Goal: Information Seeking & Learning: Learn about a topic

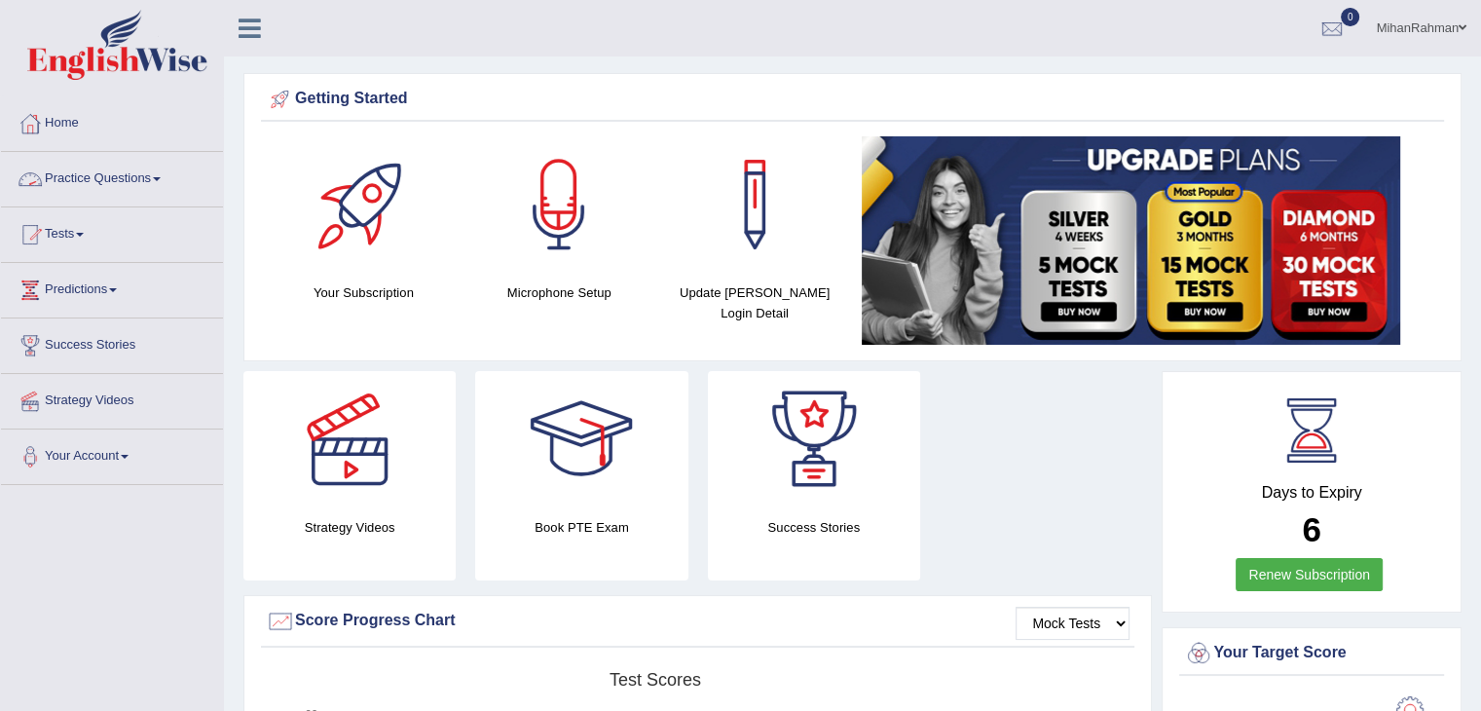
click at [86, 199] on link "Practice Questions" at bounding box center [112, 176] width 222 height 49
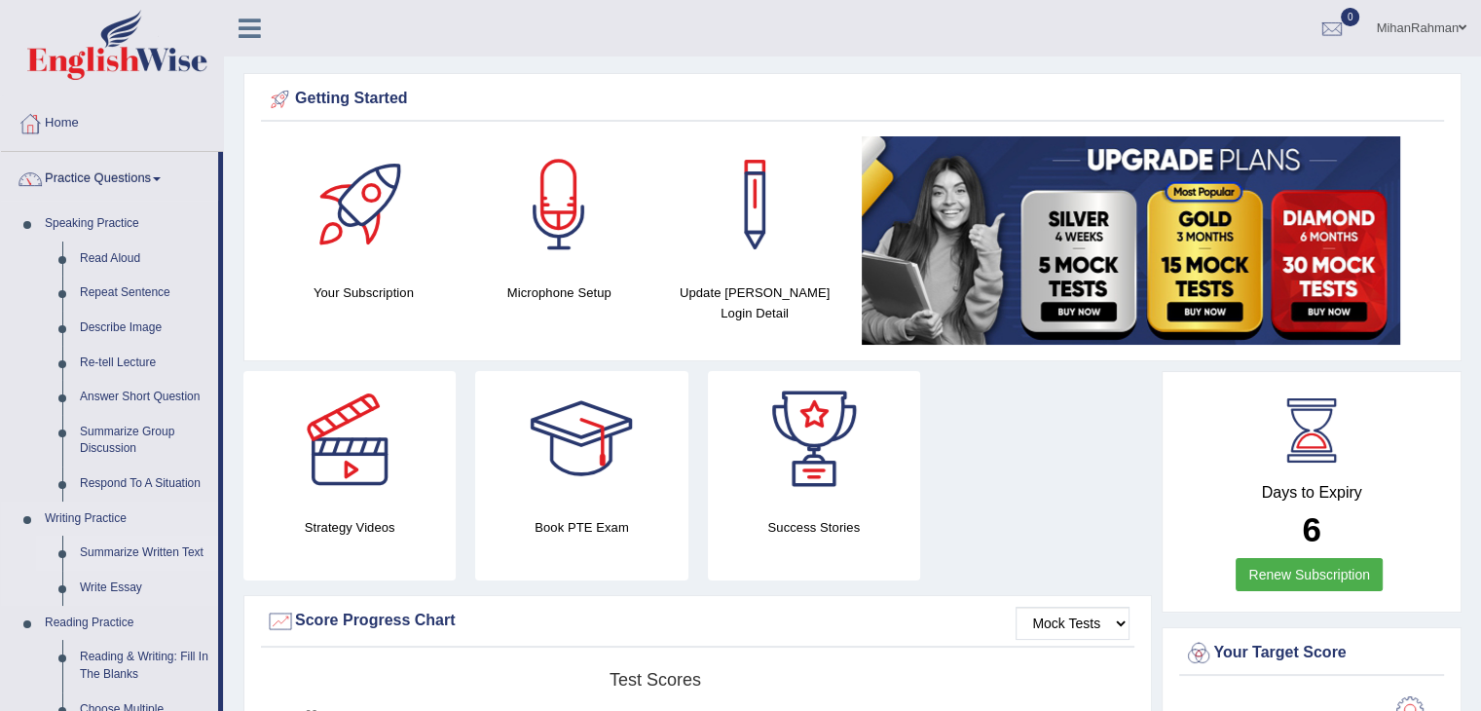
click at [144, 554] on link "Summarize Written Text" at bounding box center [144, 552] width 147 height 35
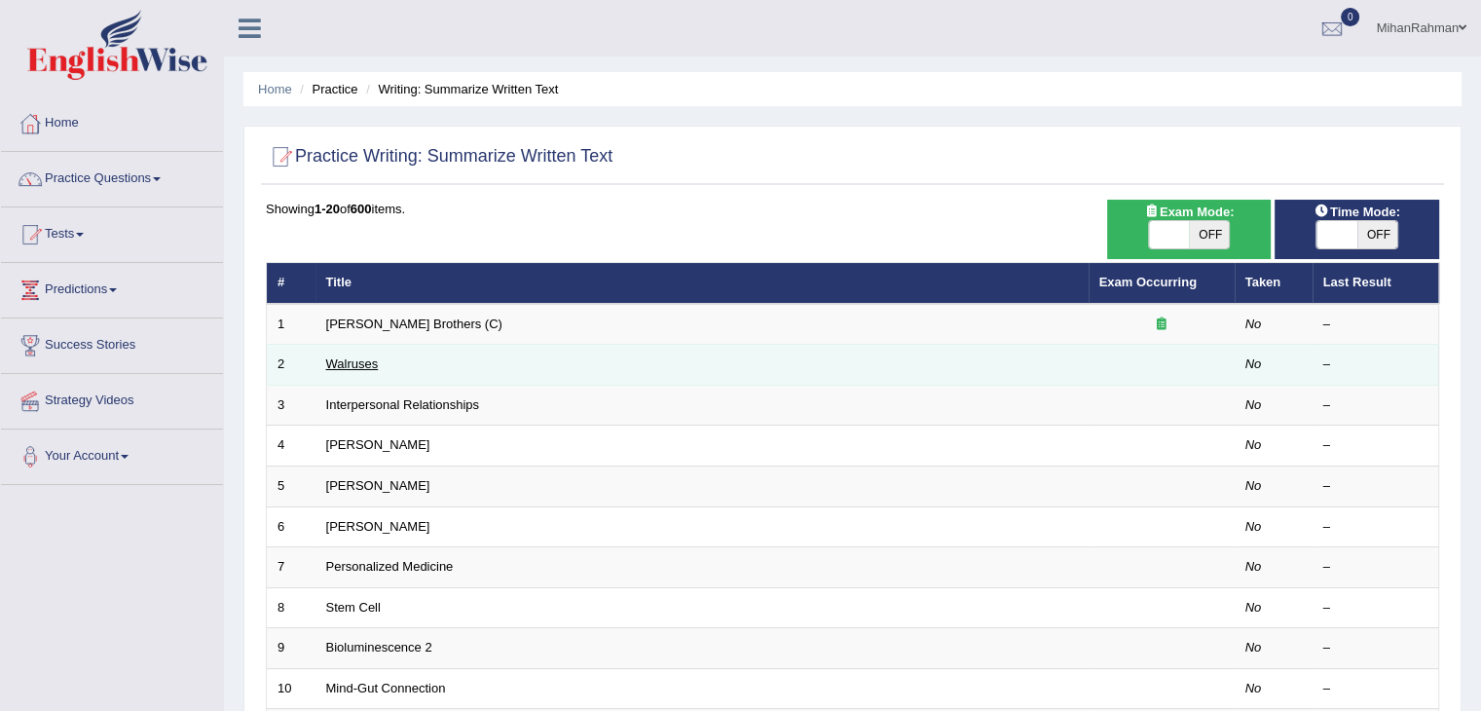
click at [361, 363] on link "Walruses" at bounding box center [352, 363] width 53 height 15
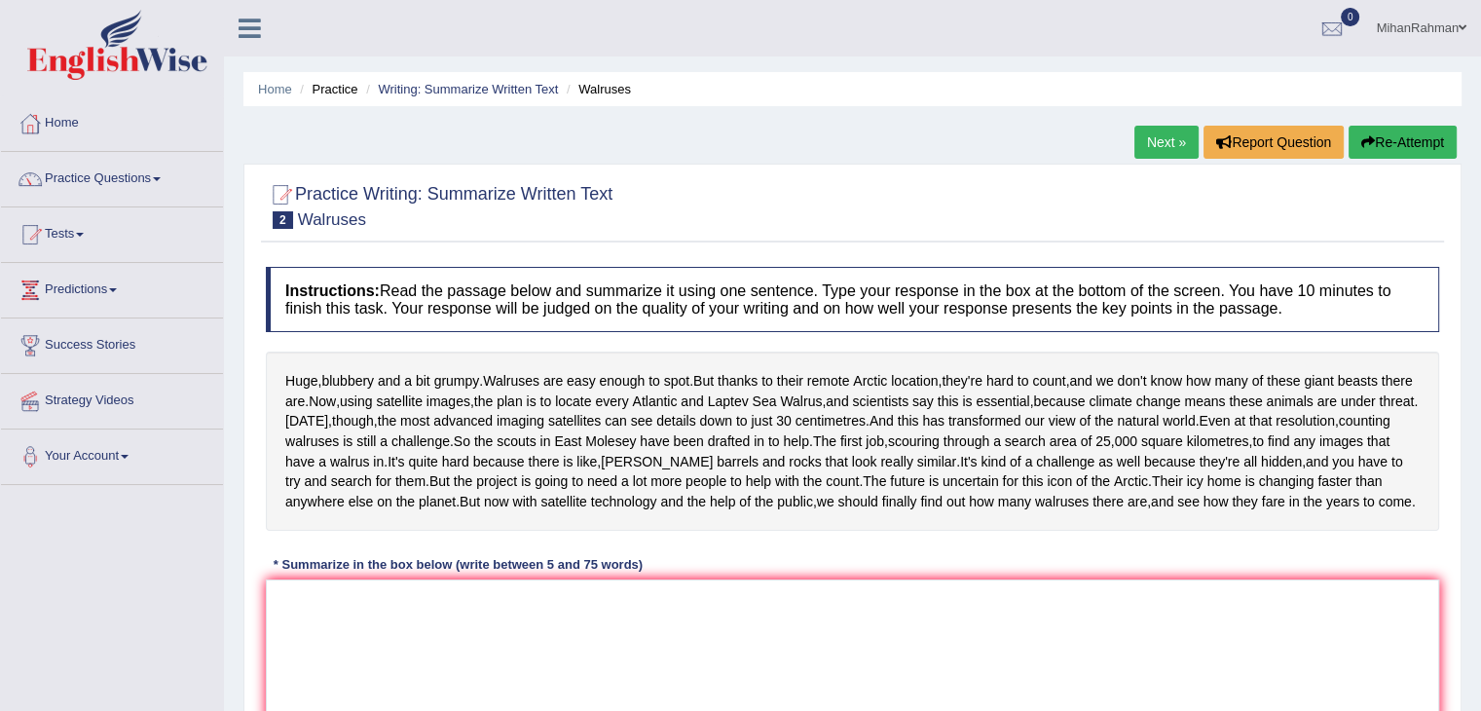
scroll to position [135, 0]
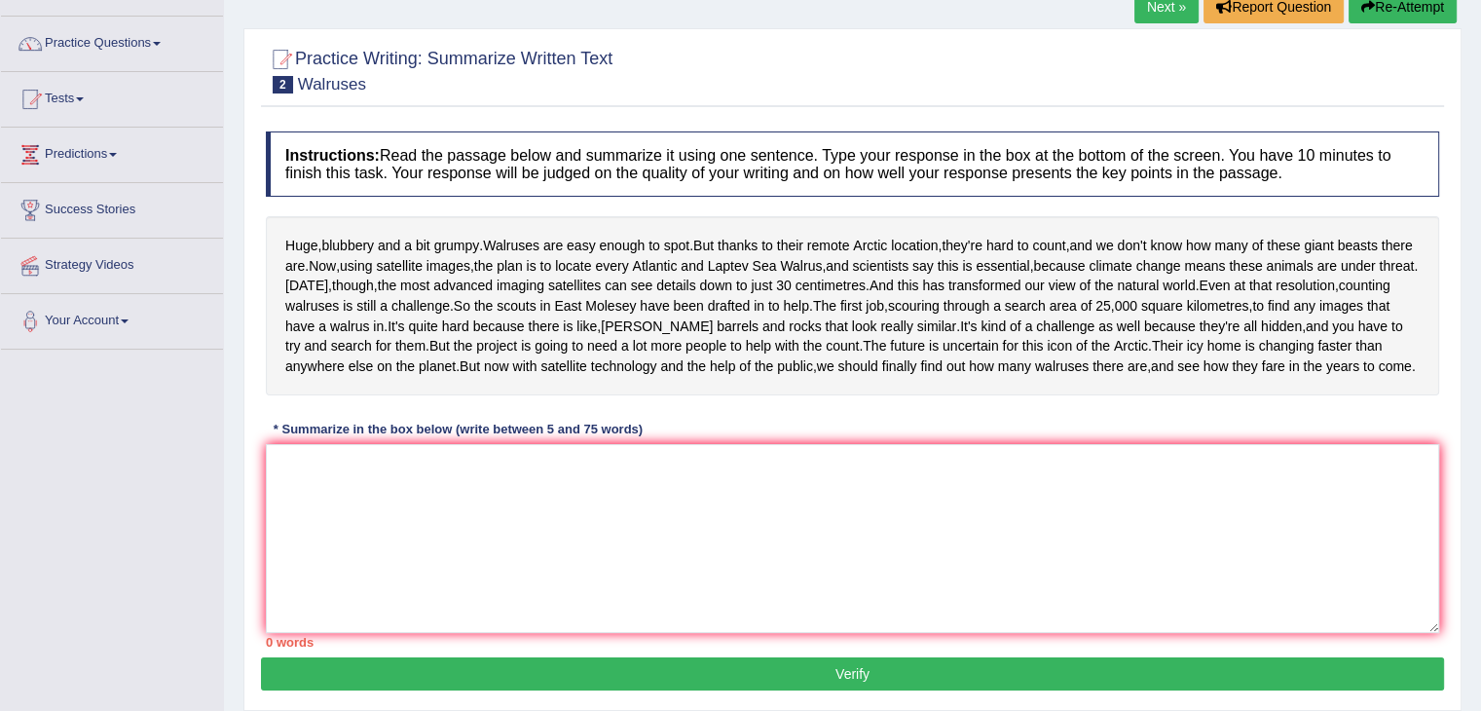
drag, startPoint x: 272, startPoint y: 227, endPoint x: 411, endPoint y: 344, distance: 181.7
click at [411, 344] on div "Huge , blubbery and a bit grumpy . Walruses are easy enough to spot . But thank…" at bounding box center [852, 305] width 1173 height 179
drag, startPoint x: 1312, startPoint y: 451, endPoint x: 872, endPoint y: 234, distance: 490.6
click at [872, 234] on div "Huge , blubbery and a bit grumpy . Walruses are easy enough to spot . But thank…" at bounding box center [852, 305] width 1173 height 179
drag, startPoint x: 280, startPoint y: 243, endPoint x: 706, endPoint y: 479, distance: 486.2
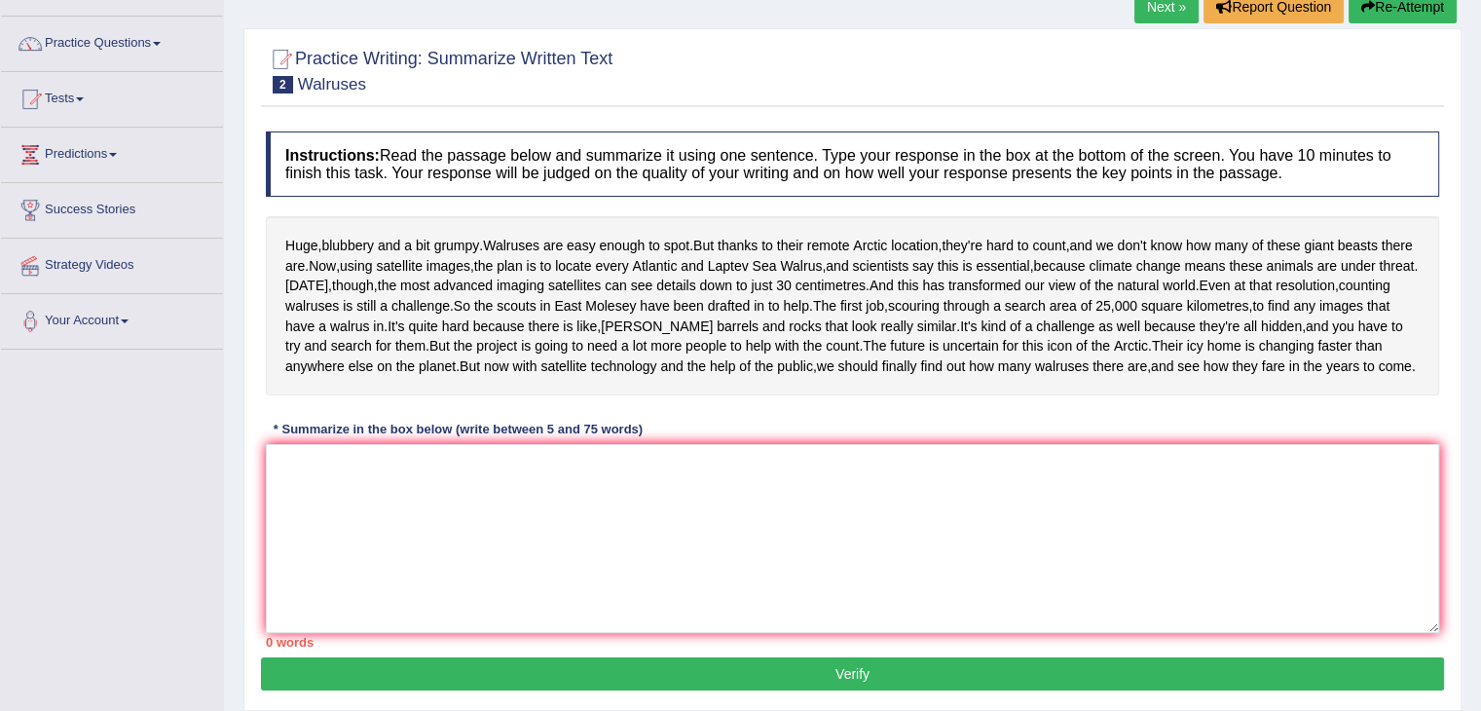
click at [706, 395] on div "Huge , blubbery and a bit grumpy . Walruses are easy enough to spot . But thank…" at bounding box center [852, 305] width 1173 height 179
drag, startPoint x: 714, startPoint y: 452, endPoint x: 623, endPoint y: 277, distance: 196.4
click at [623, 277] on div "Huge , blubbery and a bit grumpy . Walruses are easy enough to spot . But thank…" at bounding box center [852, 305] width 1173 height 179
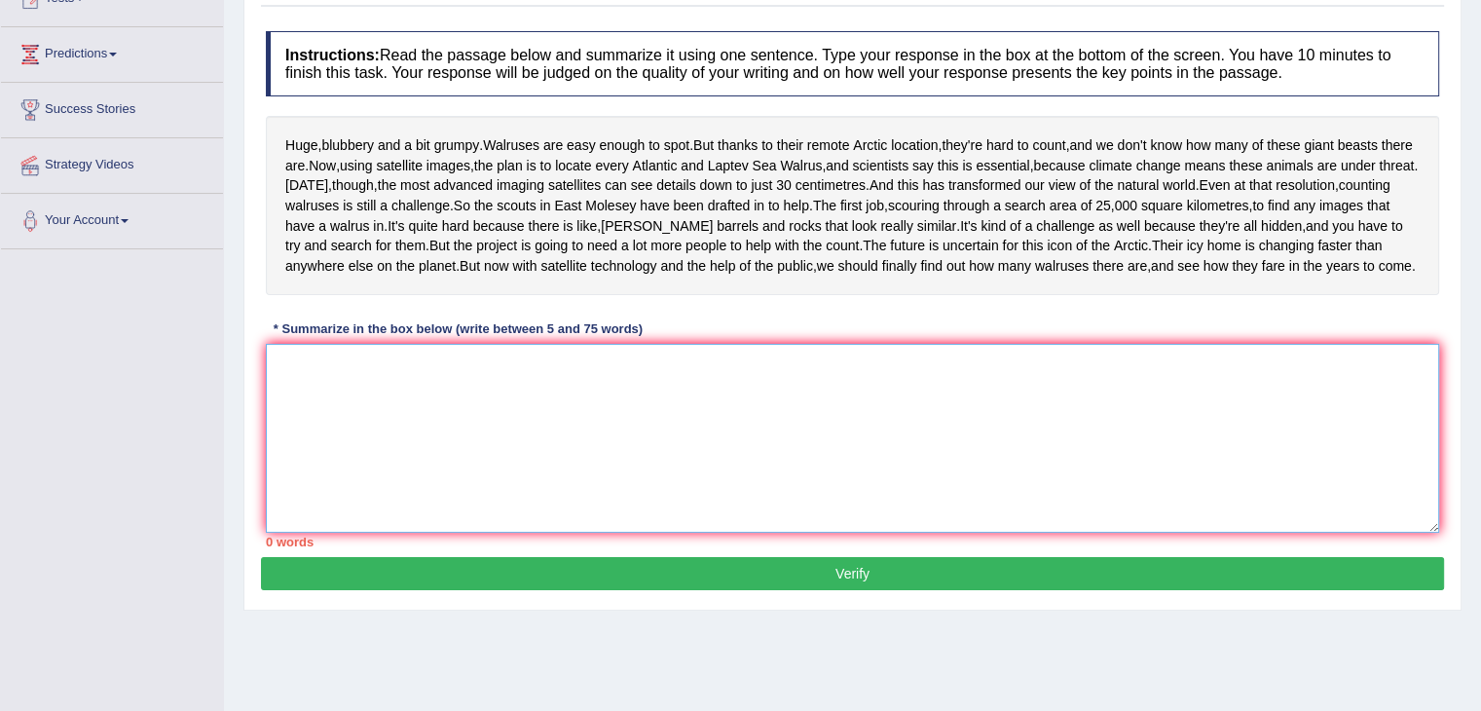
click at [426, 492] on textarea at bounding box center [852, 438] width 1173 height 189
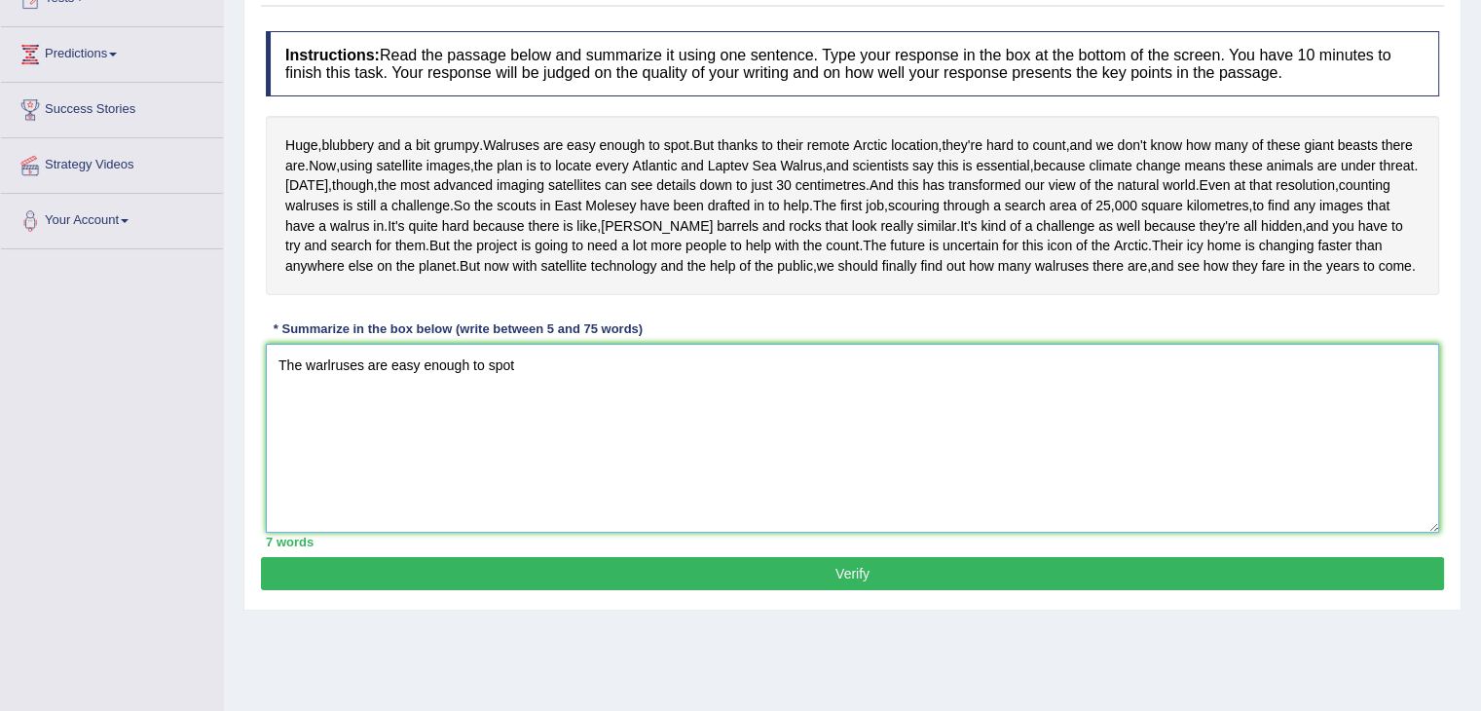
click at [575, 472] on textarea "The warlruses are easy enough to spot" at bounding box center [852, 438] width 1173 height 189
click at [635, 454] on textarea "The warlruses are easy enough to spot" at bounding box center [852, 438] width 1173 height 189
click at [744, 476] on textarea "The warlruses are easy enough to spot, and their remote arctic locations" at bounding box center [852, 438] width 1173 height 189
click at [970, 486] on textarea "The warlruses are easy enough to spot, and their remote arctic locations, addit…" at bounding box center [852, 438] width 1173 height 189
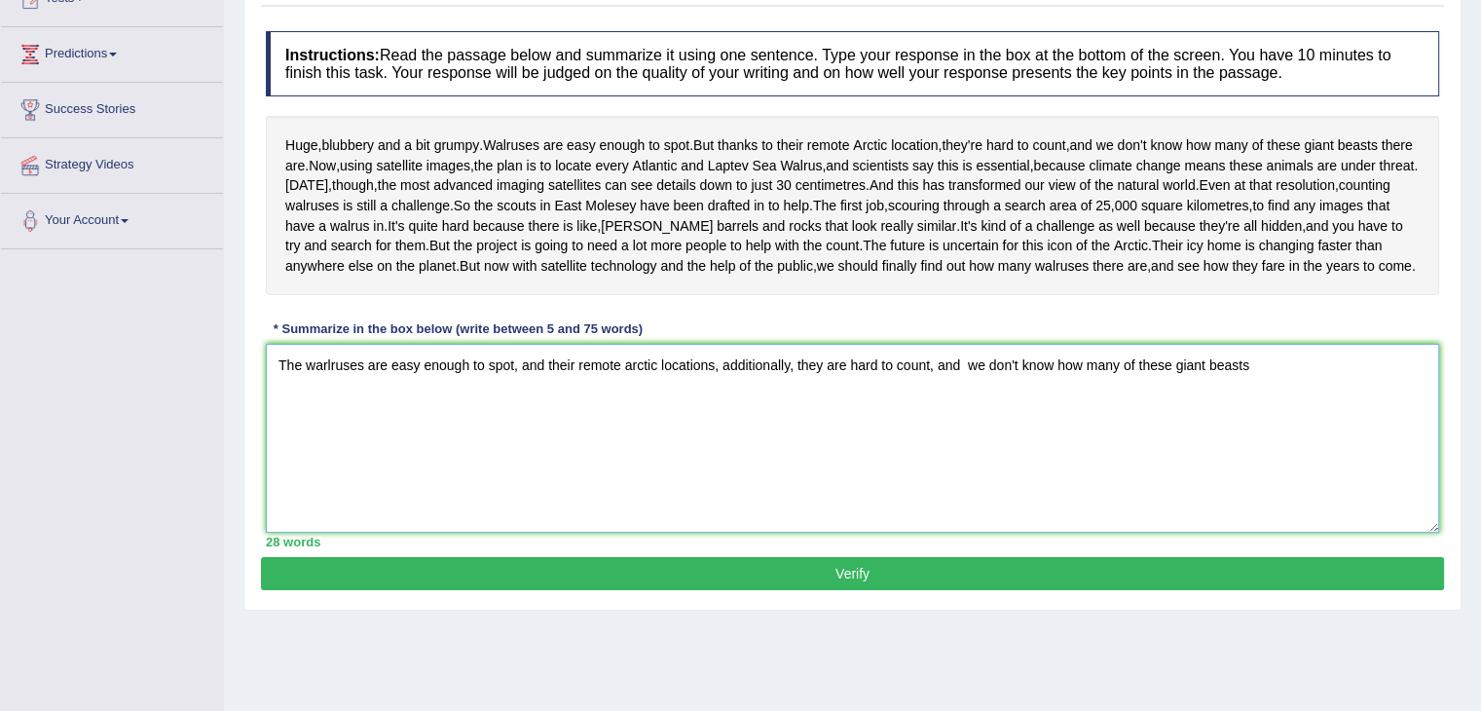
click at [1266, 464] on textarea "The warlruses are easy enough to spot, and their remote arctic locations, addit…" at bounding box center [852, 438] width 1173 height 189
click at [1293, 470] on textarea "The warlruses are easy enough to spot, and their remote arctic locations, addit…" at bounding box center [852, 438] width 1173 height 189
click at [374, 502] on textarea "The warlruses are easy enough to spot, and their remote arctic locations, addit…" at bounding box center [852, 438] width 1173 height 189
click at [382, 502] on textarea "The warlruses are easy enough to spot, and their remote arctic locations, addit…" at bounding box center [852, 438] width 1173 height 189
click at [414, 489] on textarea "The warlruses are easy enough to spot, and their remote arctic locations, addit…" at bounding box center [852, 438] width 1173 height 189
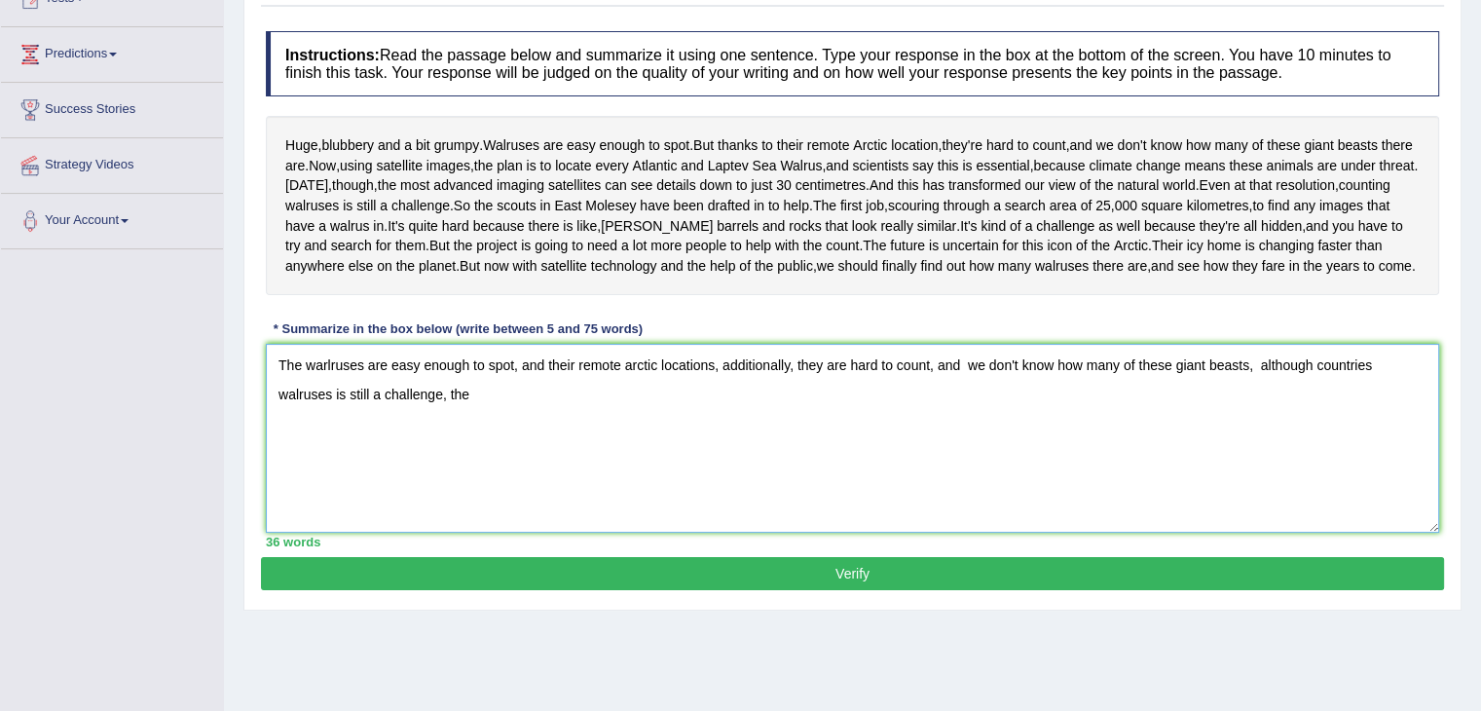
click at [448, 488] on textarea "The warlruses are easy enough to spot, and their remote arctic locations, addit…" at bounding box center [852, 438] width 1173 height 189
click at [1361, 468] on textarea "The warlruses are easy enough to spot, and their remote arctic locations, addit…" at bounding box center [852, 438] width 1173 height 189
click at [1364, 468] on textarea "The warlruses are easy enough to spot, and their remote arctic locations, addit…" at bounding box center [852, 438] width 1173 height 189
click at [739, 506] on textarea "The warlruses are easy enough to spot, and their remote arctic locations, addit…" at bounding box center [852, 438] width 1173 height 189
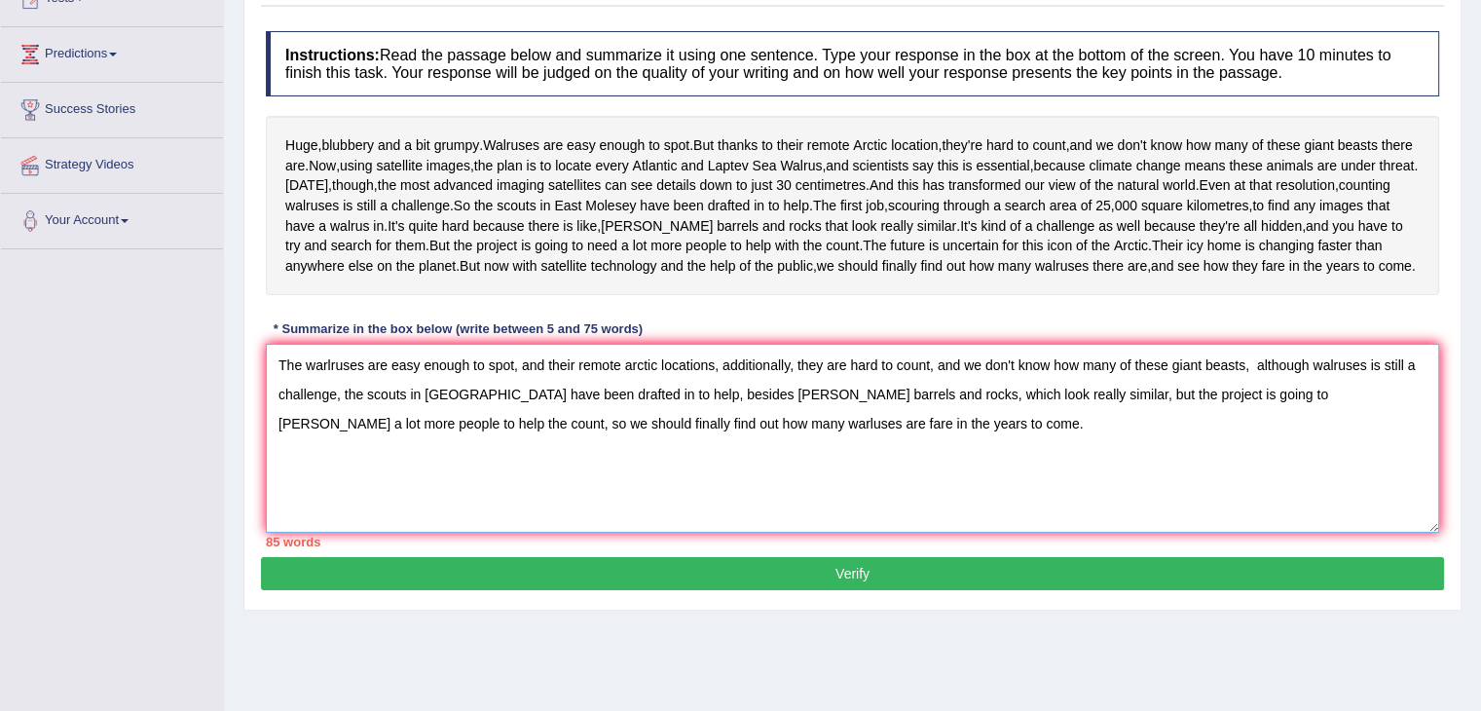
click at [673, 495] on textarea "The warlruses are easy enough to spot, and their remote arctic locations, addit…" at bounding box center [852, 438] width 1173 height 189
click at [847, 532] on textarea "The warlruses are easy enough to spot, and their remote arctic locations, addit…" at bounding box center [852, 438] width 1173 height 189
click at [1237, 471] on textarea "The warlruses are easy enough to spot, and their remote arctic locations, addit…" at bounding box center [852, 438] width 1173 height 189
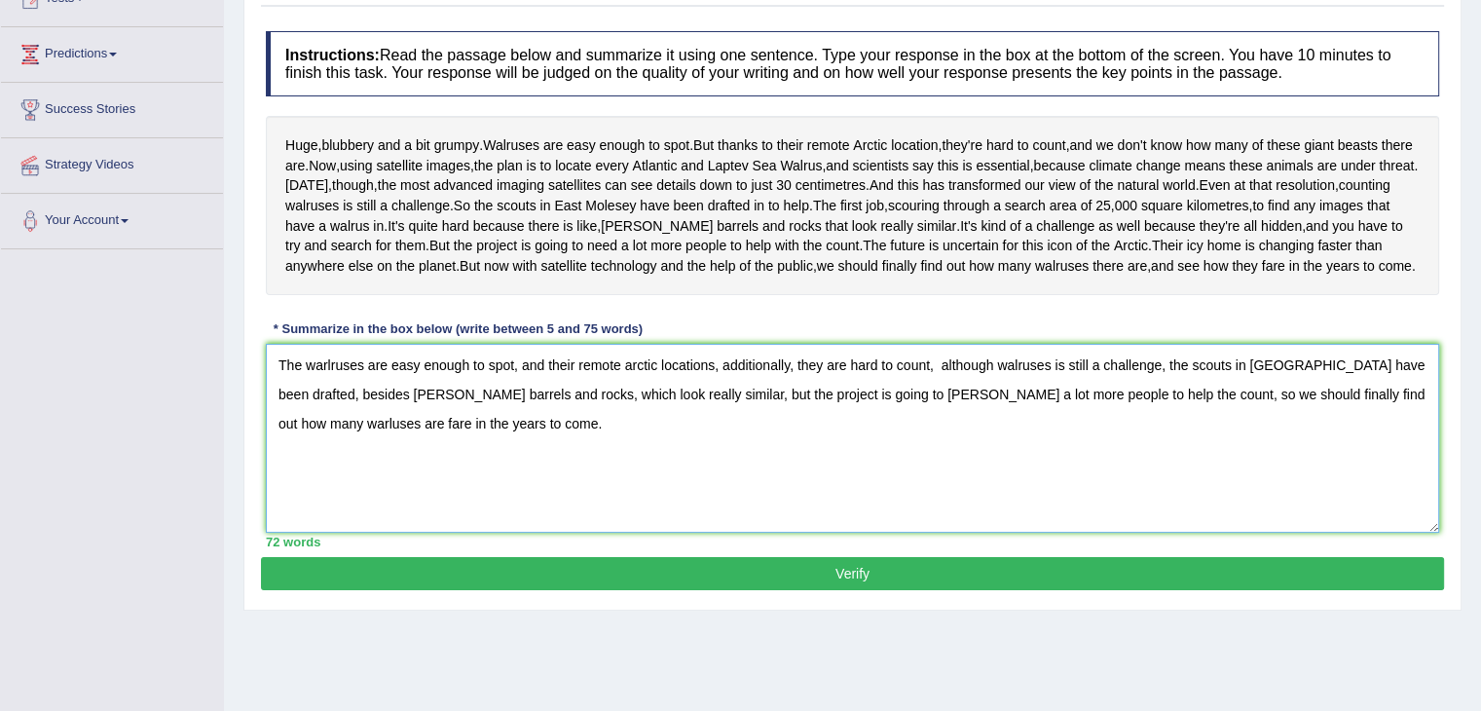
click at [919, 467] on textarea "The warlruses are easy enough to spot, and their remote arctic locations, addit…" at bounding box center [852, 438] width 1173 height 189
click at [925, 461] on textarea "The warlruses are easy enough to spot, and their remote arctic locations, addit…" at bounding box center [852, 438] width 1173 height 189
click at [992, 532] on textarea "The warlruses are easy enough to spot, and their remote arctic locations, addit…" at bounding box center [852, 438] width 1173 height 189
click at [932, 468] on textarea "The warlruses are easy enough to spot, and their remote arctic locations, addit…" at bounding box center [852, 438] width 1173 height 189
click at [999, 532] on textarea "The warlruses are easy enough to spot, and their remote arctic locations, addit…" at bounding box center [852, 438] width 1173 height 189
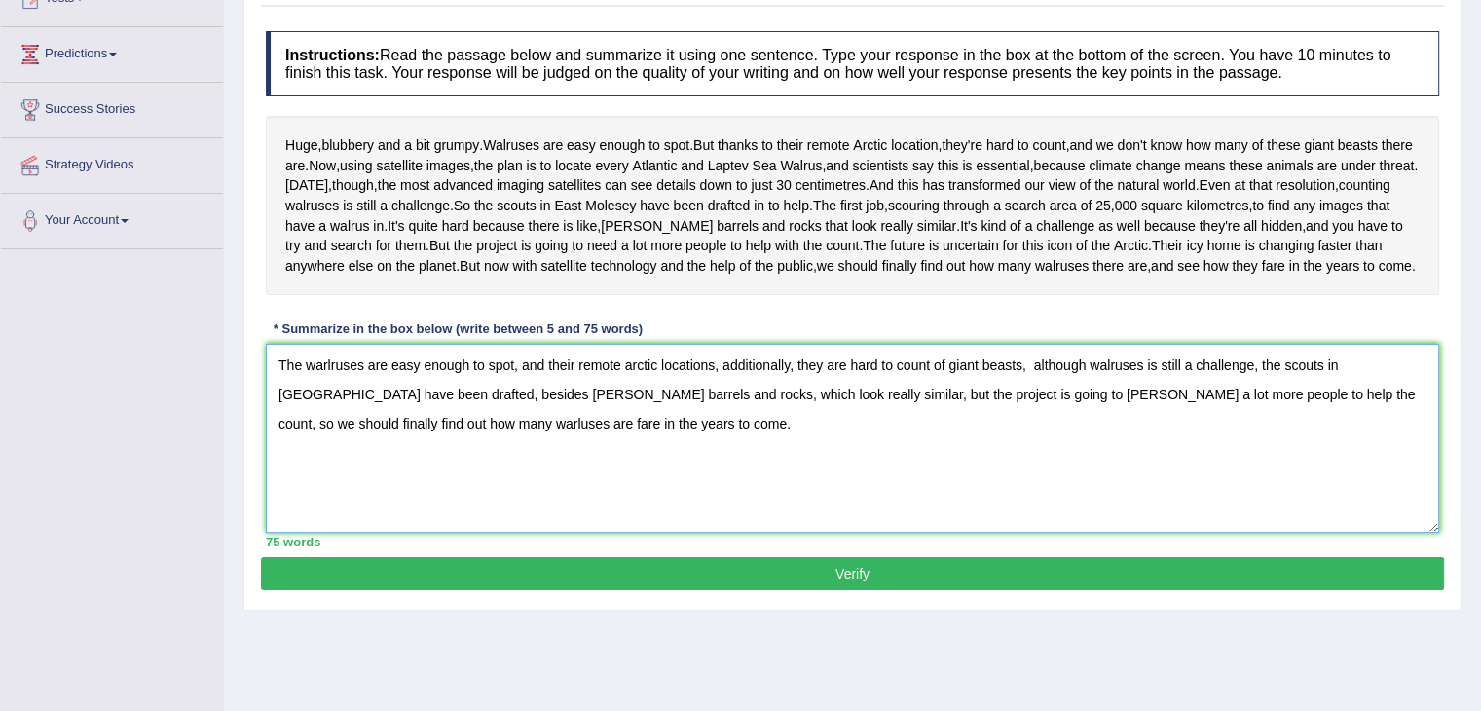
click at [958, 480] on textarea "The warlruses are easy enough to spot, and their remote arctic locations, addit…" at bounding box center [852, 438] width 1173 height 189
click at [315, 462] on textarea "The warlruses are easy enough to spot, and their remote arctic locations, addit…" at bounding box center [852, 438] width 1173 height 189
click at [631, 469] on textarea "The Warlruses are easy enough to spot, and their remote arctic locations, addit…" at bounding box center [852, 438] width 1173 height 189
click at [1099, 456] on textarea "The Warlruses are easy enough to spot, and their remote Arctic locations, addit…" at bounding box center [852, 438] width 1173 height 189
click at [288, 527] on textarea "The Warlruses are easy enough to spot, and their remote Arctic locations, addit…" at bounding box center [852, 438] width 1173 height 189
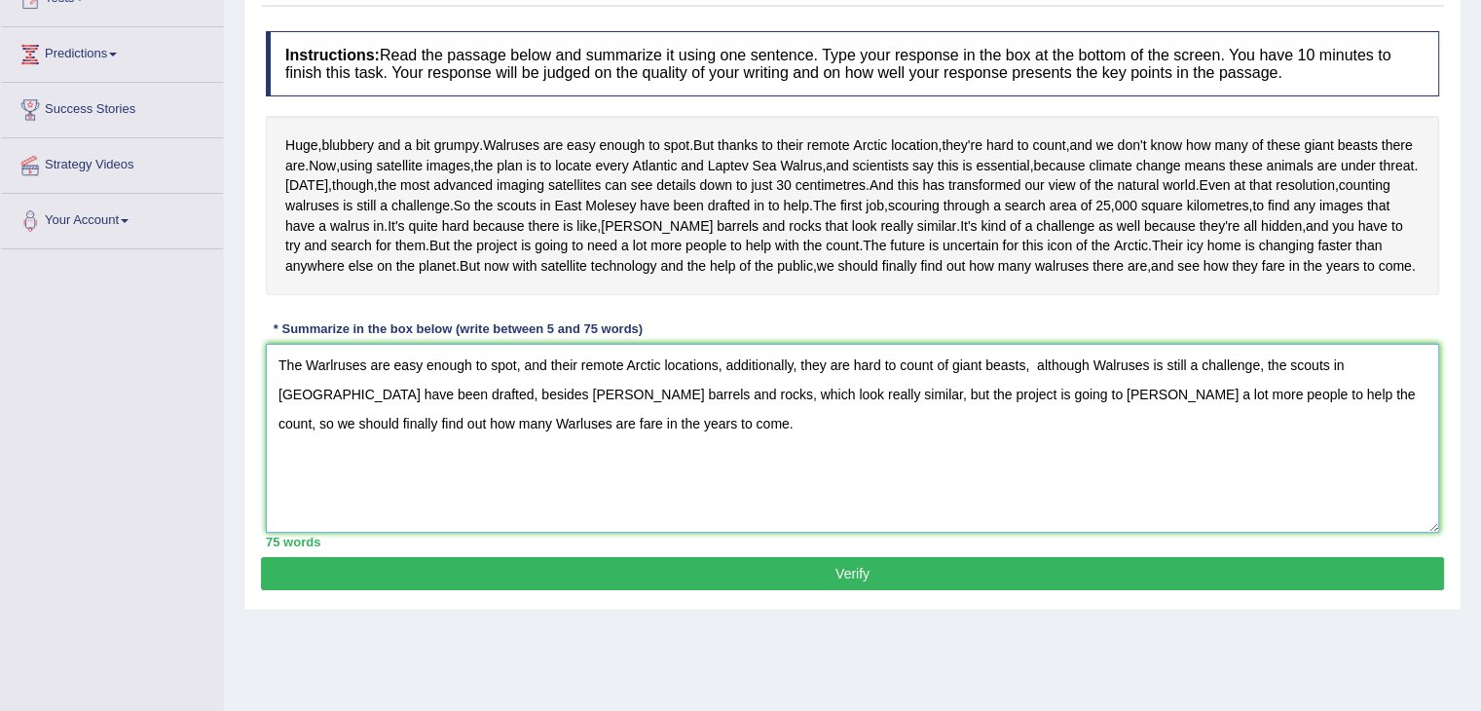
type textarea "The Warlruses are easy enough to spot, and their remote Arctic locations, addit…"
click at [755, 590] on button "Verify" at bounding box center [852, 573] width 1183 height 33
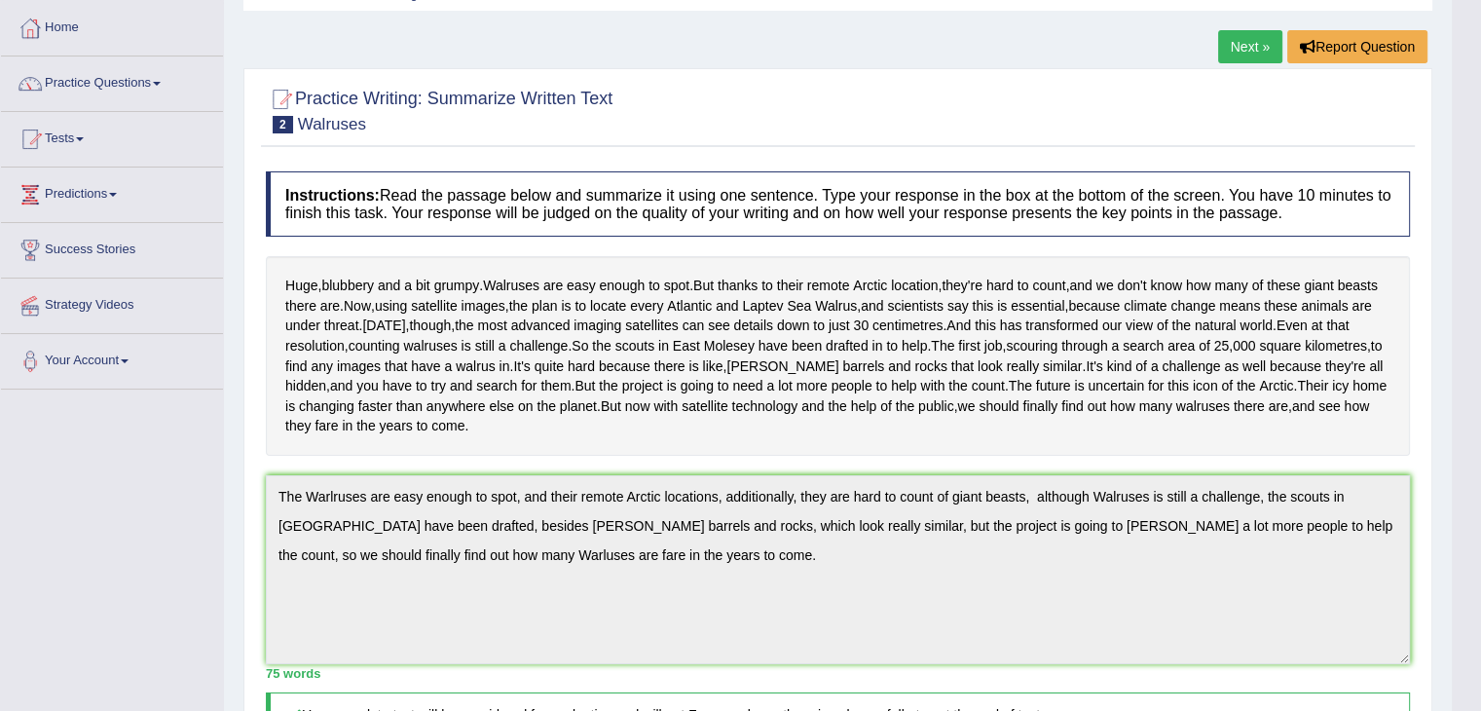
scroll to position [62, 0]
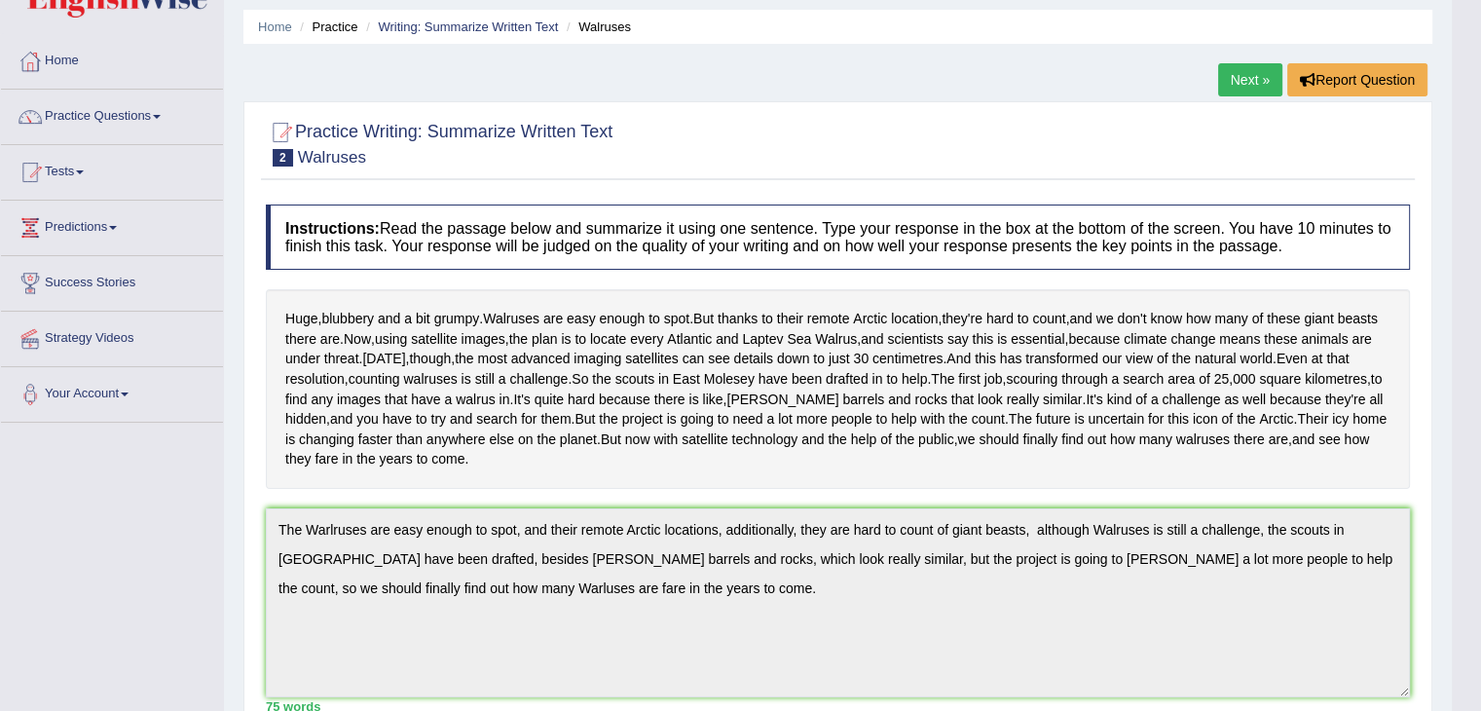
click at [1246, 69] on link "Next »" at bounding box center [1250, 79] width 64 height 33
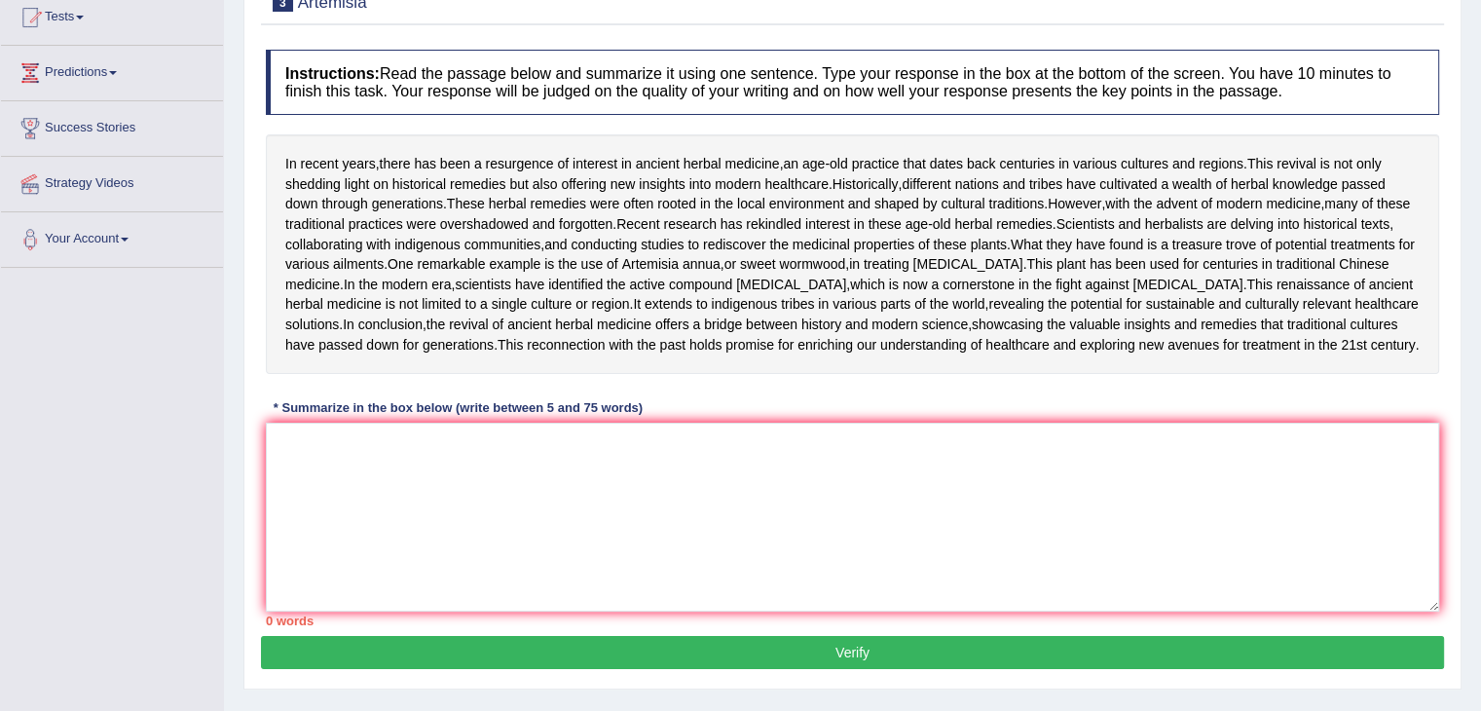
scroll to position [215, 0]
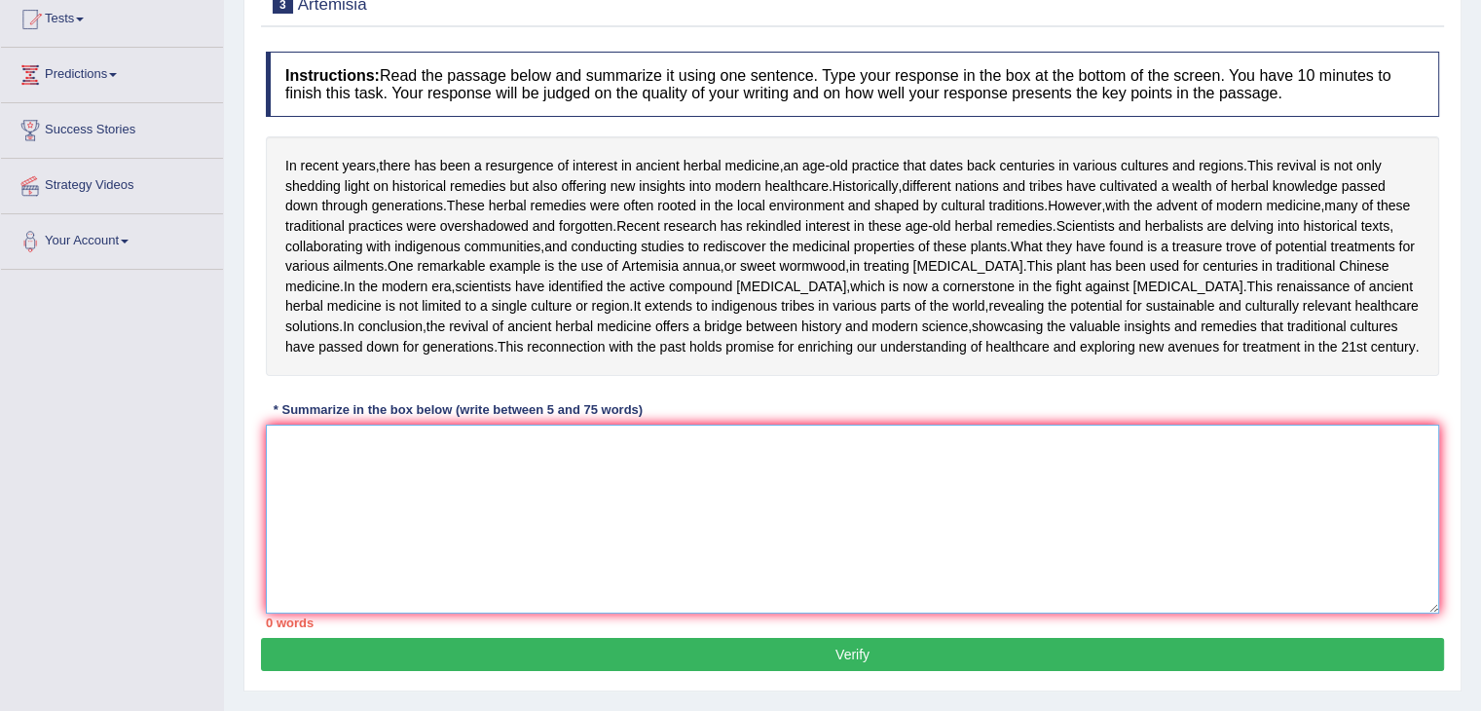
click at [497, 566] on textarea at bounding box center [852, 518] width 1173 height 189
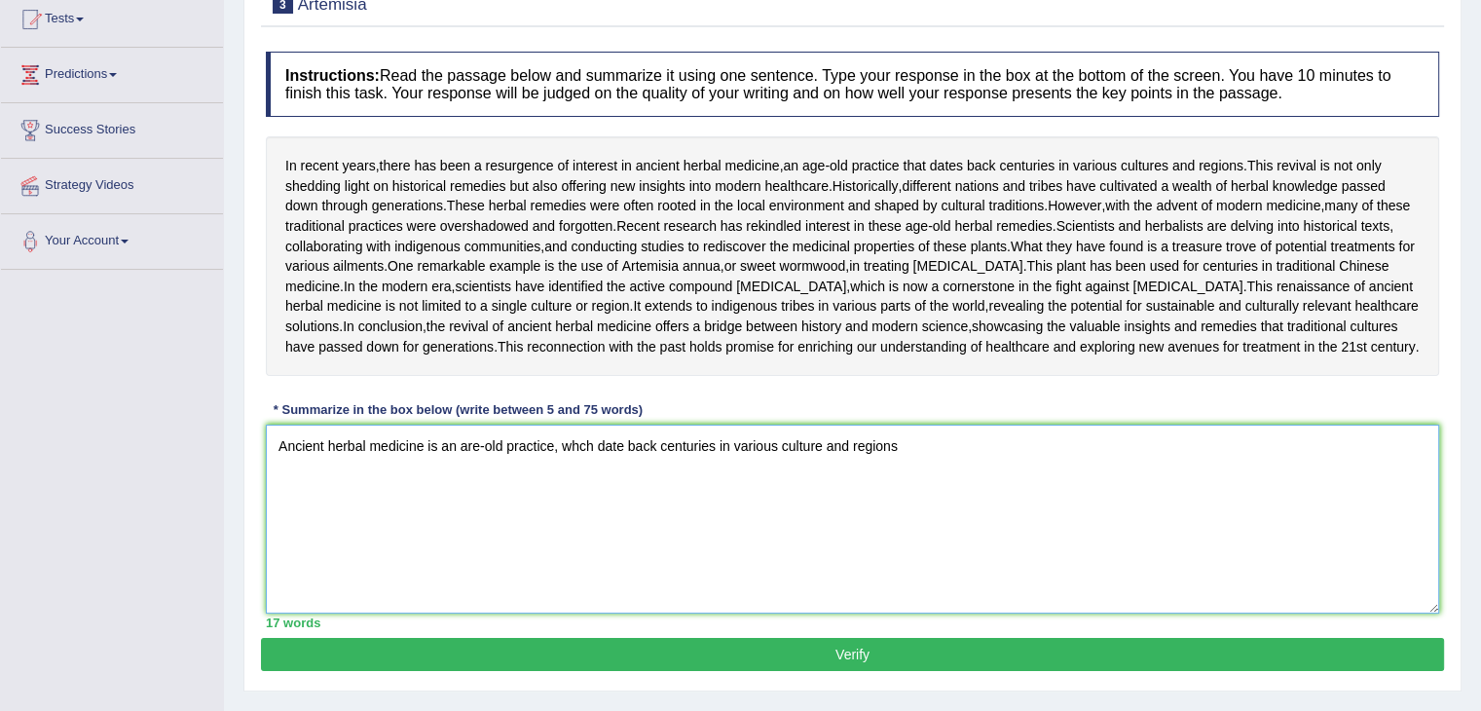
click at [470, 585] on textarea "Ancient herbal medicine is an are-old practice, whch date back centuries in var…" at bounding box center [852, 518] width 1173 height 189
click at [925, 575] on textarea "Ancient herbal medicine is an age-old practice, which date back centuries in va…" at bounding box center [852, 518] width 1173 height 189
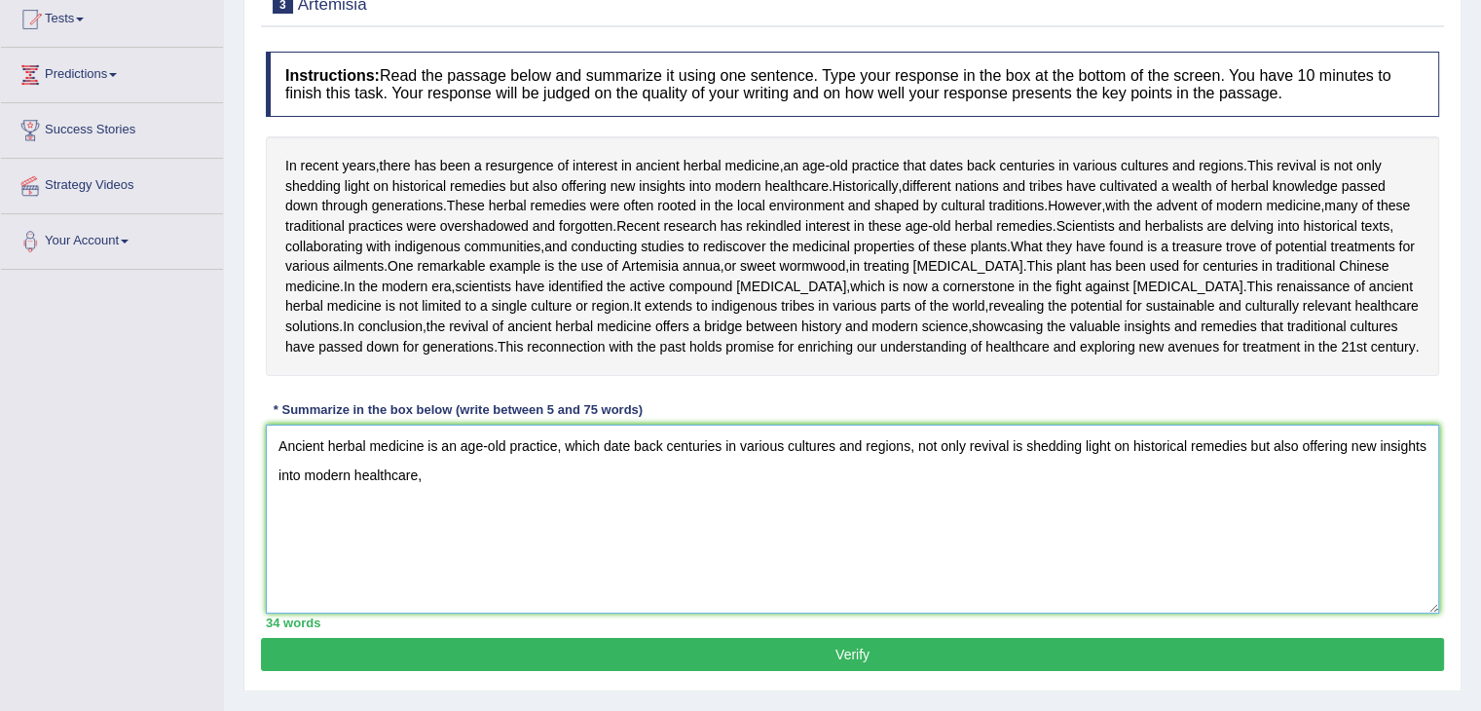
click at [966, 595] on textarea "Ancient herbal medicine is an age-old practice, which date back centuries in va…" at bounding box center [852, 518] width 1173 height 189
click at [1055, 584] on textarea "Ancient herbal medicine is an age-old practice, which date back centuries in va…" at bounding box center [852, 518] width 1173 height 189
click at [1048, 584] on textarea "Ancient herbal medicine is an age-old practice, which date back centuries in va…" at bounding box center [852, 518] width 1173 height 189
click at [1355, 589] on textarea "Ancient herbal medicine is an age-old practice, which date back centuries in va…" at bounding box center [852, 518] width 1173 height 189
click at [559, 613] on textarea "Ancient herbal medicine is an age-old practice, which date back centuries in va…" at bounding box center [852, 518] width 1173 height 189
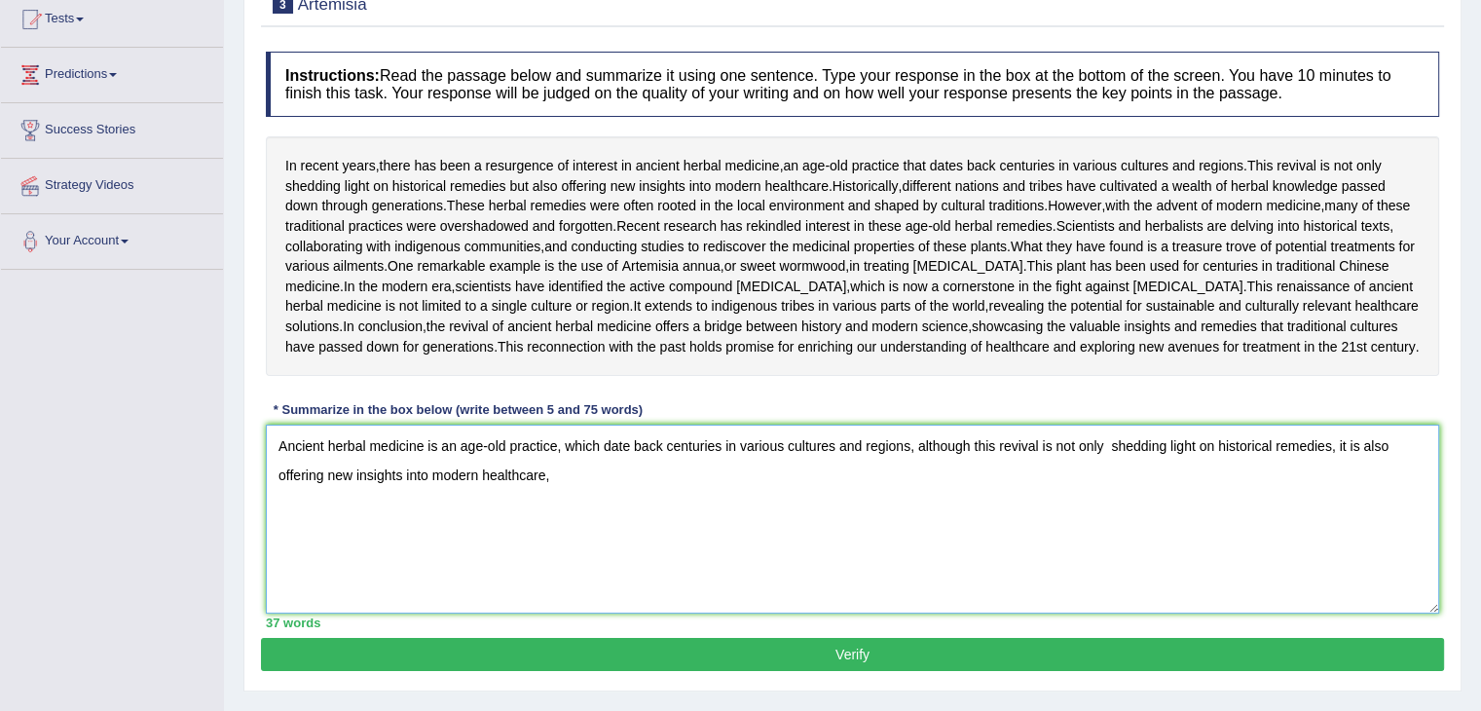
click at [603, 613] on textarea "Ancient herbal medicine is an age-old practice, which date back centuries in va…" at bounding box center [852, 518] width 1173 height 189
click at [597, 613] on textarea "Ancient herbal medicine is an age-old practice, which dates back centuries in v…" at bounding box center [852, 518] width 1173 height 189
click at [567, 613] on textarea "Ancient herbal medicine is an age-old practice, which dates back centuries in v…" at bounding box center [852, 518] width 1173 height 189
click at [557, 613] on textarea "Ancient herbal medicine is an age-old practice, which dates back centuries in v…" at bounding box center [852, 518] width 1173 height 189
click at [552, 613] on textarea "Ancient herbal medicine is an age-old practice, which dates back centuries in v…" at bounding box center [852, 518] width 1173 height 189
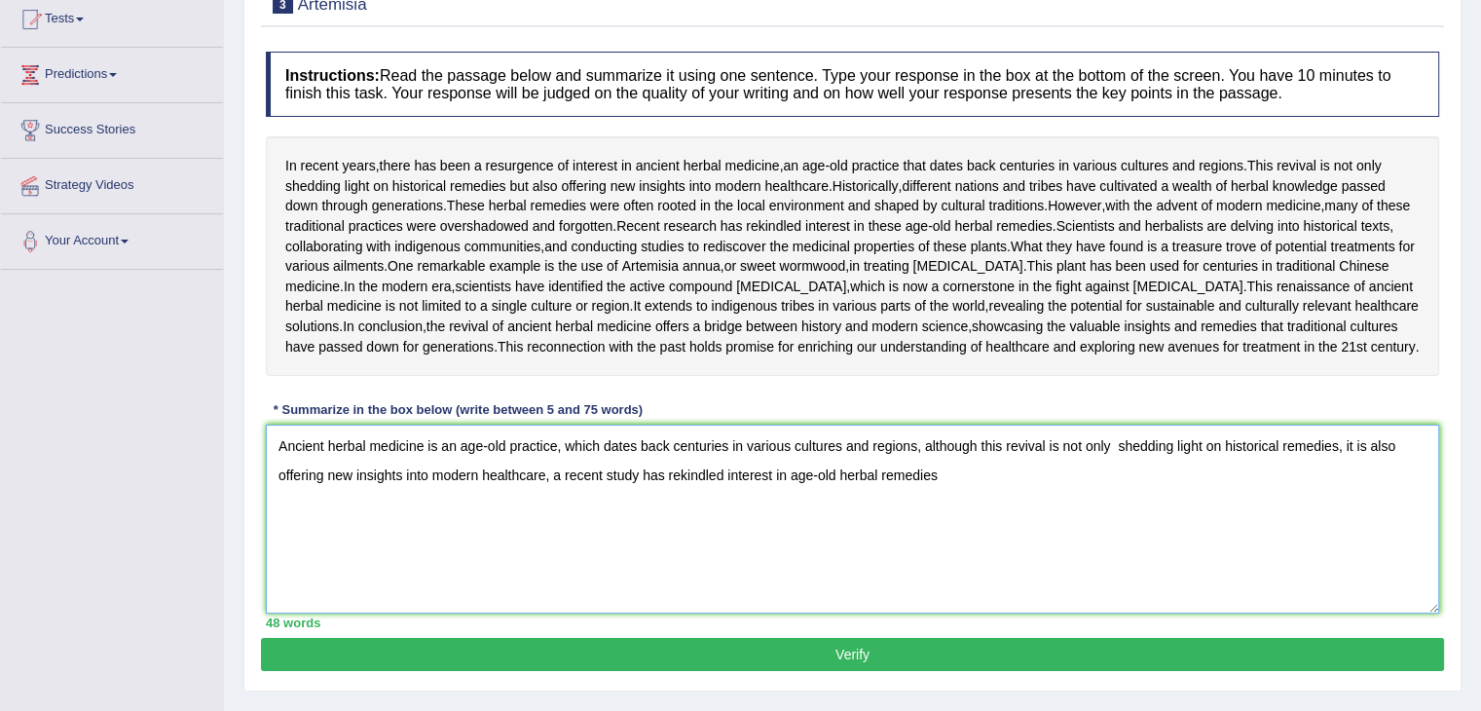
click at [606, 613] on textarea "Ancient herbal medicine is an age-old practice, which dates back centuries in v…" at bounding box center [852, 518] width 1173 height 189
click at [566, 613] on textarea "Ancient herbal medicine is an age-old practice, which dates back centuries in v…" at bounding box center [852, 518] width 1173 height 189
click at [962, 613] on textarea "Ancient herbal medicine is an age-old practice, which dates back centuries in v…" at bounding box center [852, 518] width 1173 height 189
click at [569, 613] on textarea "Ancient herbal medicine is an age-old practice, which dates back centuries in v…" at bounding box center [852, 518] width 1173 height 189
click at [604, 613] on textarea "Ancient herbal medicine is an age-old practice, which dates back centuries in v…" at bounding box center [852, 518] width 1173 height 189
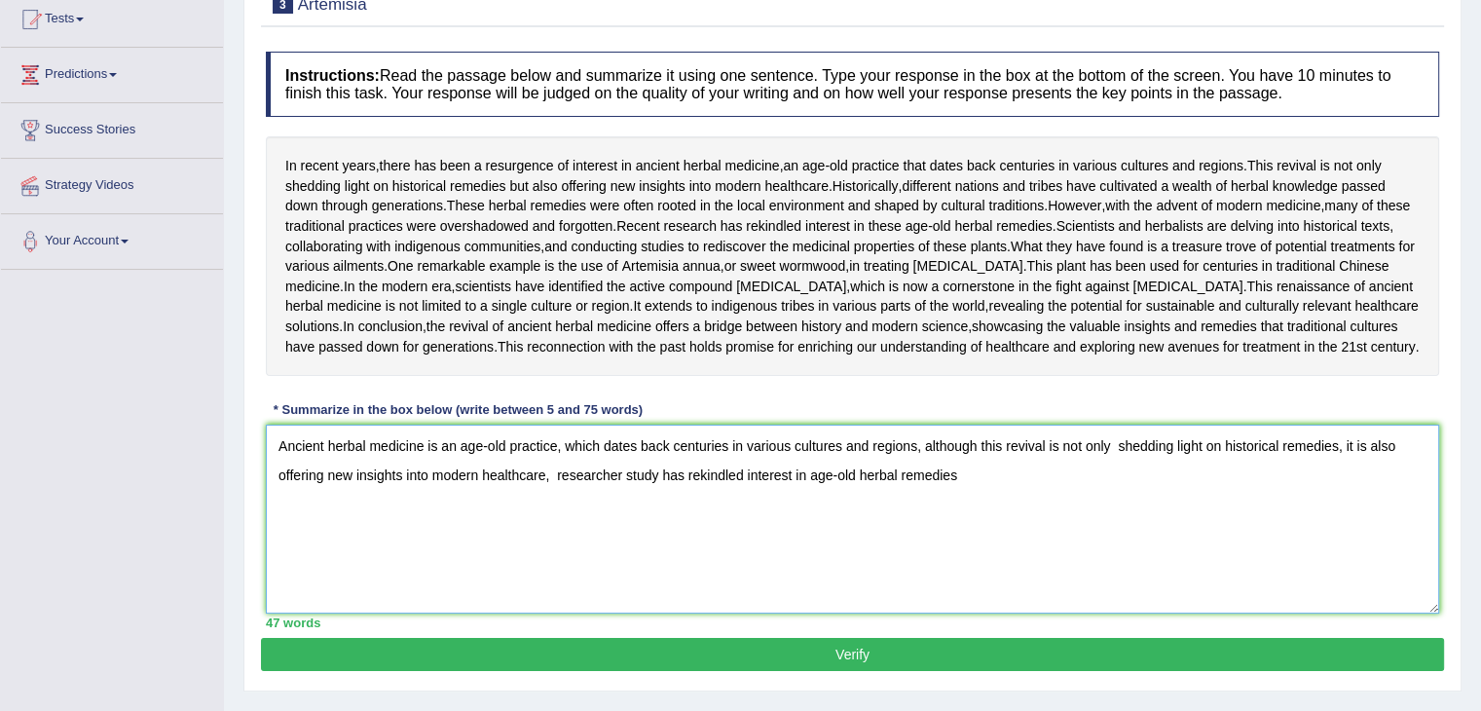
click at [659, 608] on textarea "Ancient herbal medicine is an age-old practice, which dates back centuries in v…" at bounding box center [852, 518] width 1173 height 189
click at [649, 613] on textarea "Ancient herbal medicine is an age-old practice, which dates back centuries in v…" at bounding box center [852, 518] width 1173 height 189
click at [657, 613] on textarea "Ancient herbal medicine is an age-old practice, which dates back centuries in v…" at bounding box center [852, 518] width 1173 height 189
click at [1005, 613] on textarea "Ancient herbal medicine is an age-old practice, which dates back centuries in v…" at bounding box center [852, 518] width 1173 height 189
click at [1227, 613] on textarea "Ancient herbal medicine is an age-old practice, which dates back centuries in v…" at bounding box center [852, 518] width 1173 height 189
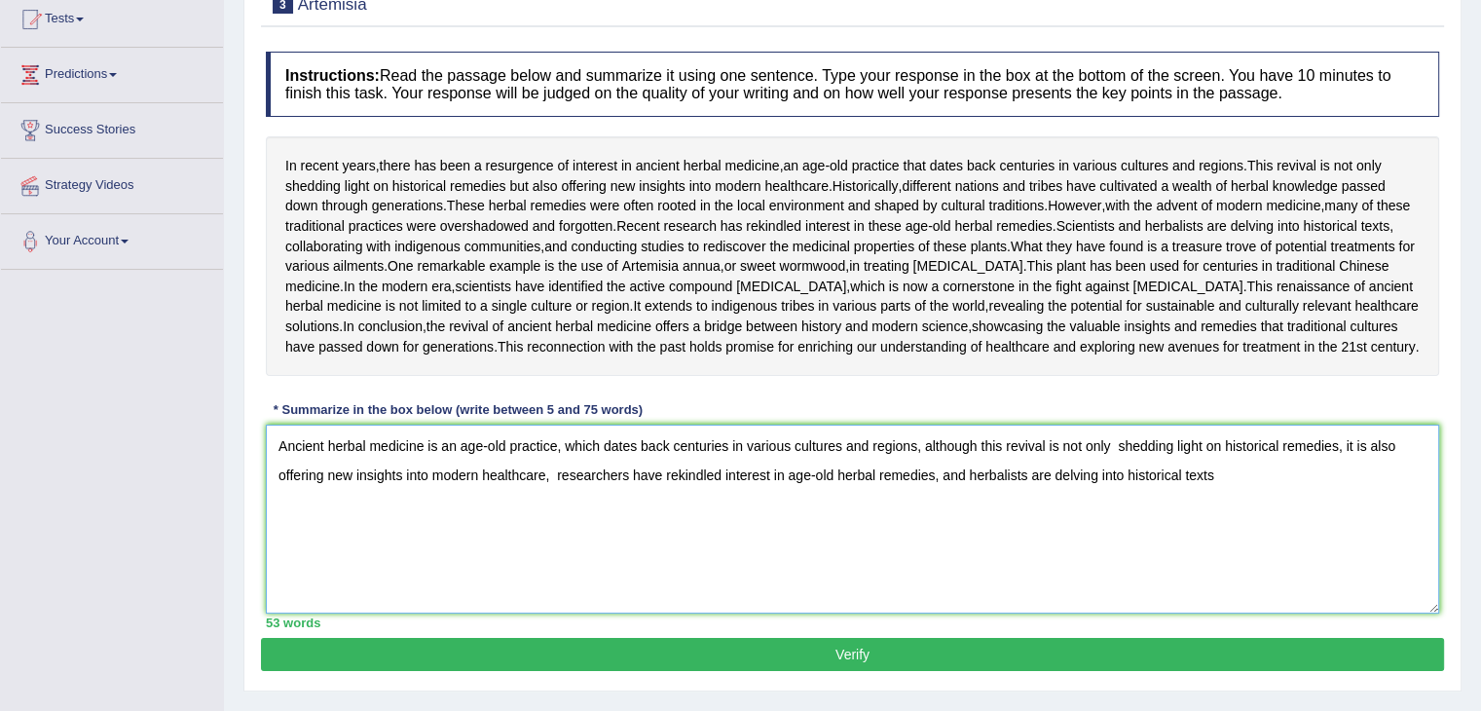
click at [965, 613] on textarea "Ancient herbal medicine is an age-old practice, which dates back centuries in v…" at bounding box center [852, 518] width 1173 height 189
click at [1210, 613] on textarea "Ancient herbal medicine is an age-old practice, which dates back centuries in v…" at bounding box center [852, 518] width 1173 height 189
click at [1260, 613] on textarea "Ancient herbal medicine is an age-old practice, which dates back centuries in v…" at bounding box center [852, 518] width 1173 height 189
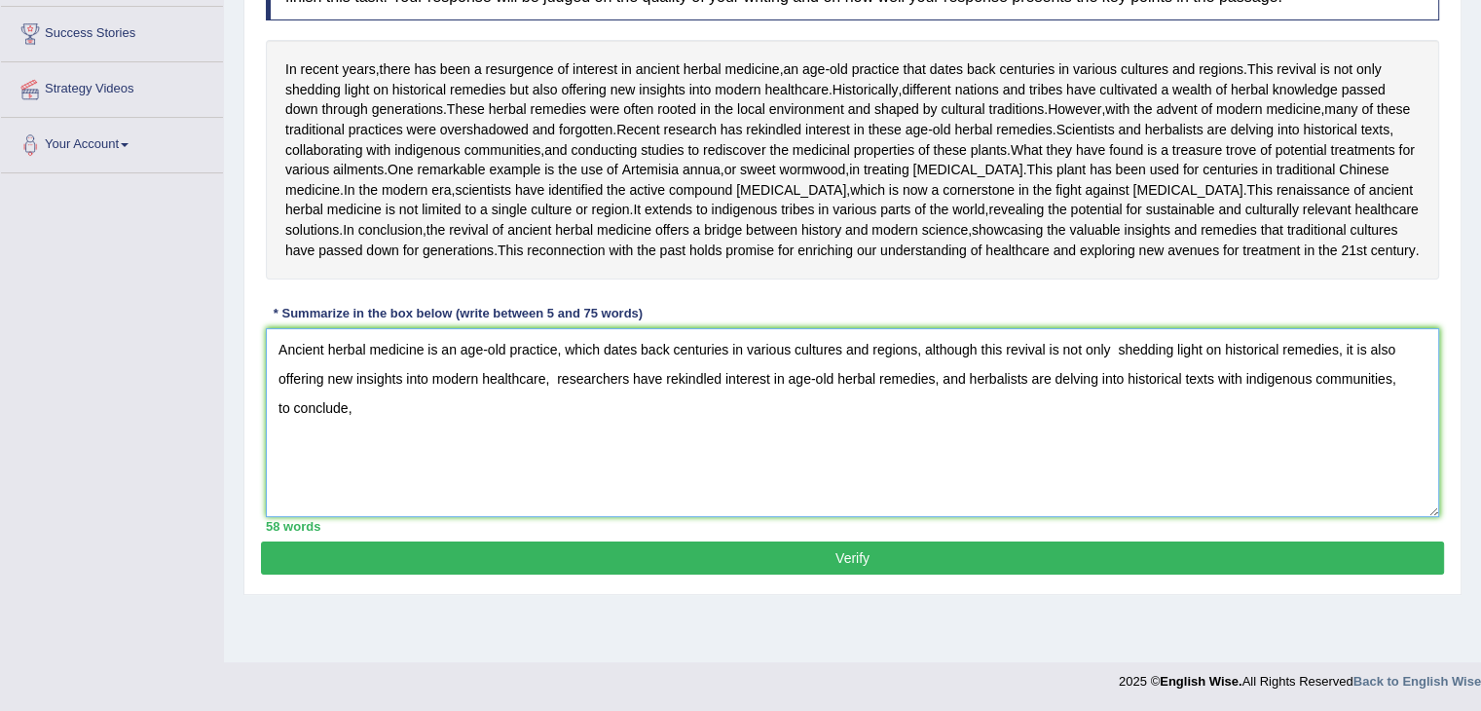
scroll to position [397, 0]
click at [848, 465] on textarea "Ancient herbal medicine is an age-old practice, which dates back centuries in v…" at bounding box center [852, 422] width 1173 height 189
click at [1045, 468] on textarea "Ancient herbal medicine is an age-old practice, which dates back centuries in v…" at bounding box center [852, 422] width 1173 height 189
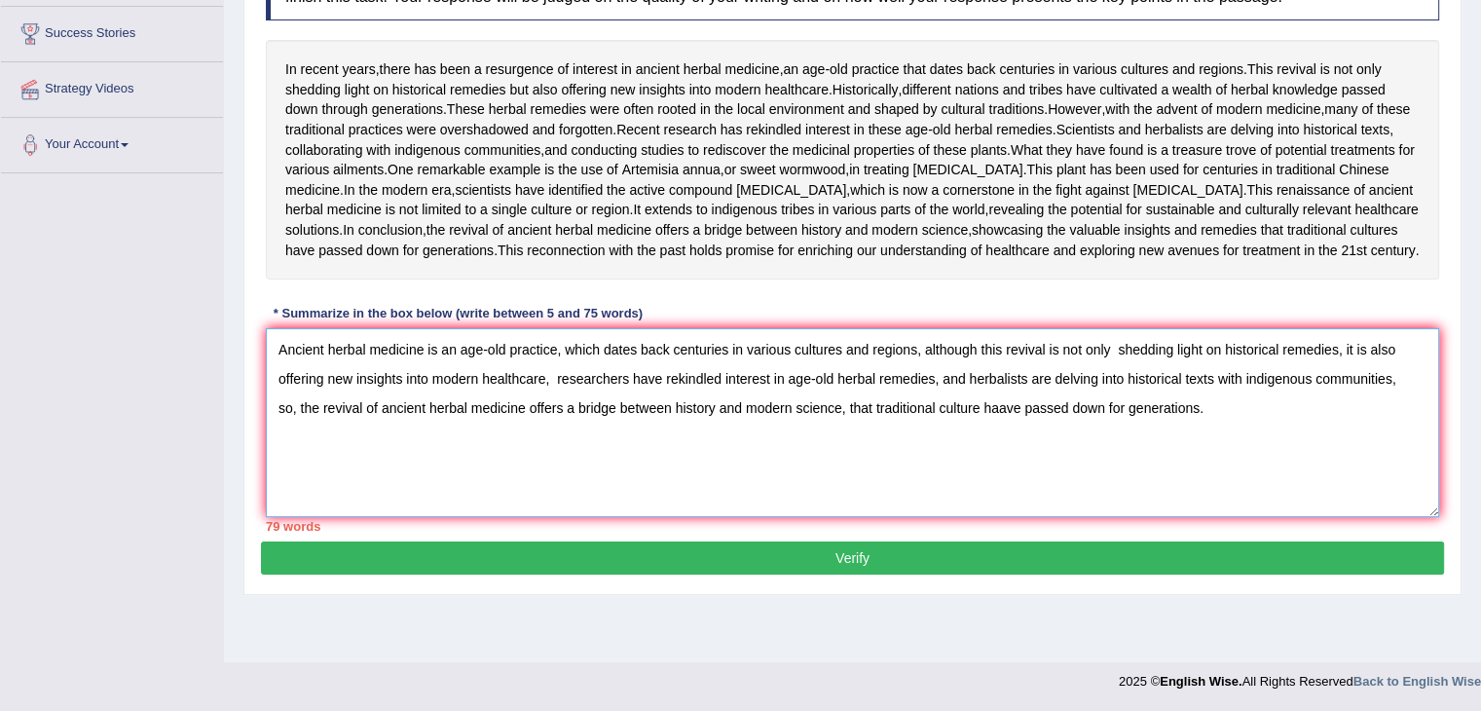
click at [977, 458] on textarea "Ancient herbal medicine is an age-old practice, which dates back centuries in v…" at bounding box center [852, 422] width 1173 height 189
click at [1012, 459] on textarea "Ancient herbal medicine is an age-old practice, which dates back centuries in v…" at bounding box center [852, 422] width 1173 height 189
click at [557, 440] on textarea "Ancient herbal medicine is an age-old practice, which dates back centuries in v…" at bounding box center [852, 422] width 1173 height 189
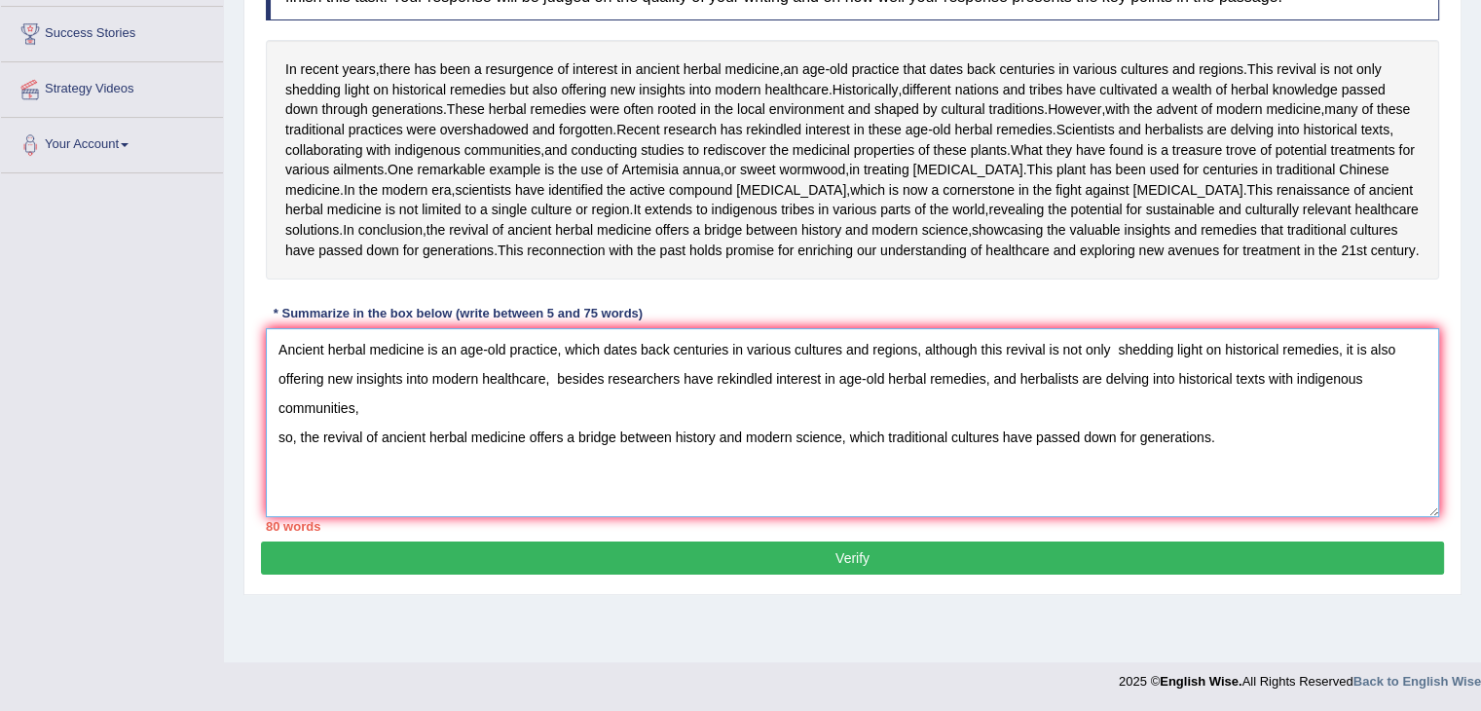
click at [470, 485] on textarea "Ancient herbal medicine is an age-old practice, which dates back centuries in v…" at bounding box center [852, 422] width 1173 height 189
drag, startPoint x: 1265, startPoint y: 433, endPoint x: 1243, endPoint y: 461, distance: 36.0
click at [1243, 461] on textarea "Ancient herbal medicine is an age-old practice, which dates back centuries in v…" at bounding box center [852, 422] width 1173 height 189
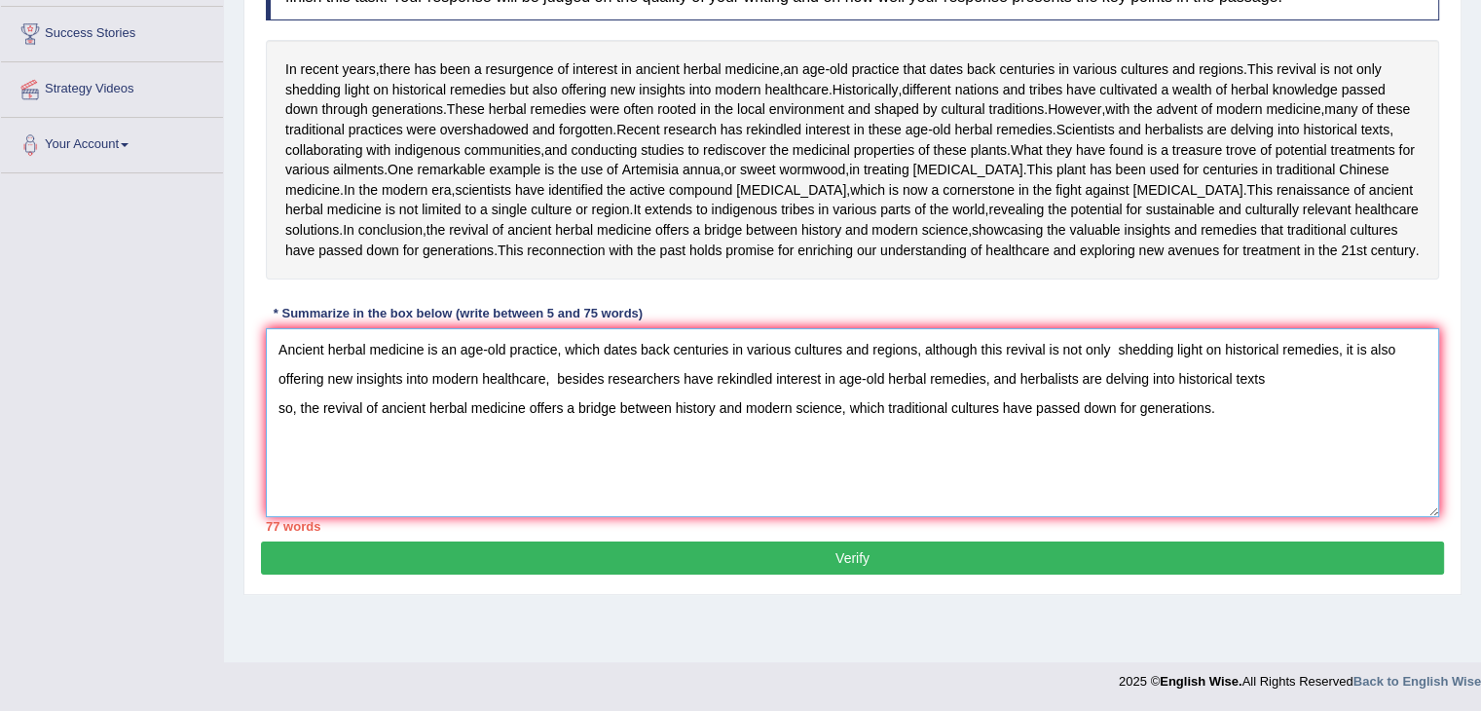
click at [277, 472] on textarea "Ancient herbal medicine is an age-old practice, which dates back centuries in v…" at bounding box center [852, 422] width 1173 height 189
click at [1255, 434] on textarea "Ancient herbal medicine is an age-old practice, which dates back centuries in v…" at bounding box center [852, 422] width 1173 height 189
click at [1261, 434] on textarea "Ancient herbal medicine is an age-old practice, which dates back centuries in v…" at bounding box center [852, 422] width 1173 height 189
click at [1168, 437] on textarea "Ancient herbal medicine is an age-old practice, which dates back centuries in v…" at bounding box center [852, 422] width 1173 height 189
click at [1099, 437] on textarea "Ancient herbal medicine is an age-old practice, which dates back centuries in v…" at bounding box center [852, 422] width 1173 height 189
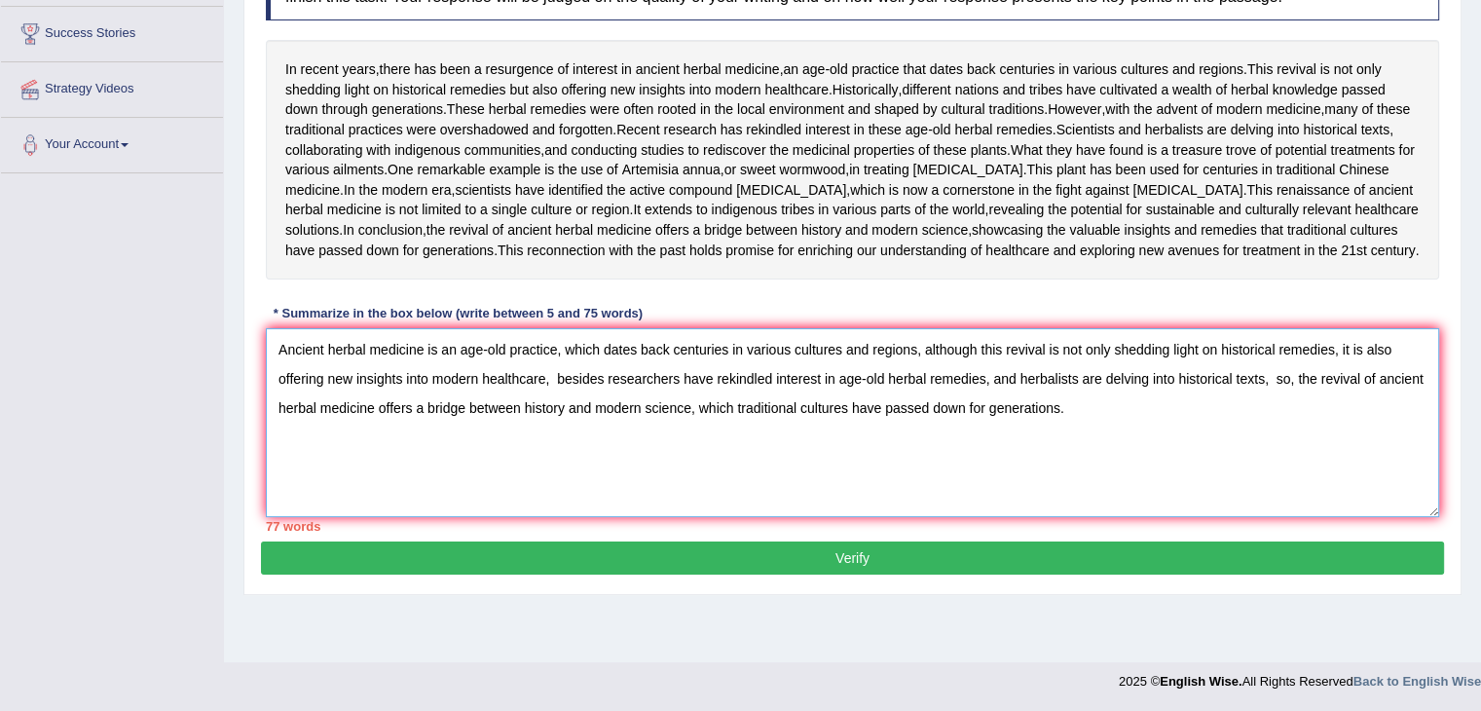
click at [1261, 433] on textarea "Ancient herbal medicine is an age-old practice, which dates back centuries in v…" at bounding box center [852, 422] width 1173 height 189
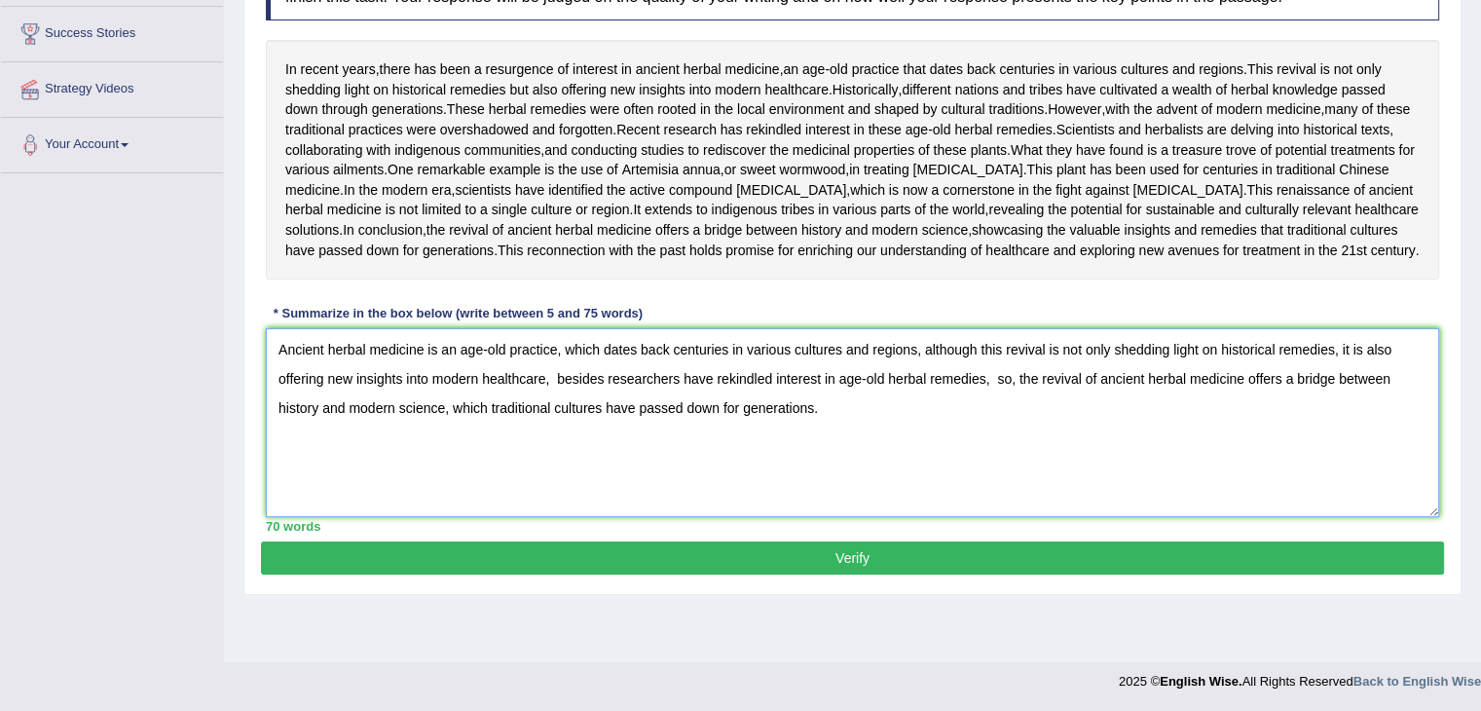
click at [993, 433] on textarea "Ancient herbal medicine is an age-old practice, which dates back centuries in v…" at bounding box center [852, 422] width 1173 height 189
click at [1015, 485] on textarea "Ancient herbal medicine is an age-old practice, which dates back centuries in v…" at bounding box center [852, 422] width 1173 height 189
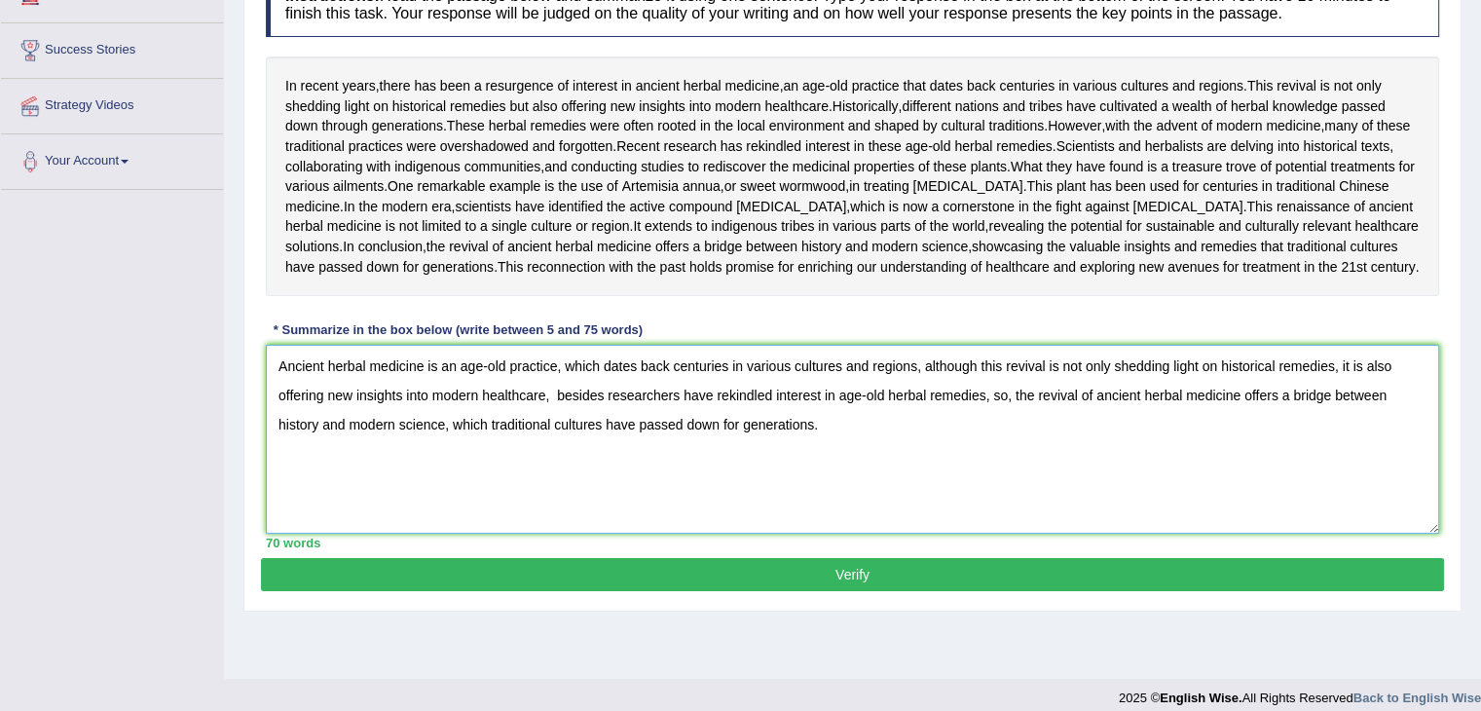
scroll to position [292, 0]
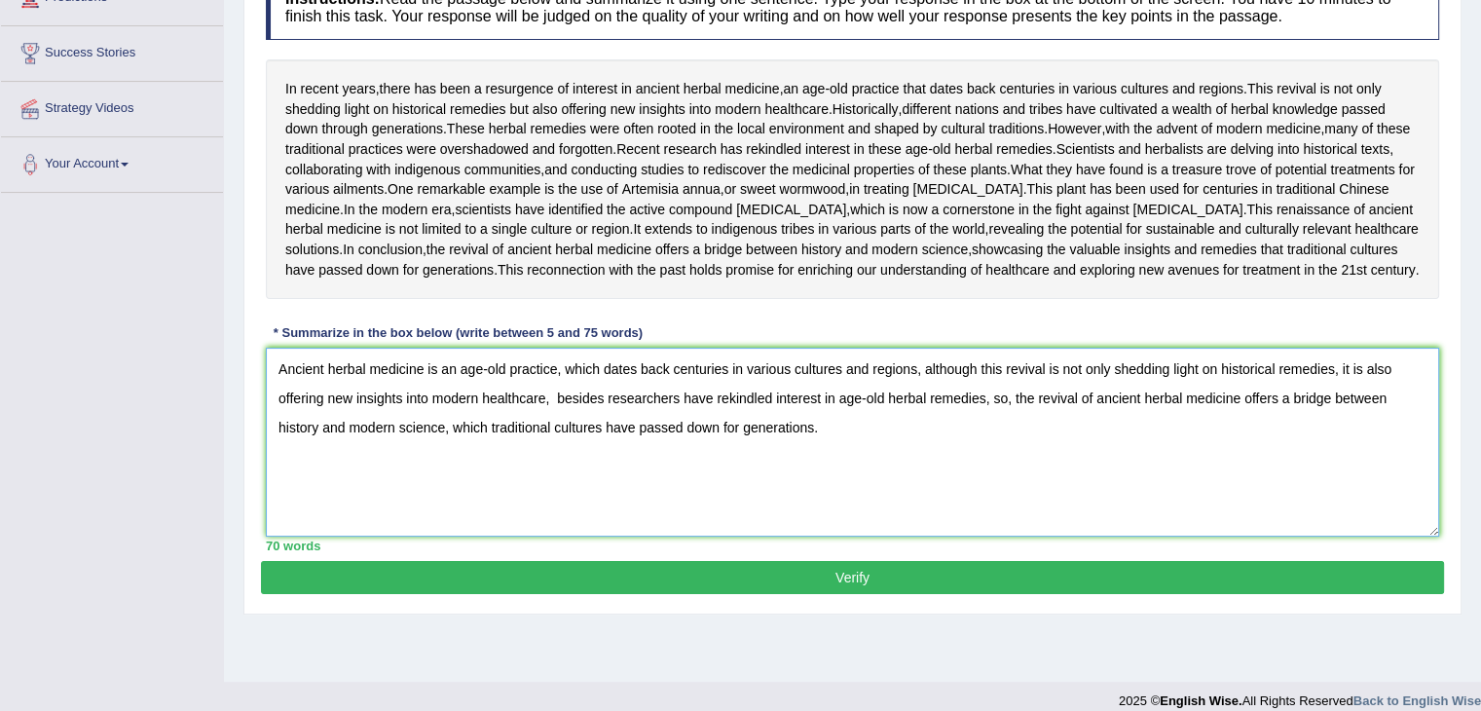
click at [604, 536] on textarea "Ancient herbal medicine is an age-old practice, which dates back centuries in v…" at bounding box center [852, 442] width 1173 height 189
click at [981, 536] on textarea "Ancient herbal medicine is an age-old practice, which dates back centuries in v…" at bounding box center [852, 442] width 1173 height 189
click at [970, 536] on textarea "Ancient herbal medicine is an age-old practice, which dates back centuries in v…" at bounding box center [852, 442] width 1173 height 189
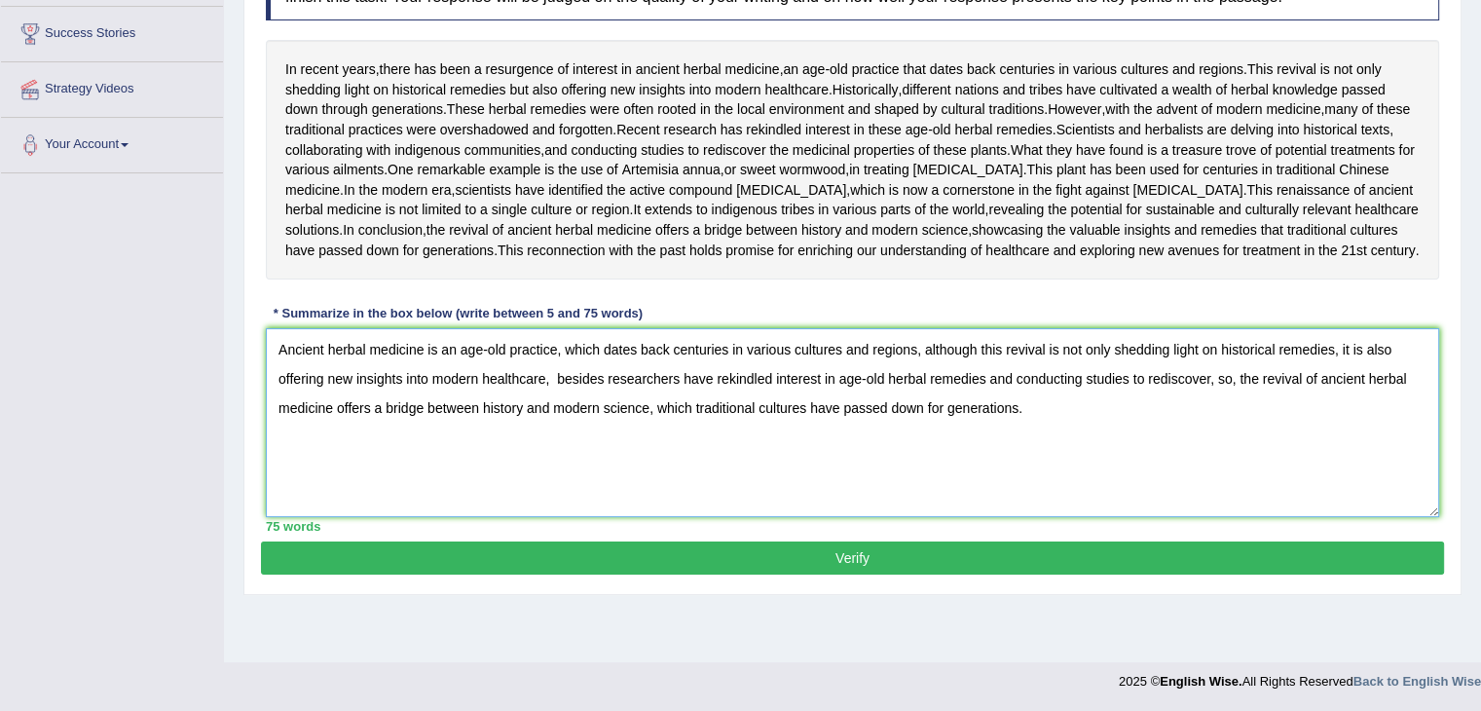
type textarea "Ancient herbal medicine is an age-old practice, which dates back centuries in v…"
click at [983, 574] on button "Verify" at bounding box center [852, 557] width 1183 height 33
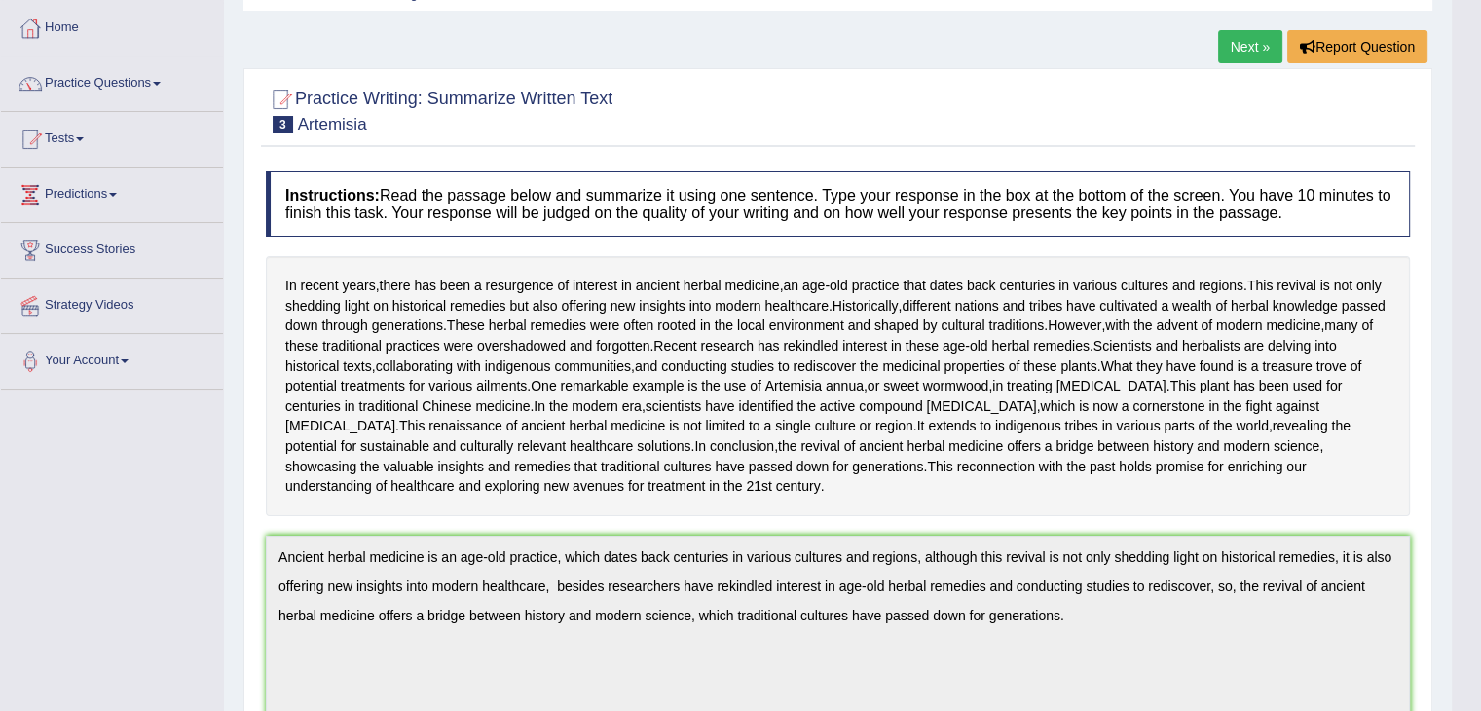
scroll to position [47, 0]
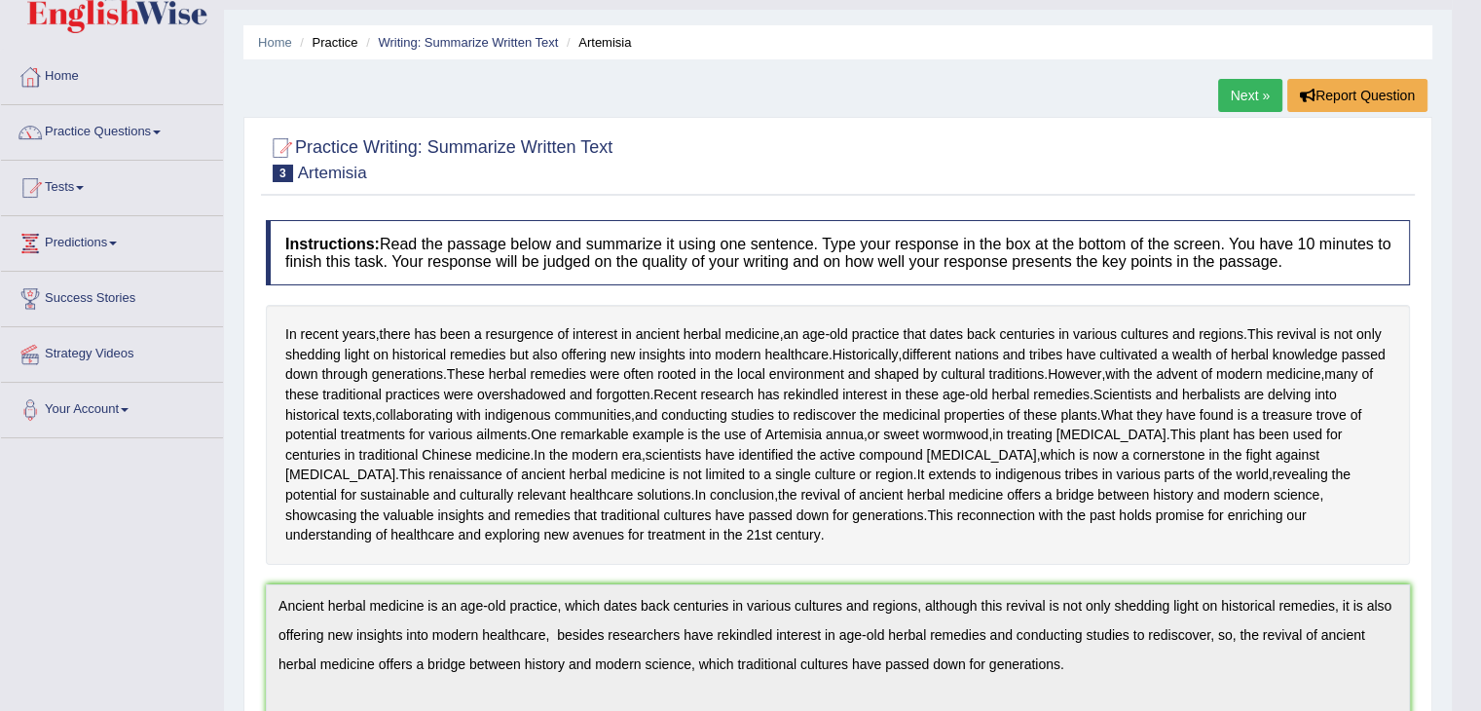
click at [1244, 92] on link "Next »" at bounding box center [1250, 95] width 64 height 33
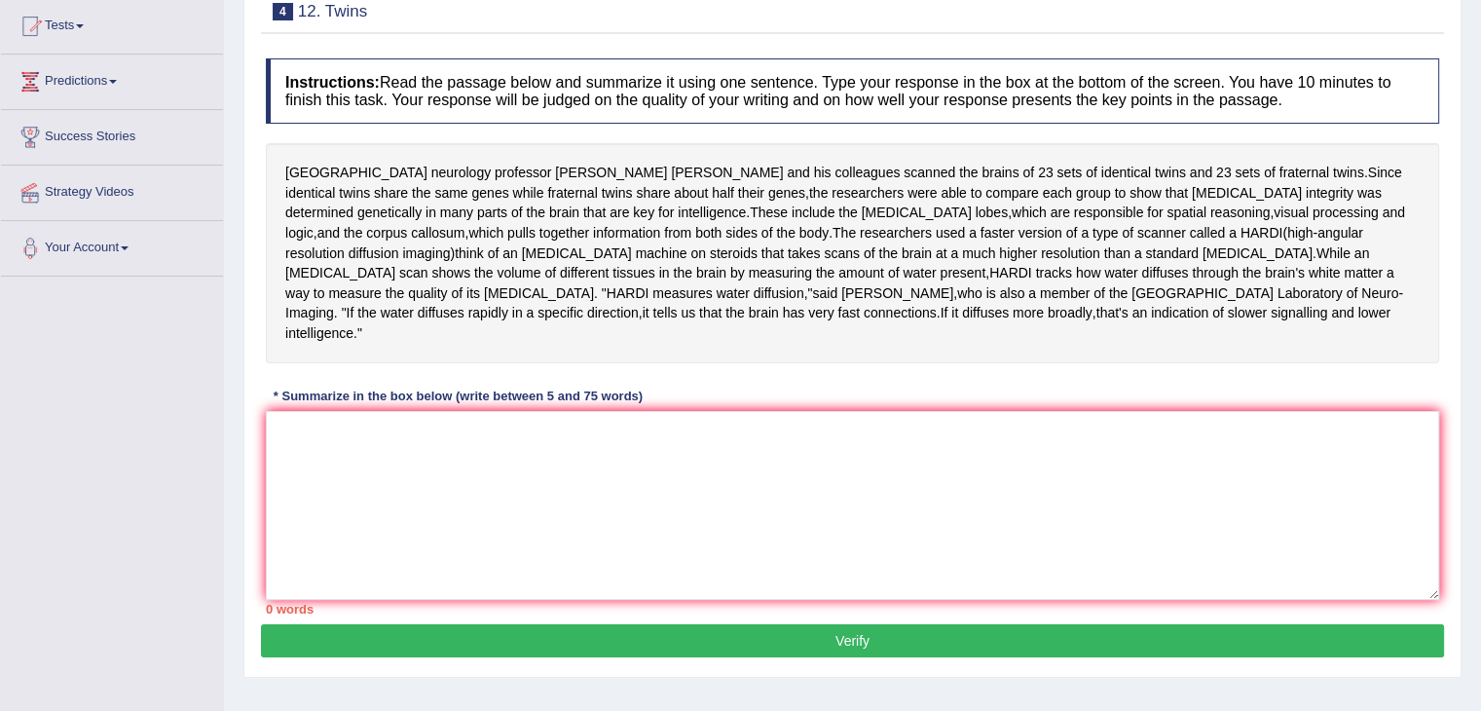
scroll to position [224, 0]
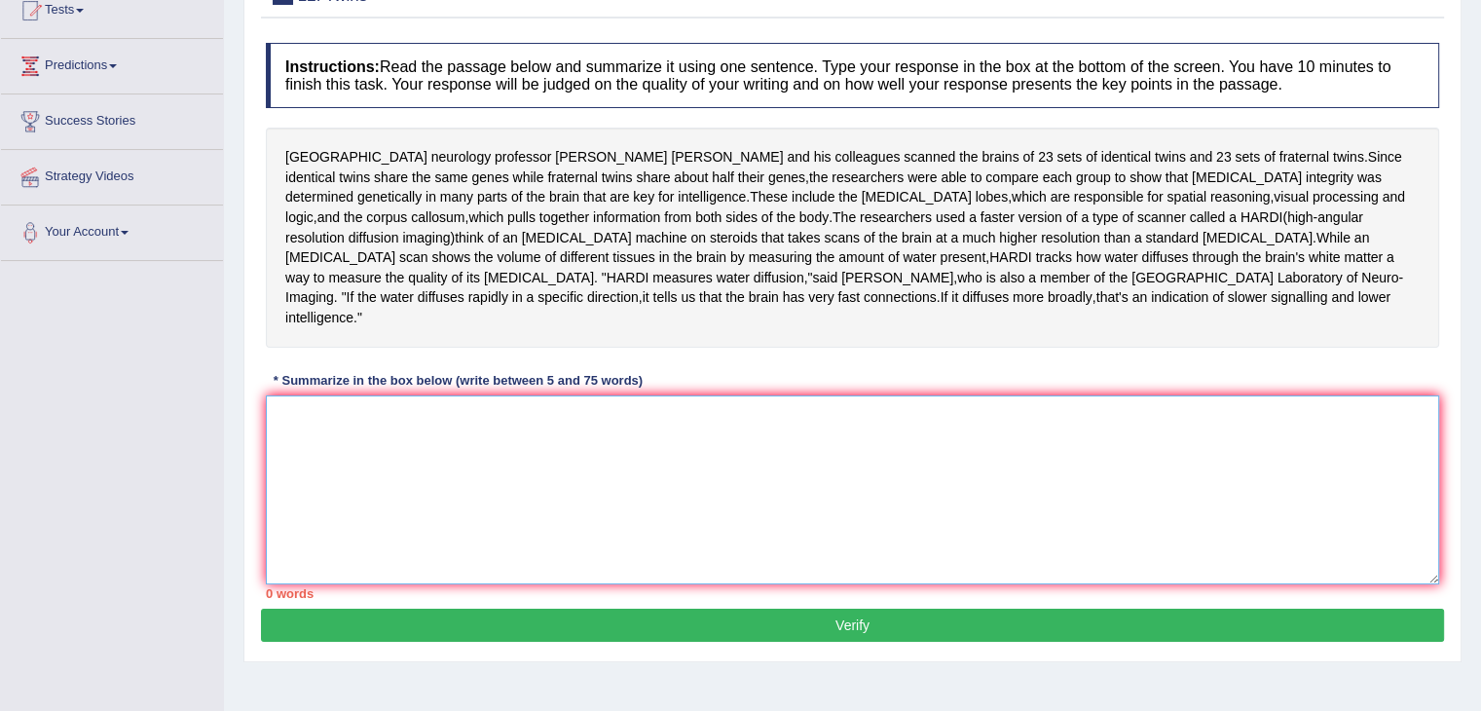
click at [461, 434] on textarea at bounding box center [852, 489] width 1173 height 189
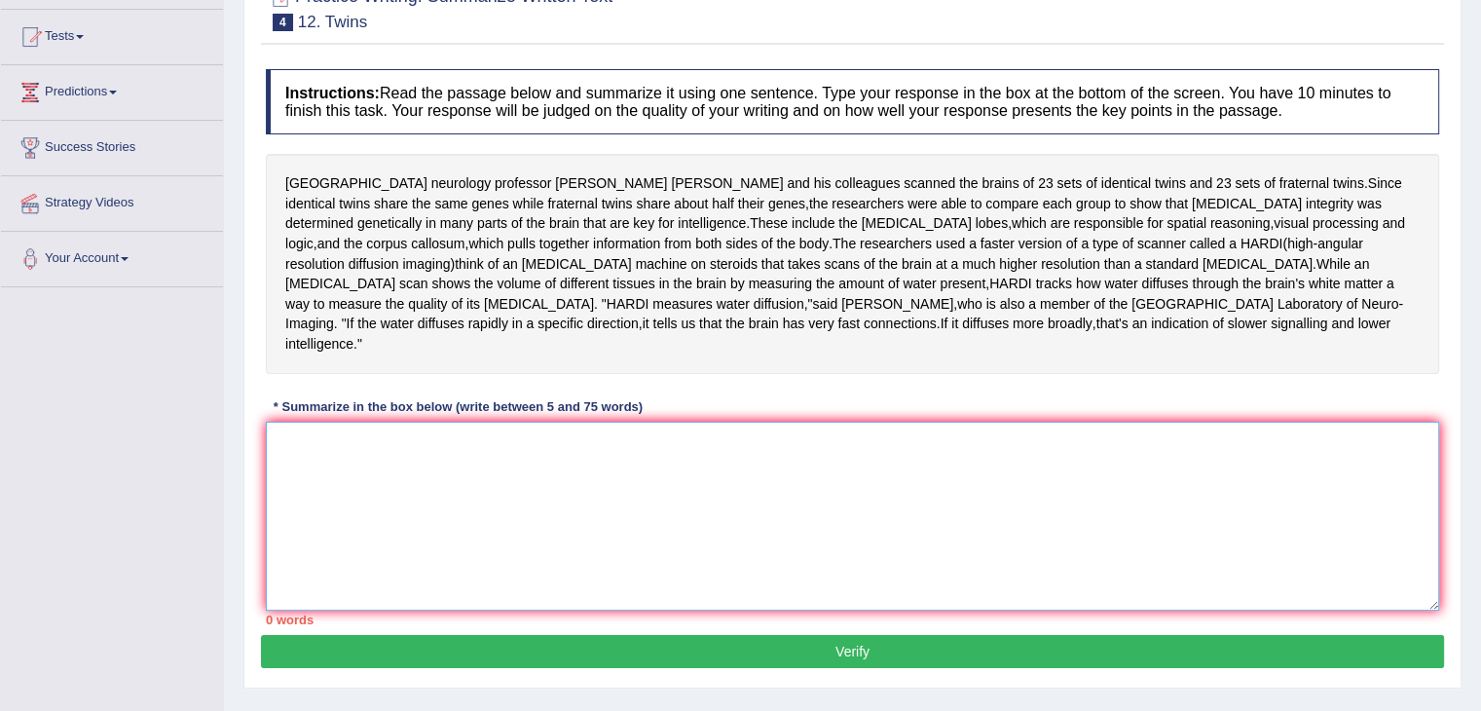
scroll to position [236, 0]
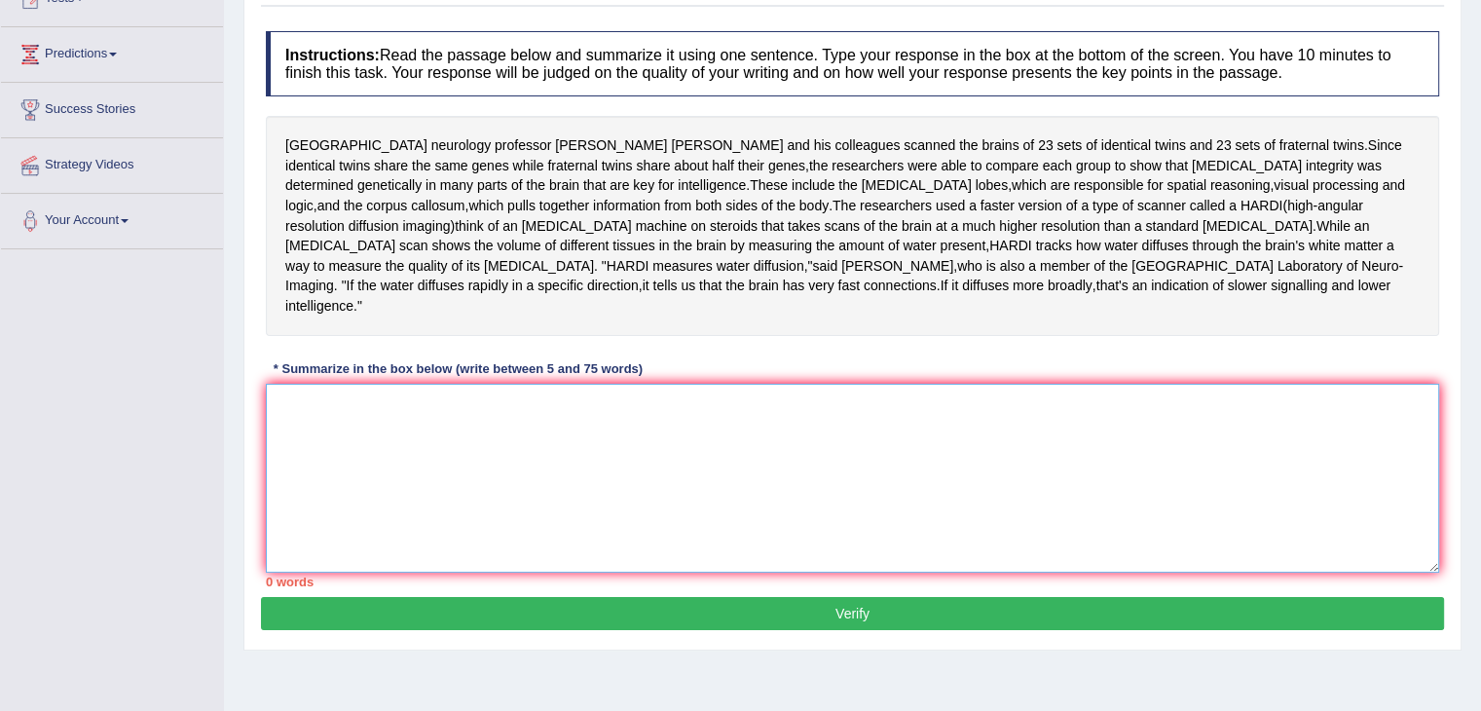
click at [514, 385] on textarea at bounding box center [852, 478] width 1173 height 189
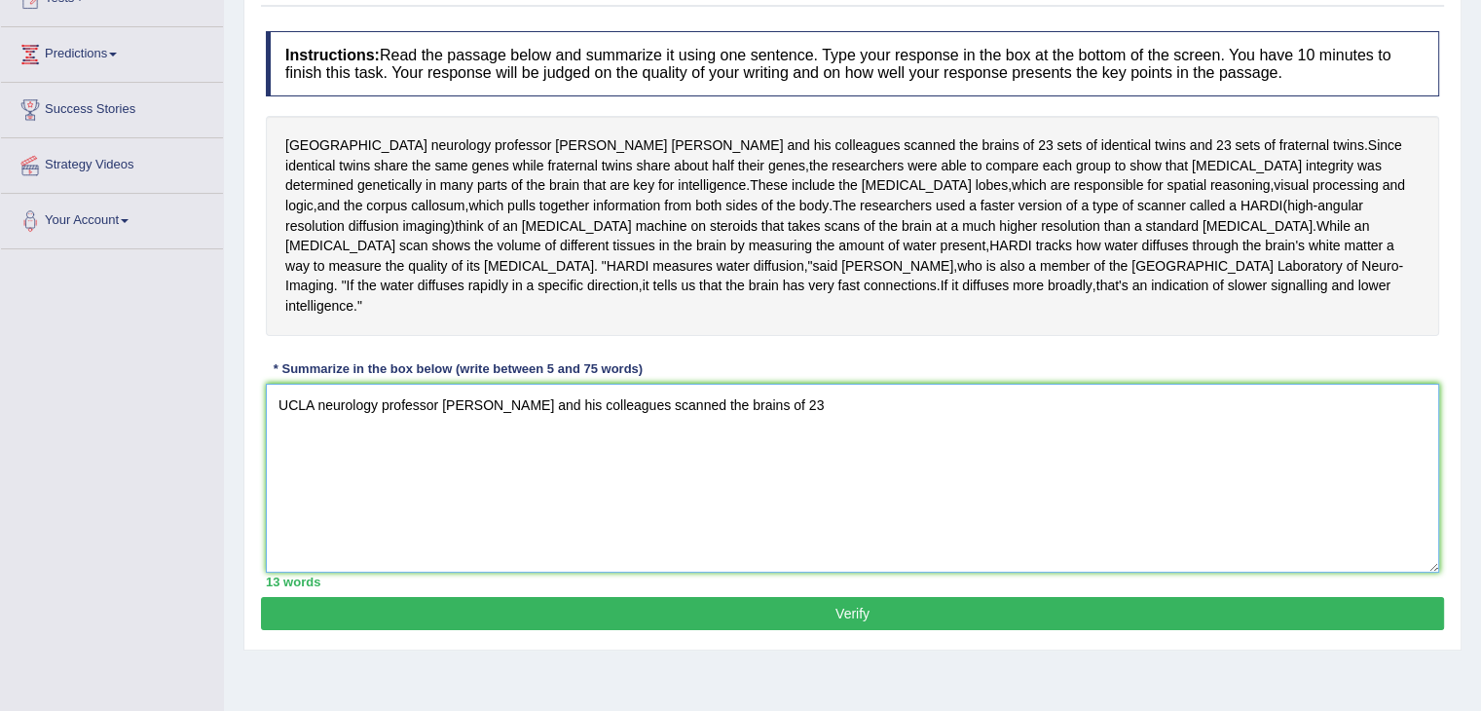
click at [844, 405] on textarea "UCLA neurology professor [PERSON_NAME] and his colleagues scanned the brains of…" at bounding box center [852, 478] width 1173 height 189
click at [1133, 388] on textarea "UCLA neurology professor [PERSON_NAME] and his colleagues scanned the brains of…" at bounding box center [852, 478] width 1173 height 189
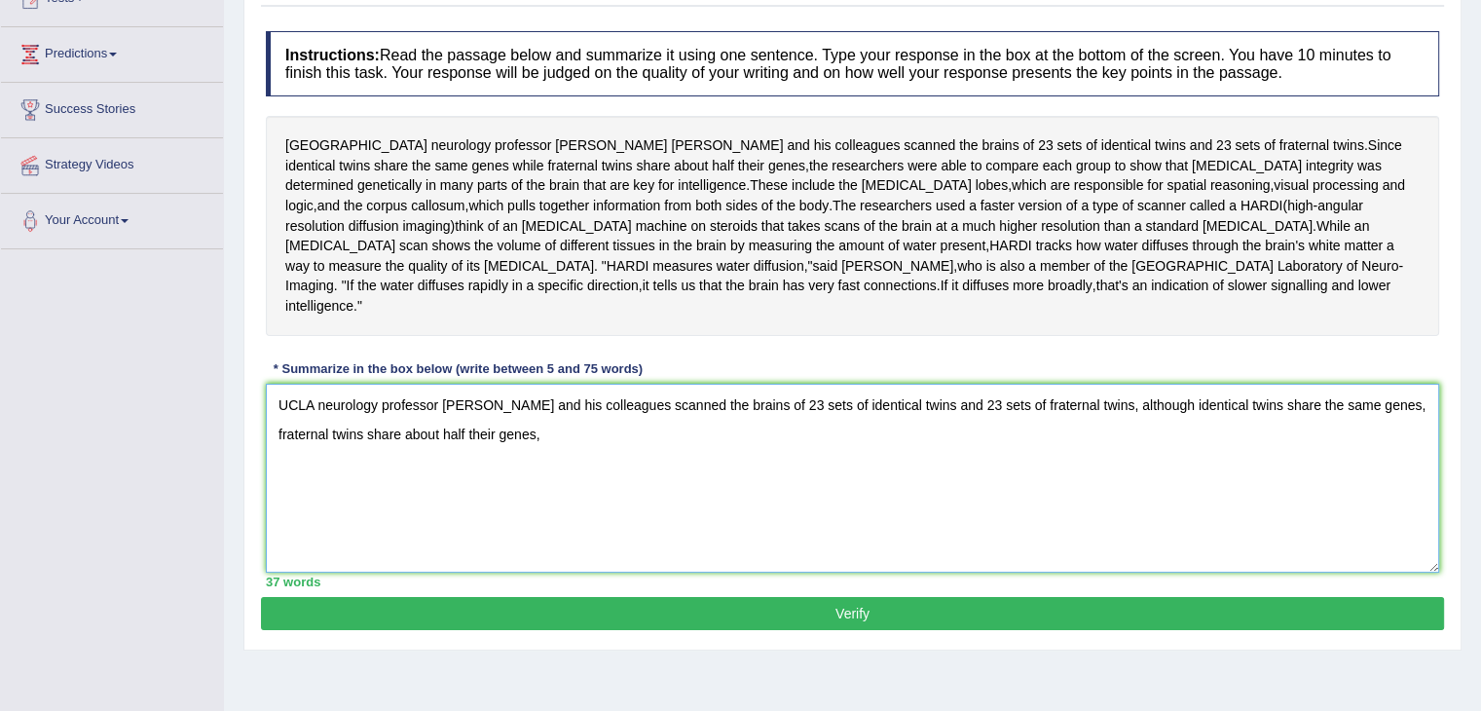
click at [573, 416] on textarea "UCLA neurology professor [PERSON_NAME] and his colleagues scanned the brains of…" at bounding box center [852, 478] width 1173 height 189
click at [778, 442] on textarea "UCLA neurology professor [PERSON_NAME] and his colleagues scanned the brains of…" at bounding box center [852, 478] width 1173 height 189
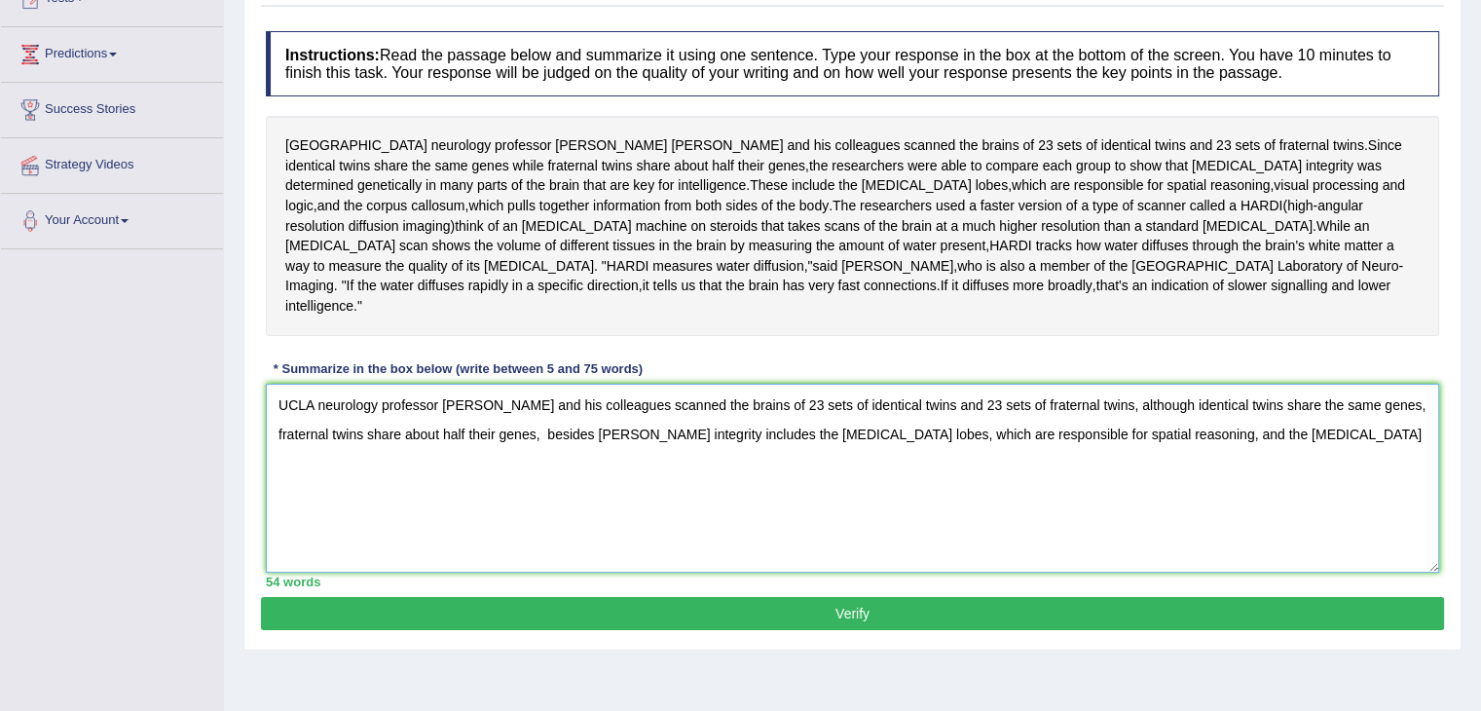
click at [594, 419] on textarea "UCLA neurology professor [PERSON_NAME] and his colleagues scanned the brains of…" at bounding box center [852, 478] width 1173 height 189
click at [714, 441] on textarea "UCLA neurology professor [PERSON_NAME] and his colleagues scanned the brains of…" at bounding box center [852, 478] width 1173 height 189
click at [1289, 423] on textarea "UCLA neurology professor [PERSON_NAME] and his colleagues scanned the brains of…" at bounding box center [852, 478] width 1173 height 189
click at [1311, 427] on textarea "UCLA neurology professor [PERSON_NAME] and his colleagues scanned the brains of…" at bounding box center [852, 478] width 1173 height 189
click at [1126, 410] on textarea "UCLA neurology professor [PERSON_NAME] and his colleagues scanned the brains of…" at bounding box center [852, 478] width 1173 height 189
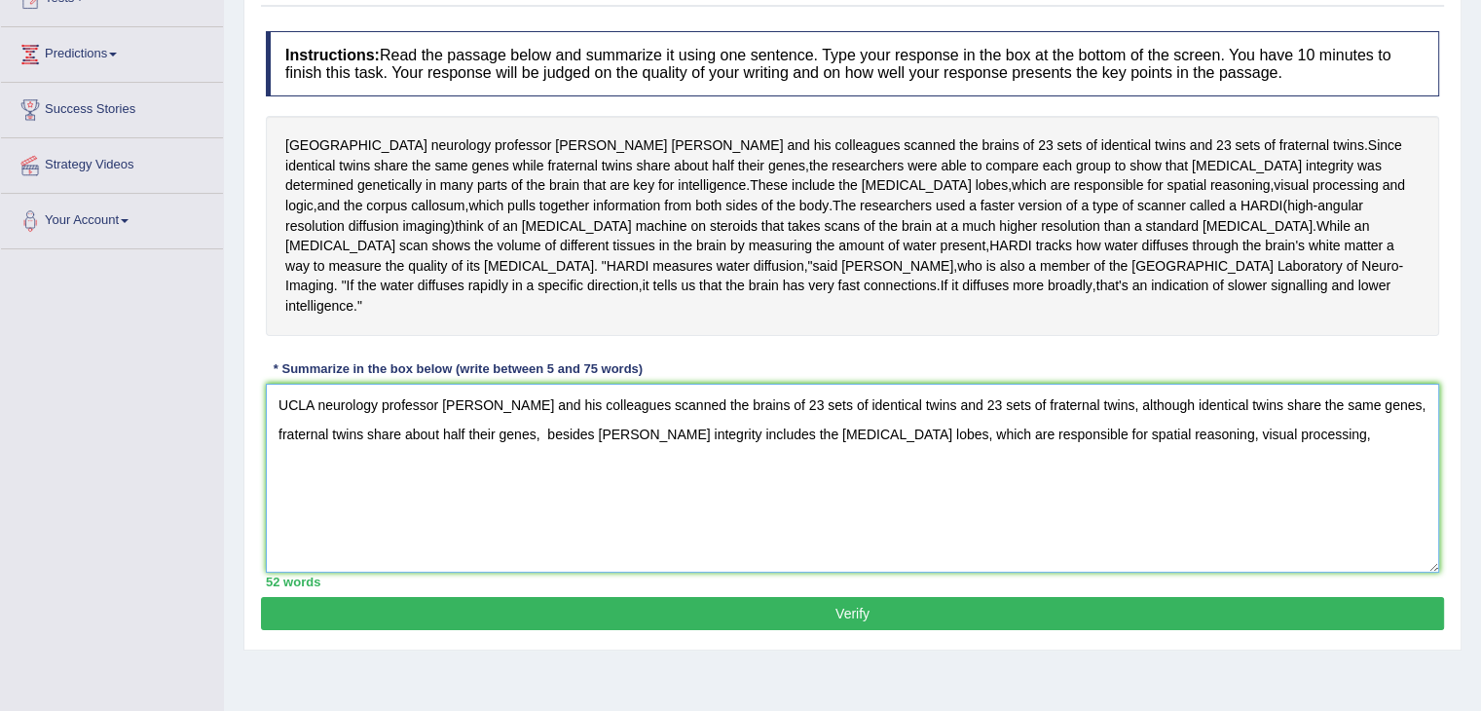
click at [1119, 416] on textarea "UCLA neurology professor [PERSON_NAME] and his colleagues scanned the brains of…" at bounding box center [852, 478] width 1173 height 189
click at [1122, 414] on textarea "UCLA neurology professor [PERSON_NAME] and his colleagues scanned the brains of…" at bounding box center [852, 478] width 1173 height 189
click at [1277, 414] on textarea "UCLA neurology professor [PERSON_NAME] and his colleagues scanned the brains of…" at bounding box center [852, 478] width 1173 height 189
click at [1296, 406] on textarea "UCLA neurology professor [PERSON_NAME] and his colleagues scanned the brains of…" at bounding box center [852, 478] width 1173 height 189
click at [623, 423] on textarea "UCLA neurology professor [PERSON_NAME] and his colleagues scanned the brains of…" at bounding box center [852, 478] width 1173 height 189
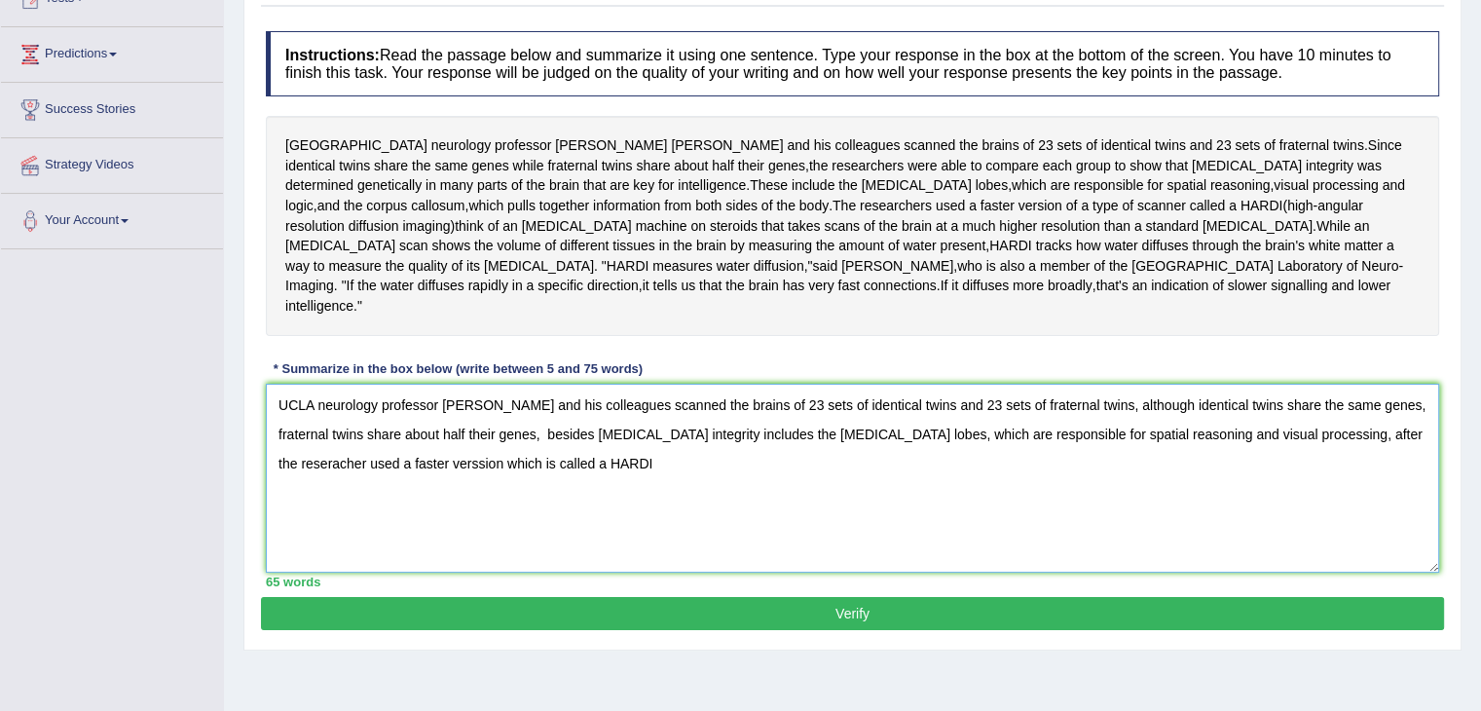
click at [533, 450] on textarea "UCLA neurology professor [PERSON_NAME] and his colleagues scanned the brains of…" at bounding box center [852, 478] width 1173 height 189
click at [704, 453] on textarea "UCLA neurology professor [PERSON_NAME] and his colleagues scanned the brains of…" at bounding box center [852, 478] width 1173 height 189
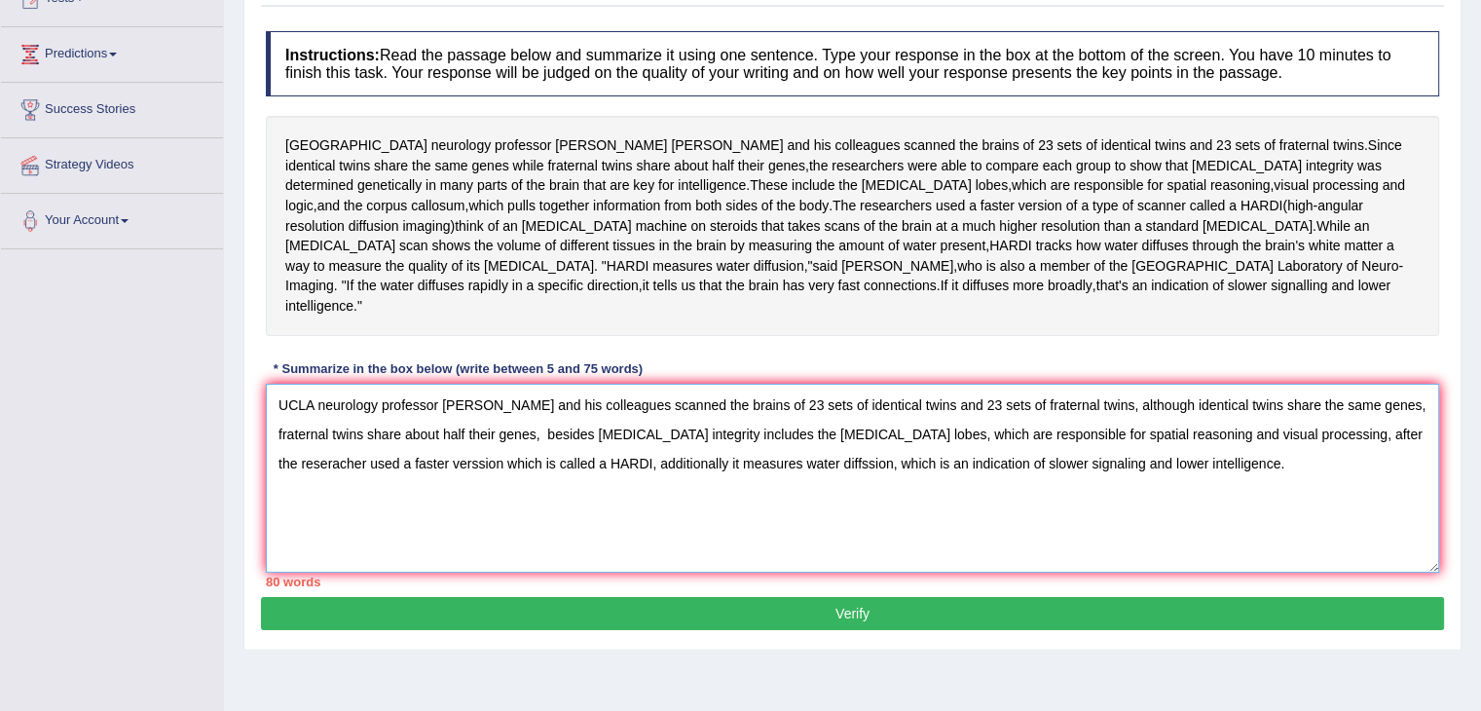
click at [872, 459] on textarea "UCLA neurology professor [PERSON_NAME] and his colleagues scanned the brains of…" at bounding box center [852, 478] width 1173 height 189
click at [654, 385] on textarea "UCLA neurology professor [PERSON_NAME] and his colleagues scanned the brains of…" at bounding box center [852, 478] width 1173 height 189
click at [1017, 416] on textarea "UCLA neurology professor [PERSON_NAME] scanned the brains of 23 sets of identic…" at bounding box center [852, 478] width 1173 height 189
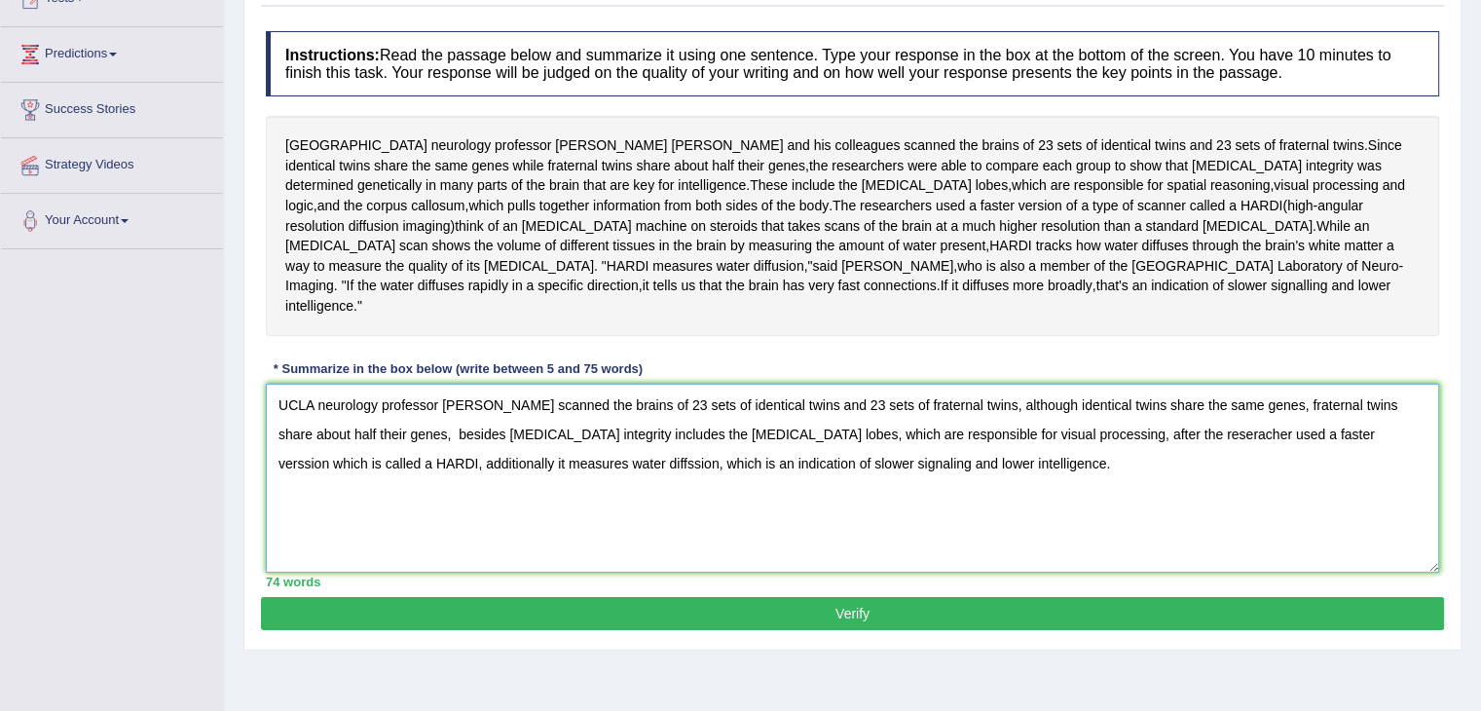
click at [601, 442] on textarea "UCLA neurology professor [PERSON_NAME] scanned the brains of 23 sets of identic…" at bounding box center [852, 478] width 1173 height 189
type textarea "UCLA neurology professor [PERSON_NAME] scanned the brains of 23 sets of identic…"
click at [1009, 445] on textarea "UCLA neurology professor Paul Thompson scanned the brains of 23 sets of identic…" at bounding box center [852, 478] width 1173 height 189
click at [814, 602] on button "Verify" at bounding box center [852, 613] width 1183 height 33
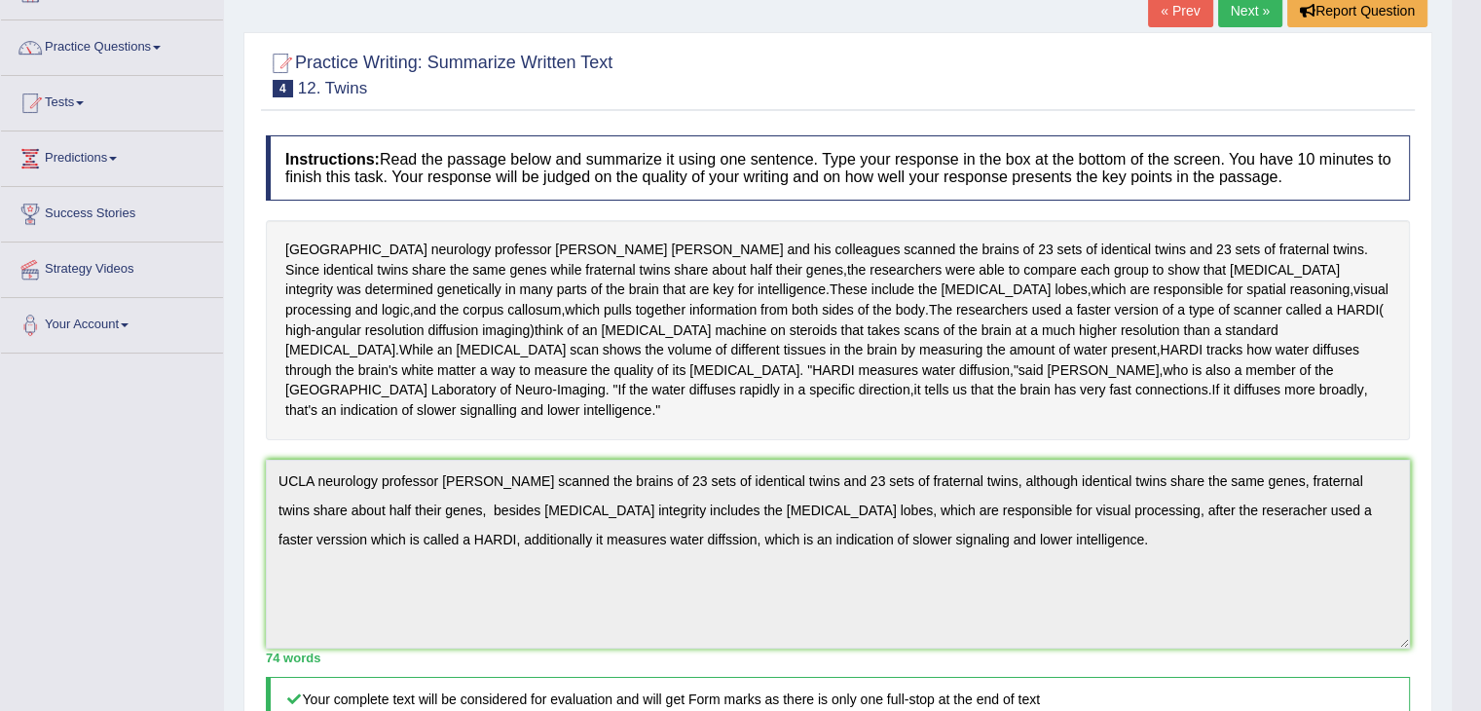
scroll to position [51, 0]
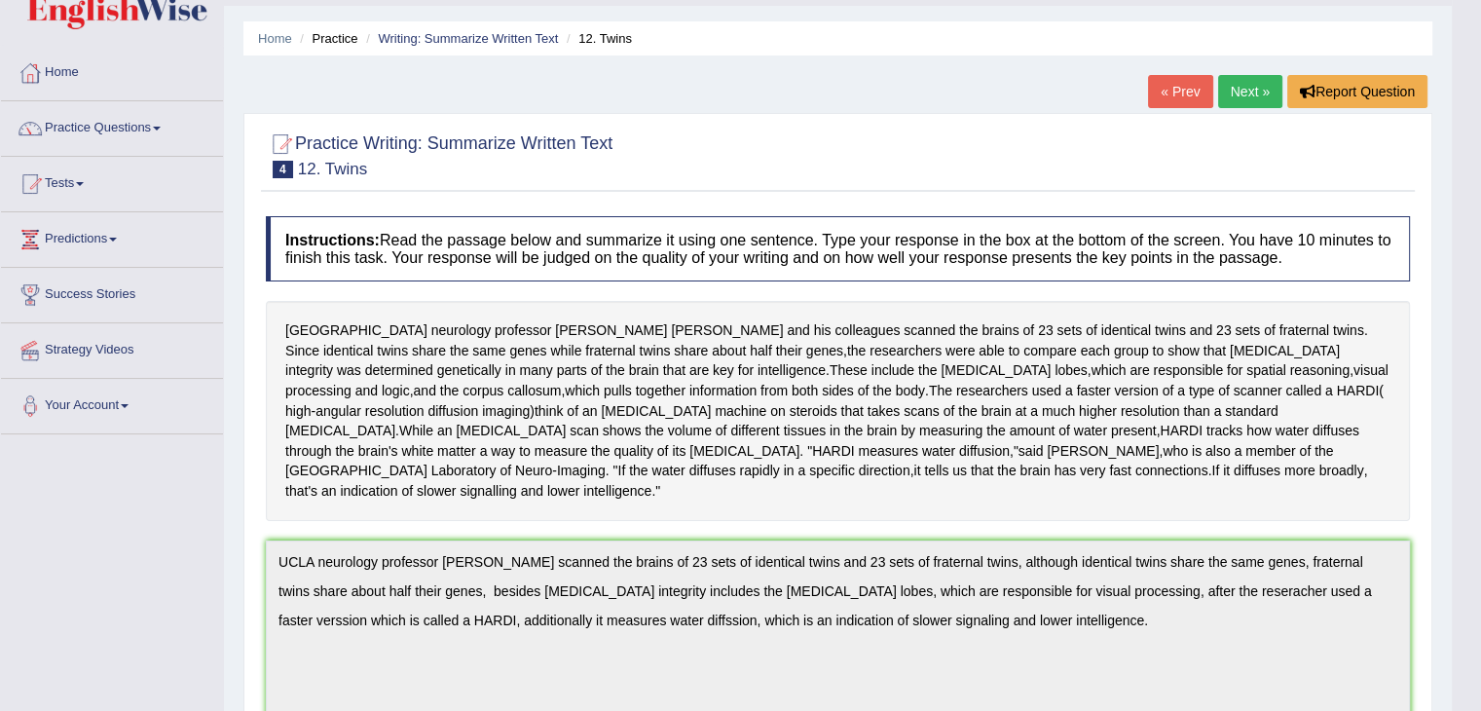
click at [1243, 86] on link "Next »" at bounding box center [1250, 91] width 64 height 33
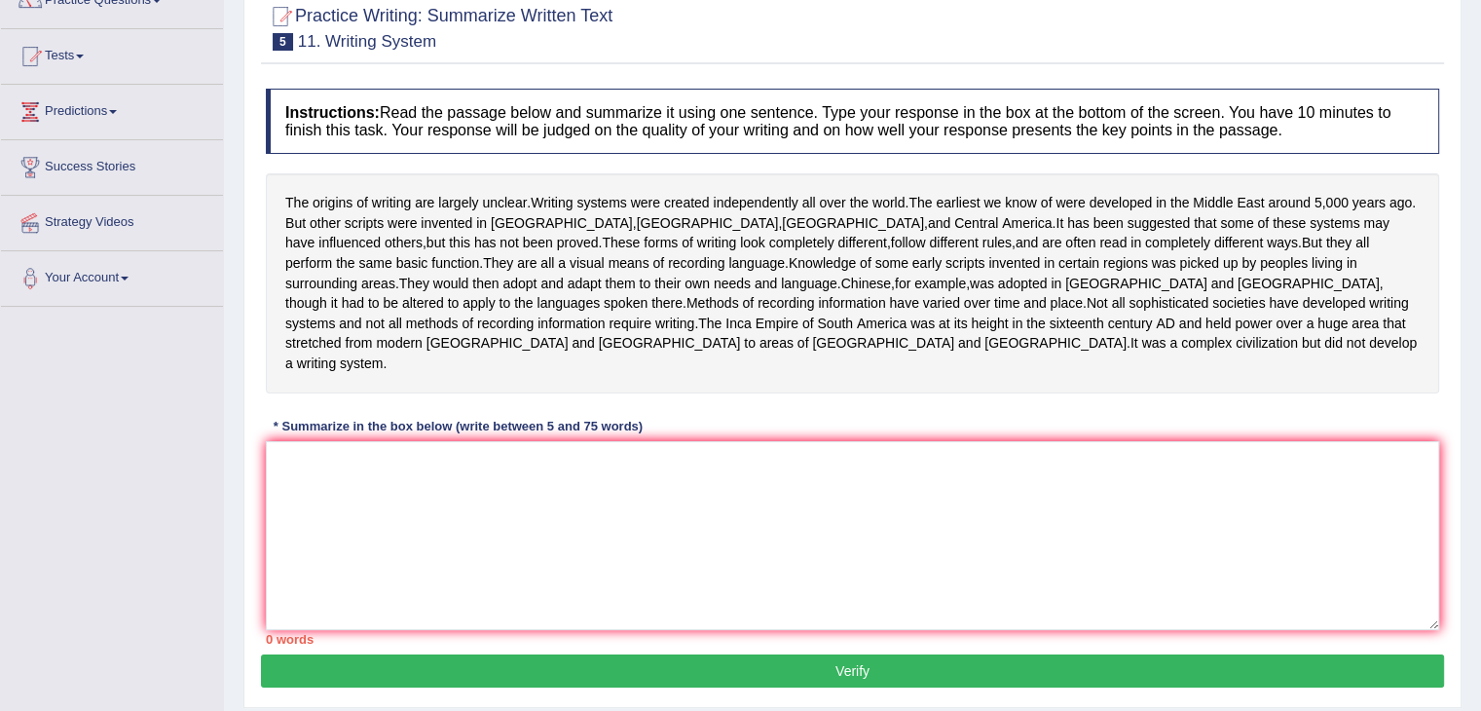
scroll to position [175, 0]
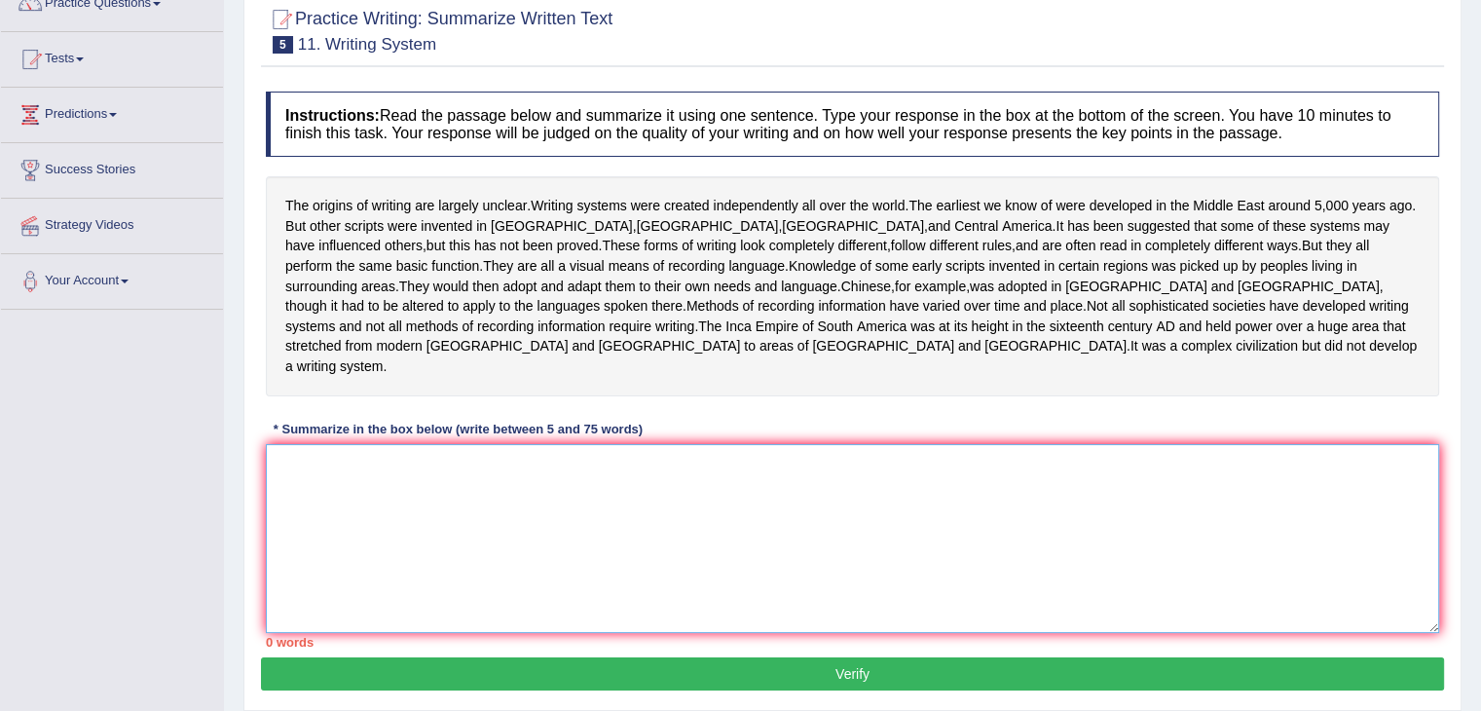
click at [433, 449] on textarea at bounding box center [852, 538] width 1173 height 189
click at [374, 466] on textarea at bounding box center [852, 538] width 1173 height 189
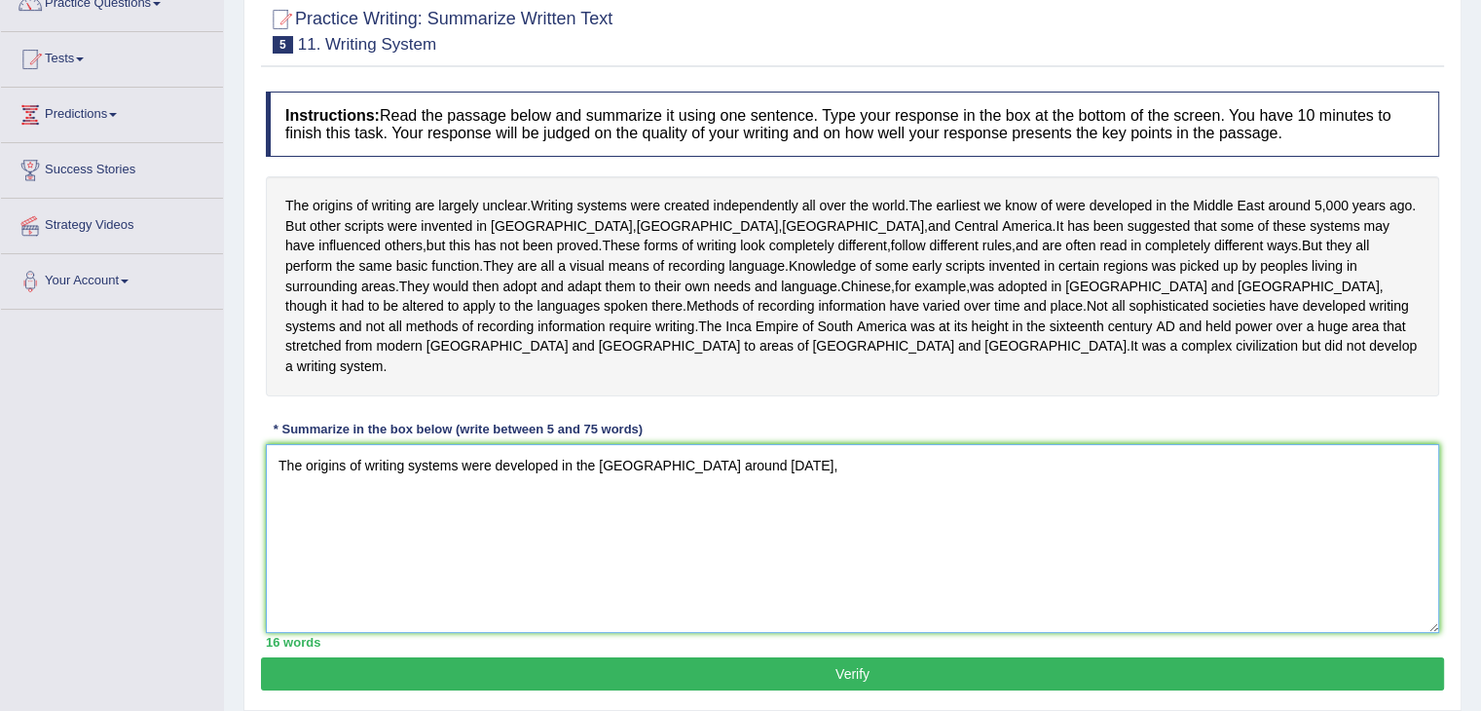
click at [878, 444] on textarea "The origins of writing systems were developed in the Middle East around 5,000 y…" at bounding box center [852, 538] width 1173 height 189
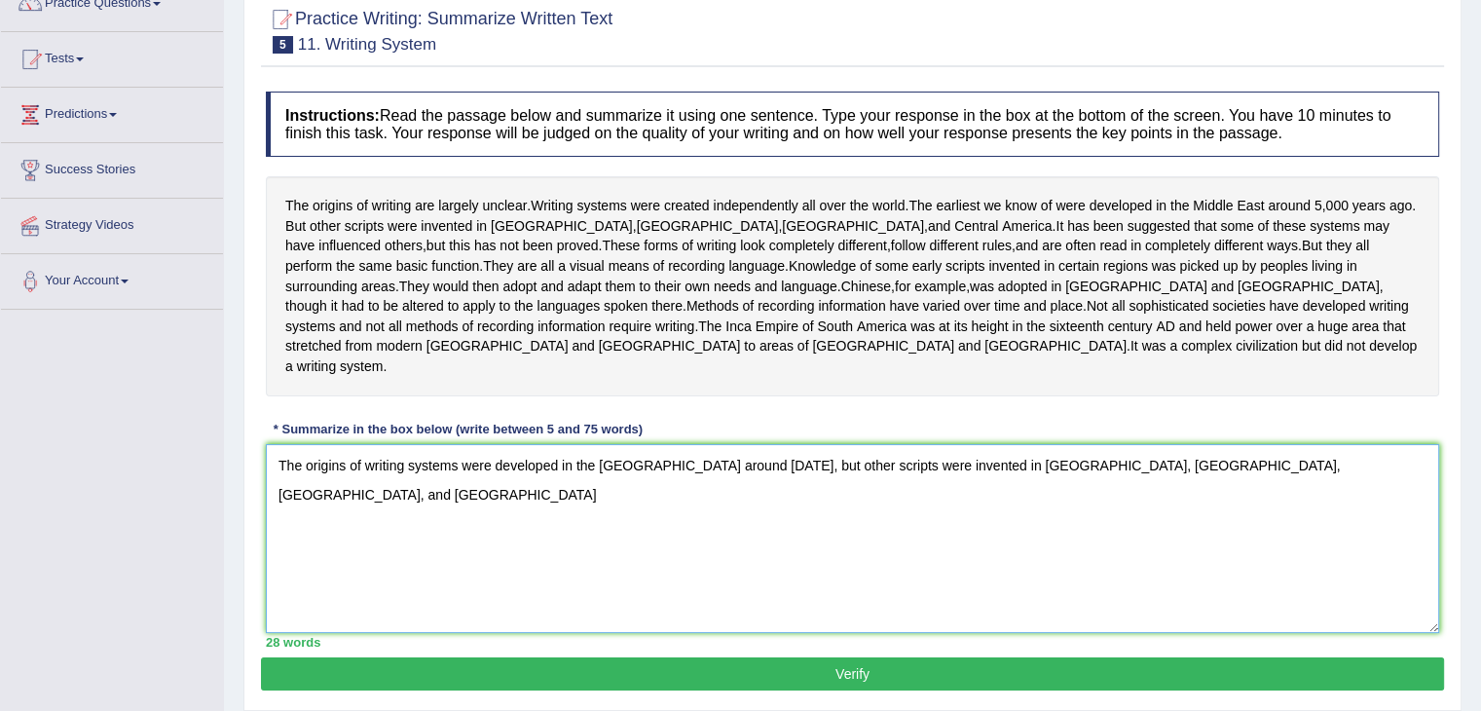
click at [1299, 444] on textarea "The origins of writing systems were developed in the Middle East around 5,000 y…" at bounding box center [852, 538] width 1173 height 189
click at [614, 477] on textarea "The origins of writing systems were developed in the Middle East around 5,000 y…" at bounding box center [852, 538] width 1173 height 189
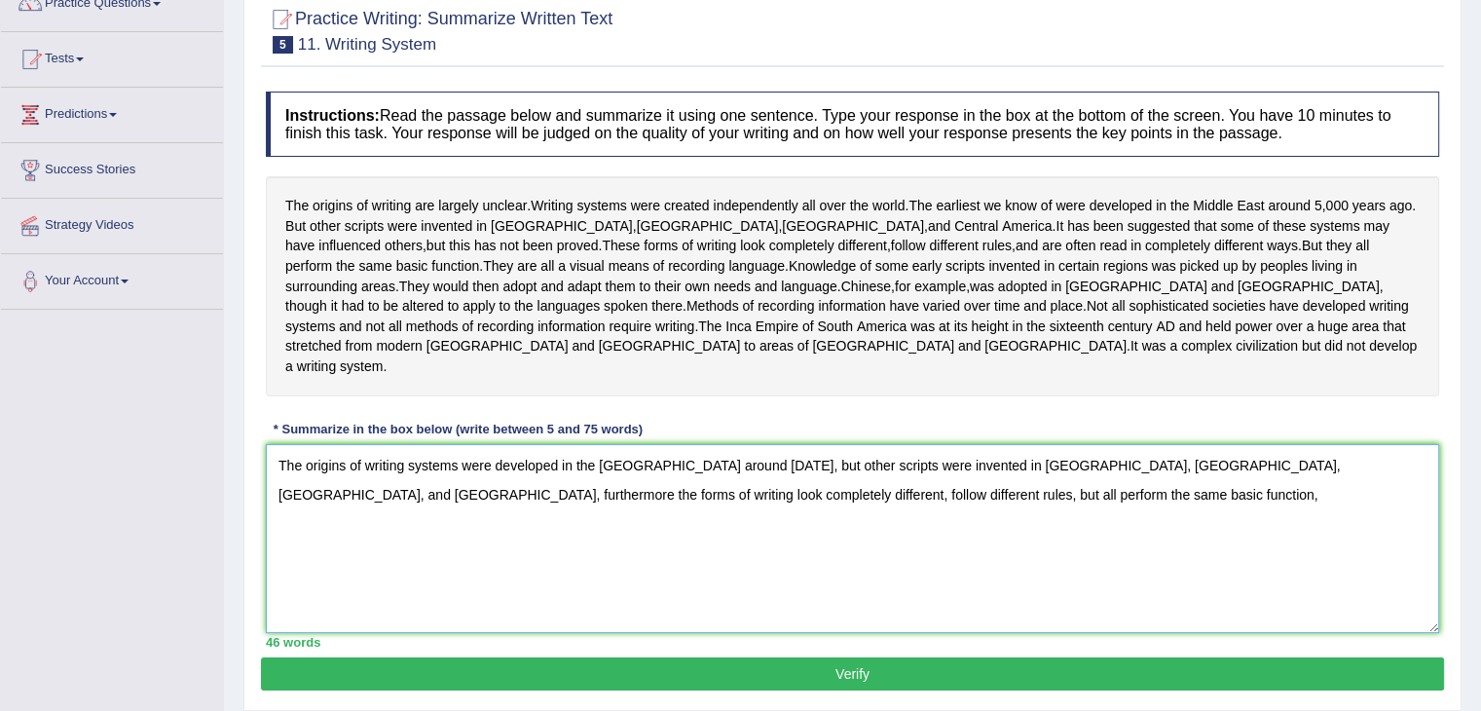
click at [895, 476] on textarea "The origins of writing systems were developed in the Middle East around 5,000 y…" at bounding box center [852, 538] width 1173 height 189
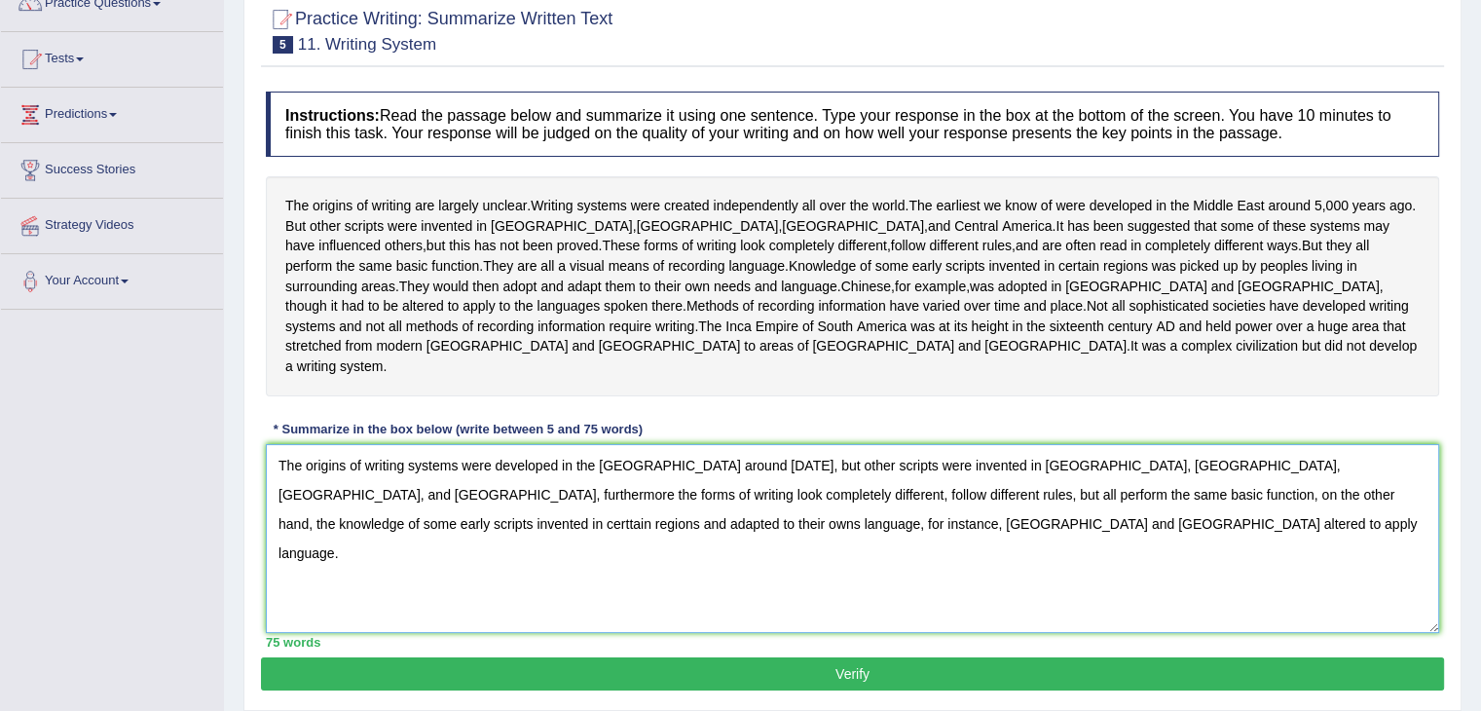
click at [407, 504] on textarea "The origins of writing systems were developed in the Middle East around 5,000 y…" at bounding box center [852, 538] width 1173 height 189
type textarea "The origins of writing systems were developed in the Middle East around 5,000 y…"
click at [801, 657] on button "Verify" at bounding box center [852, 673] width 1183 height 33
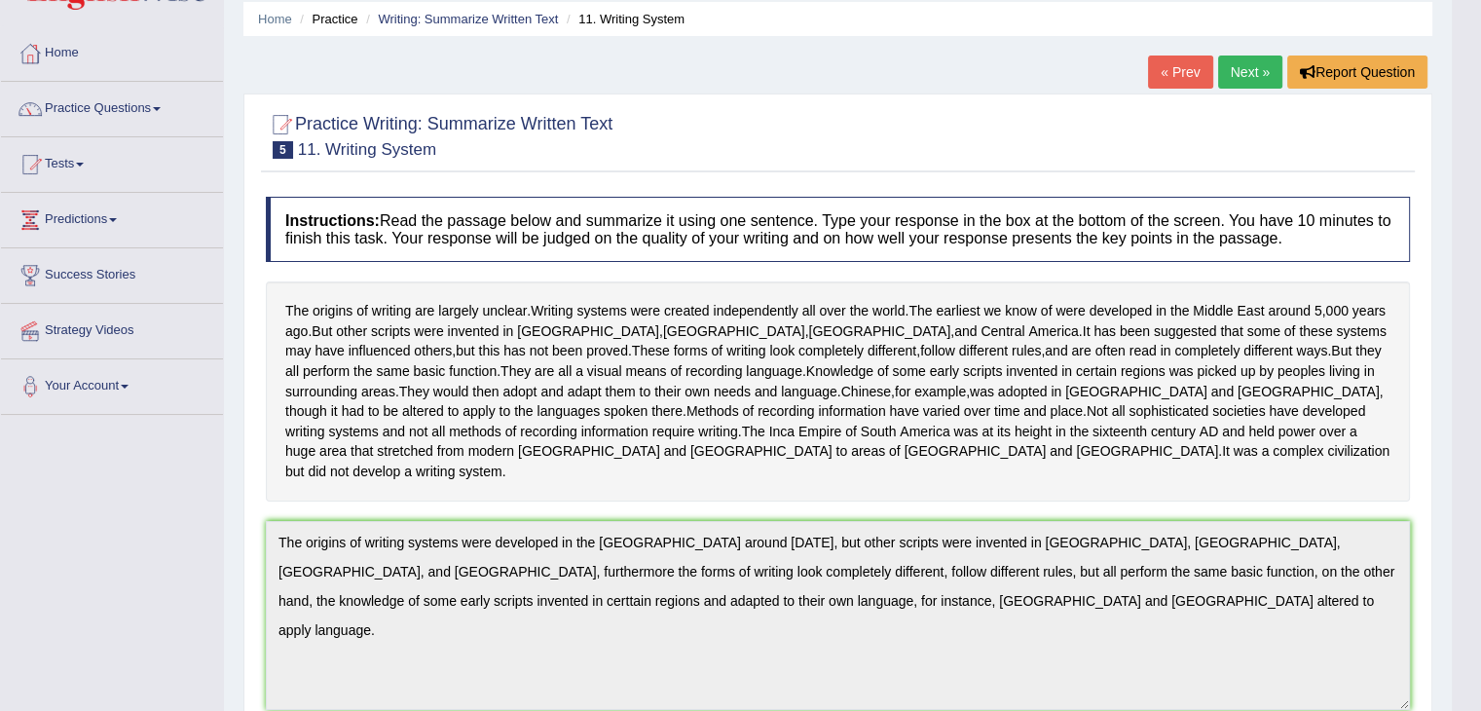
scroll to position [0, 0]
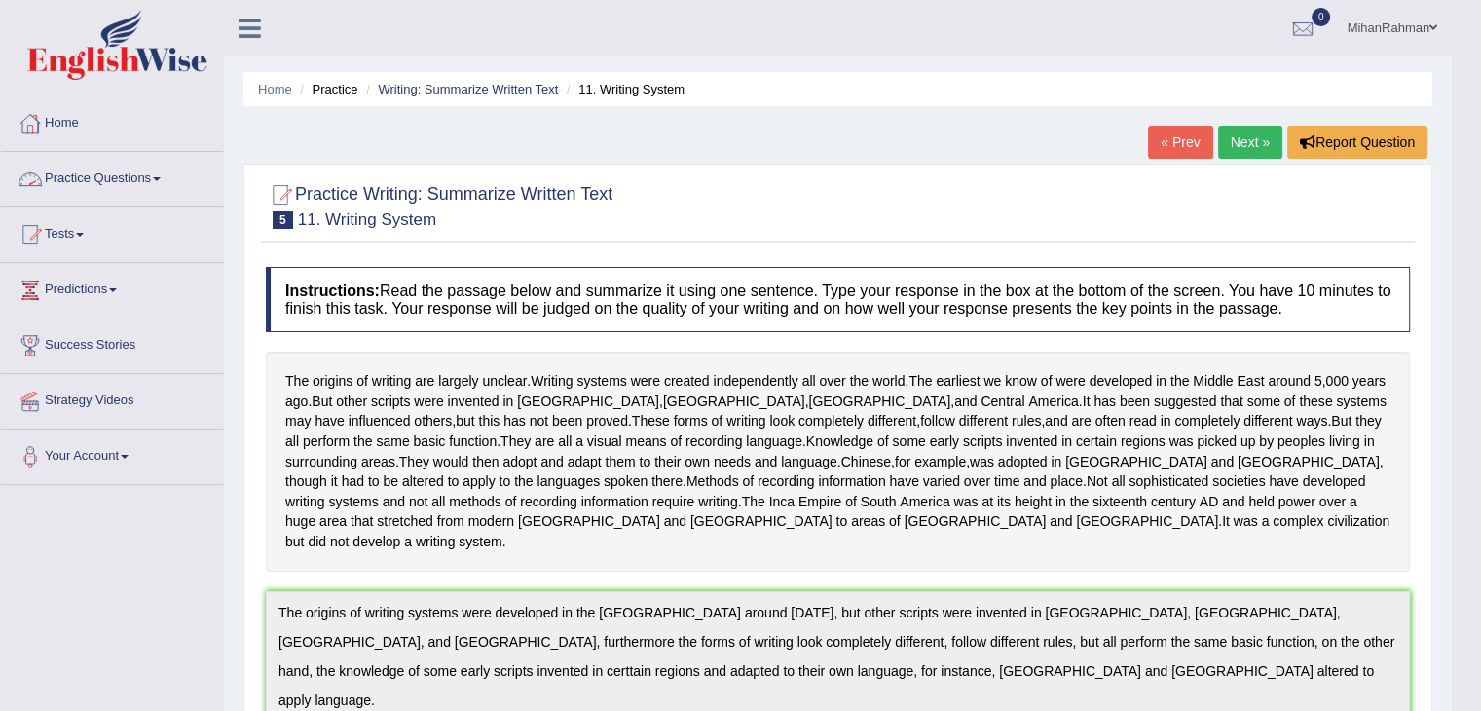
click at [110, 181] on link "Practice Questions" at bounding box center [112, 176] width 222 height 49
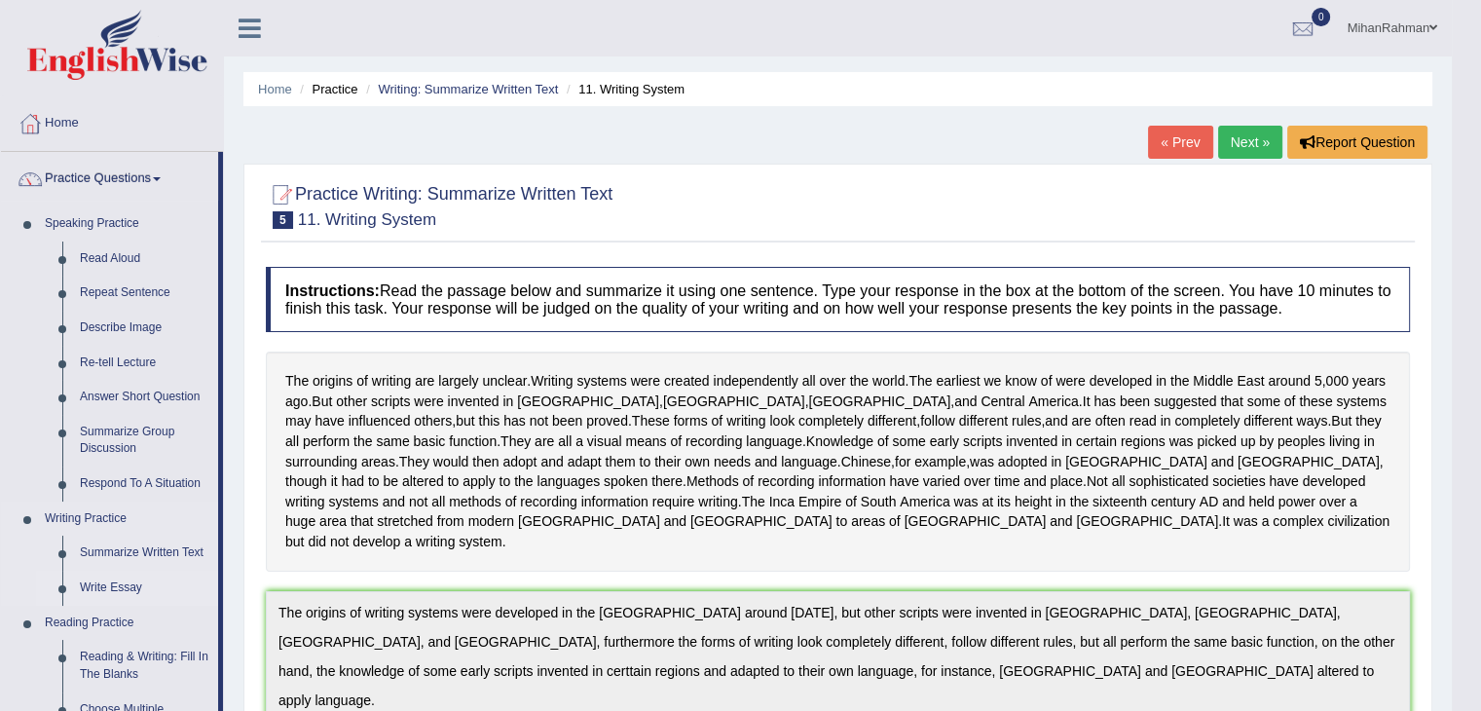
click at [124, 590] on link "Write Essay" at bounding box center [144, 587] width 147 height 35
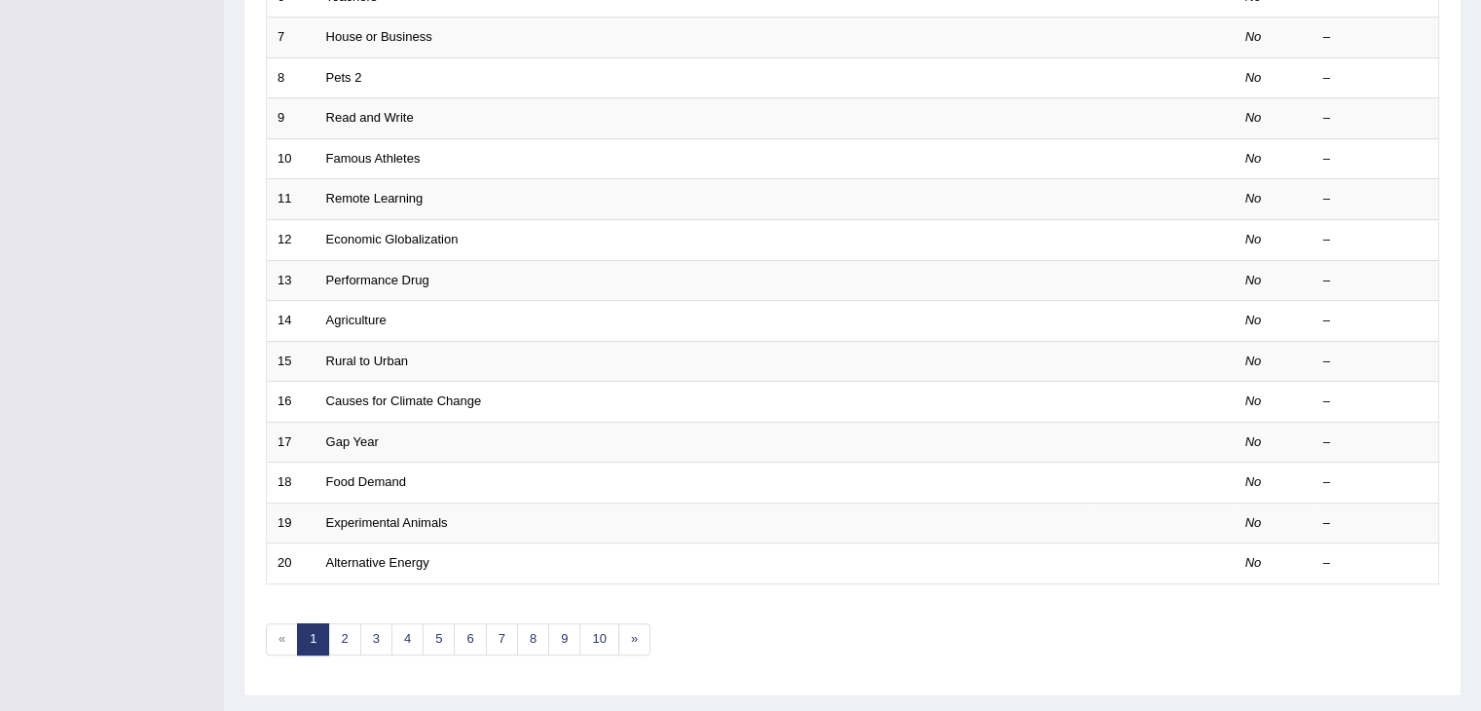
scroll to position [531, 0]
click at [393, 630] on link "4" at bounding box center [407, 638] width 32 height 32
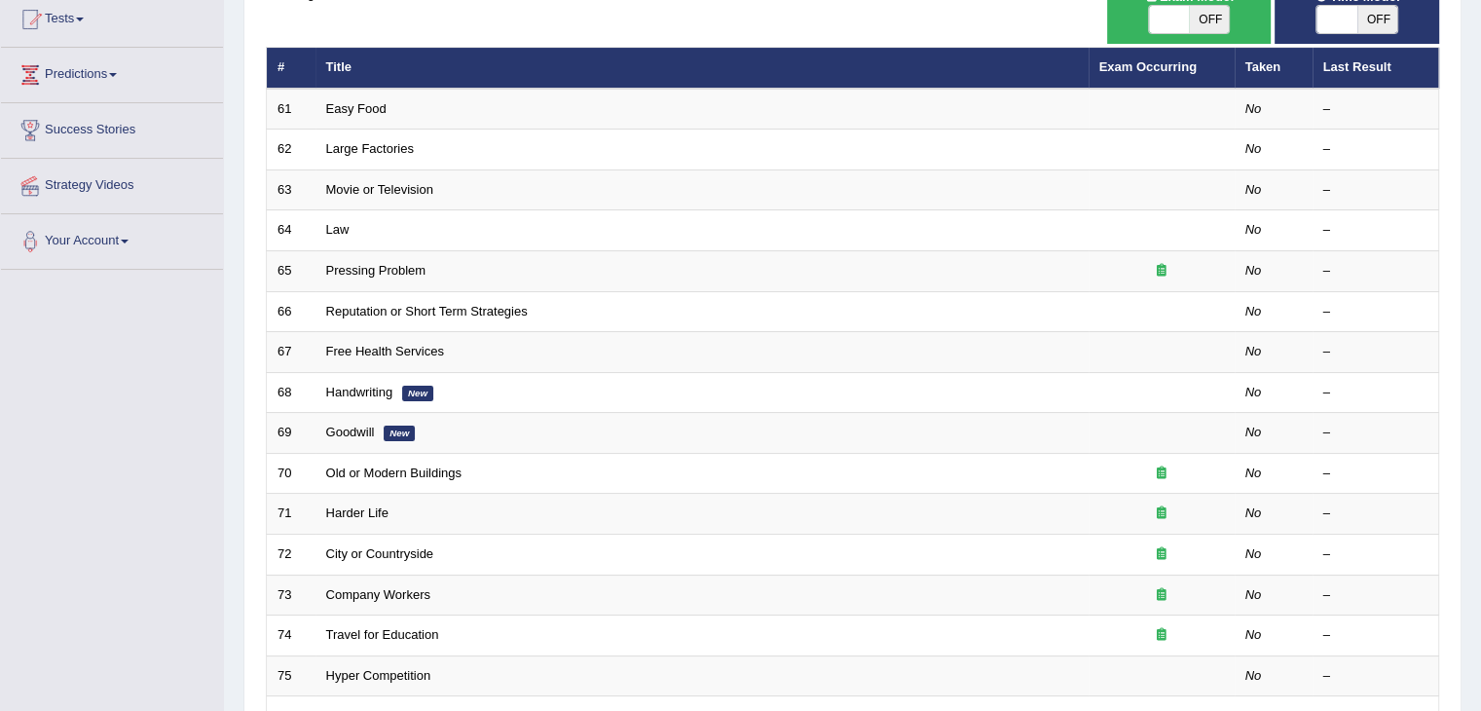
scroll to position [506, 0]
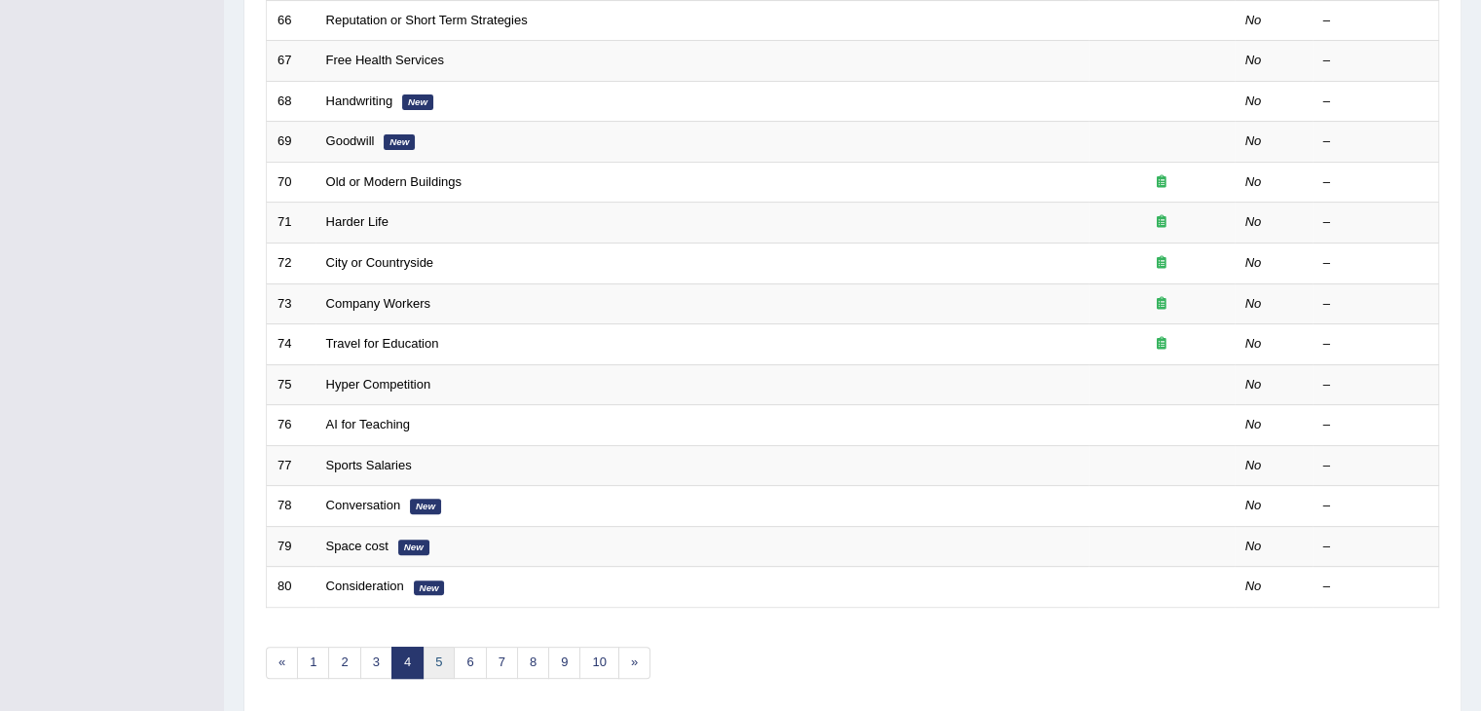
click at [443, 652] on link "5" at bounding box center [438, 662] width 32 height 32
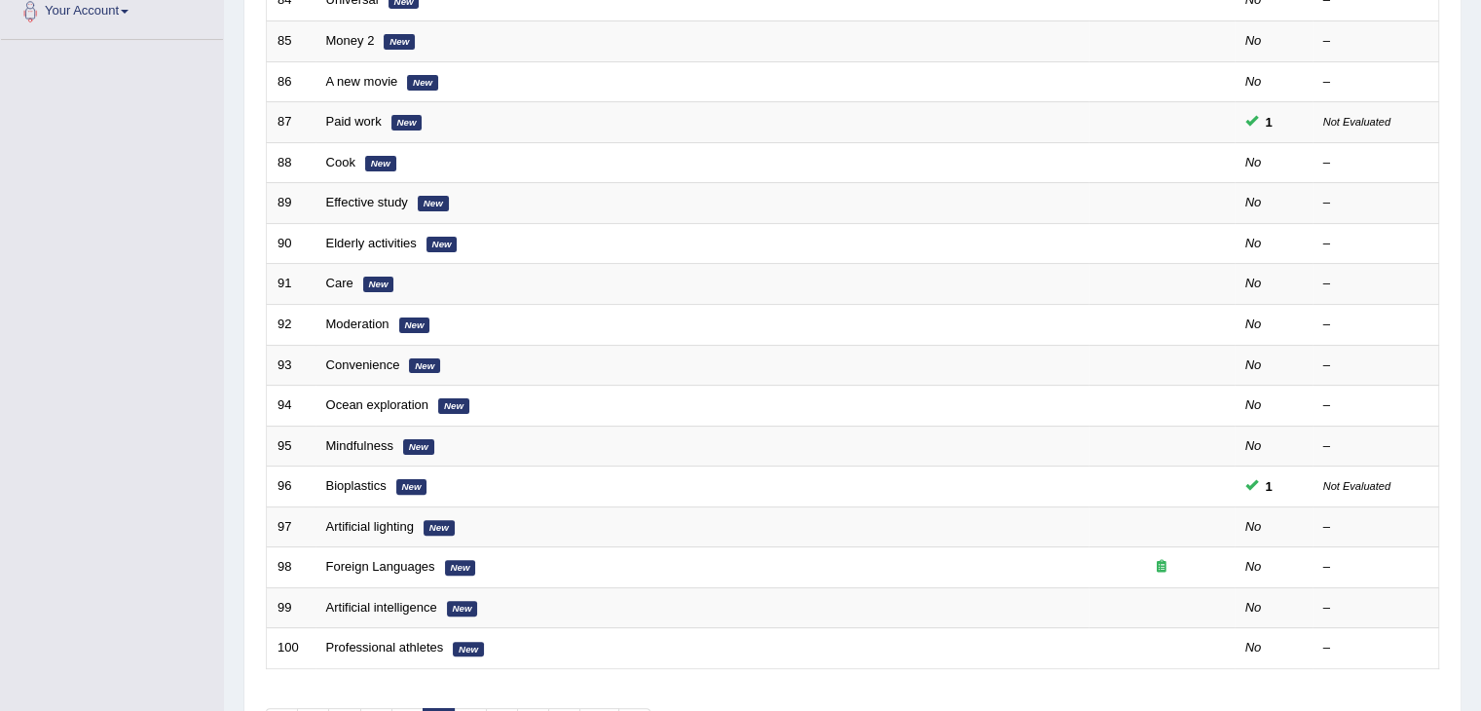
scroll to position [444, 0]
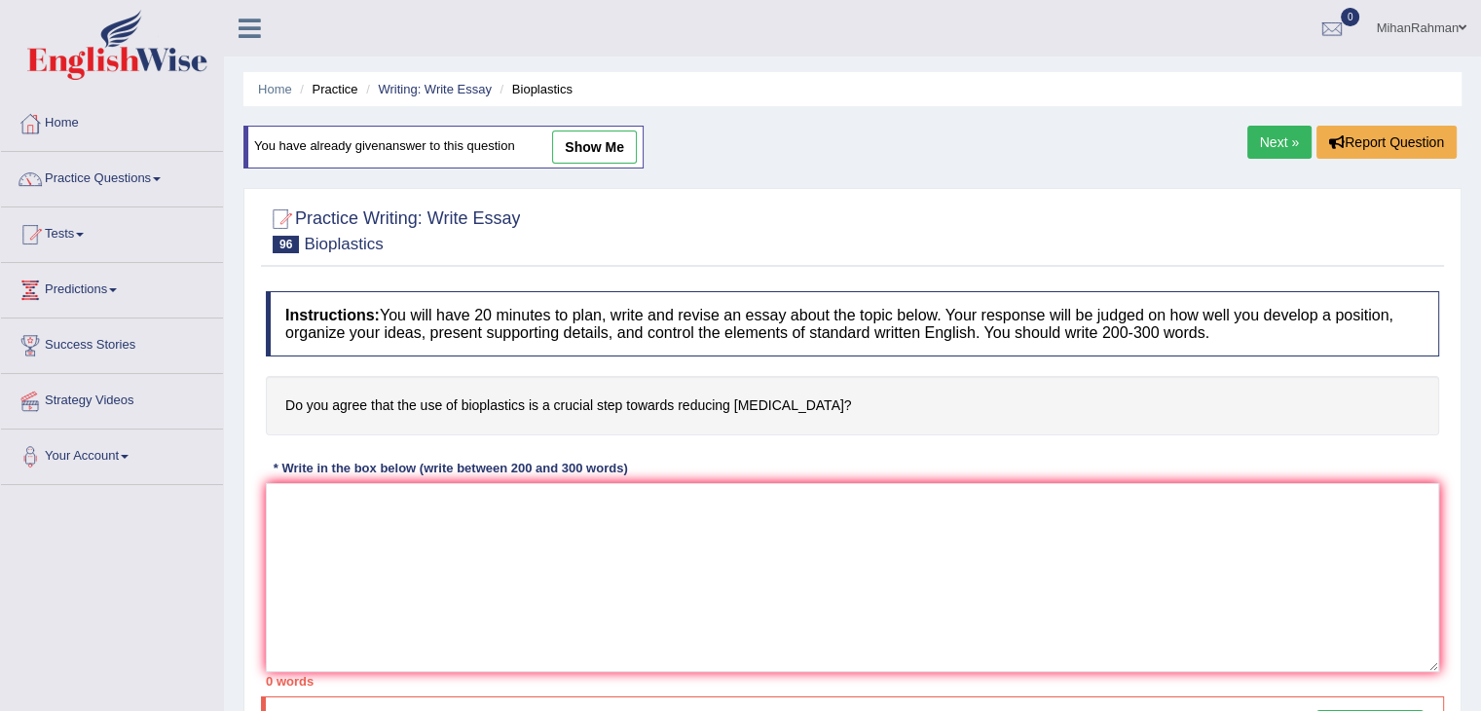
click at [594, 144] on link "show me" at bounding box center [594, 146] width 85 height 33
type textarea "In [DATE] modern digital world, numerous issues and topics are subject to debat…"
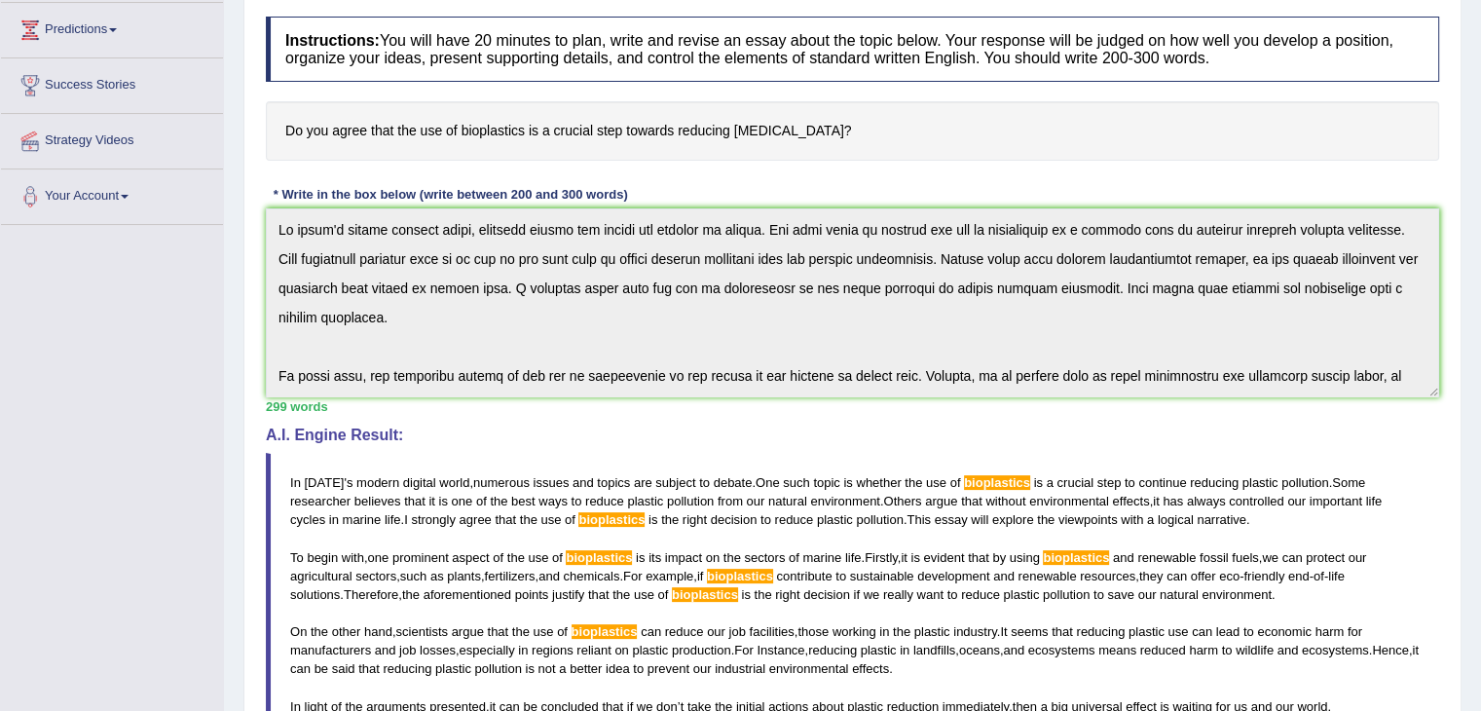
scroll to position [424, 0]
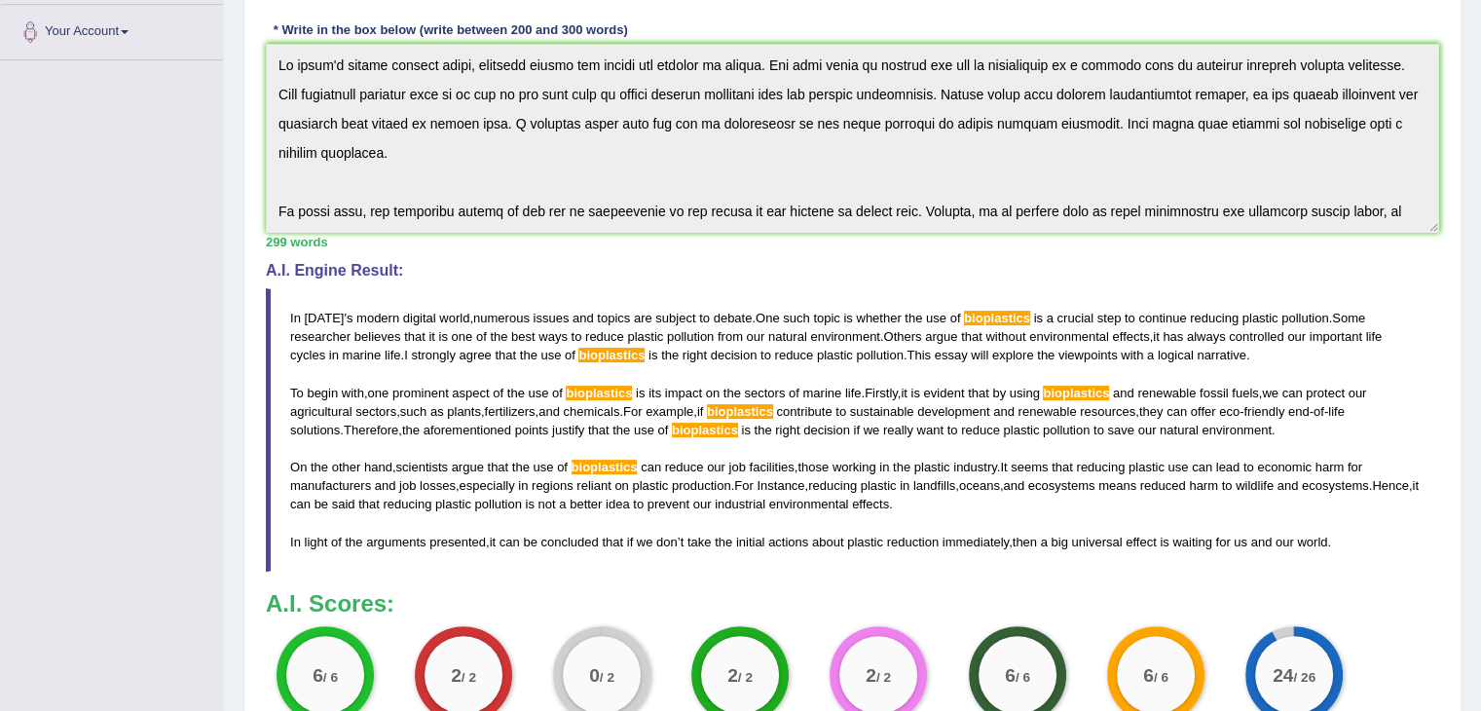
drag, startPoint x: 1345, startPoint y: 545, endPoint x: 1079, endPoint y: 433, distance: 289.3
click at [1079, 433] on blockquote "In [DATE] ' s modern digital world , numerous issues and topics are subject to …" at bounding box center [852, 429] width 1173 height 282
drag, startPoint x: 276, startPoint y: 320, endPoint x: 1286, endPoint y: 540, distance: 1033.1
click at [1286, 540] on blockquote "In [DATE] ' s modern digital world , numerous issues and topics are subject to …" at bounding box center [852, 429] width 1173 height 282
click at [693, 405] on span "example" at bounding box center [669, 411] width 48 height 15
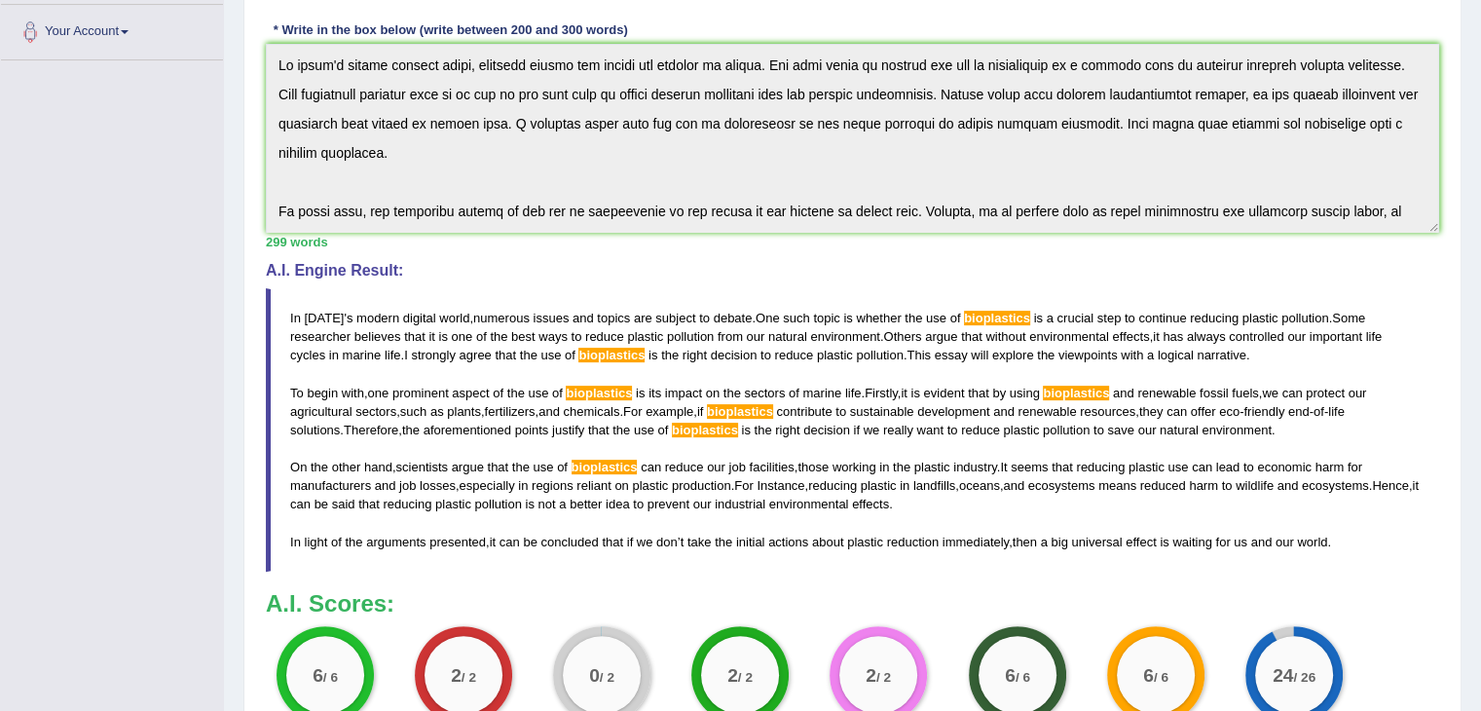
click at [693, 405] on span "example" at bounding box center [669, 411] width 48 height 15
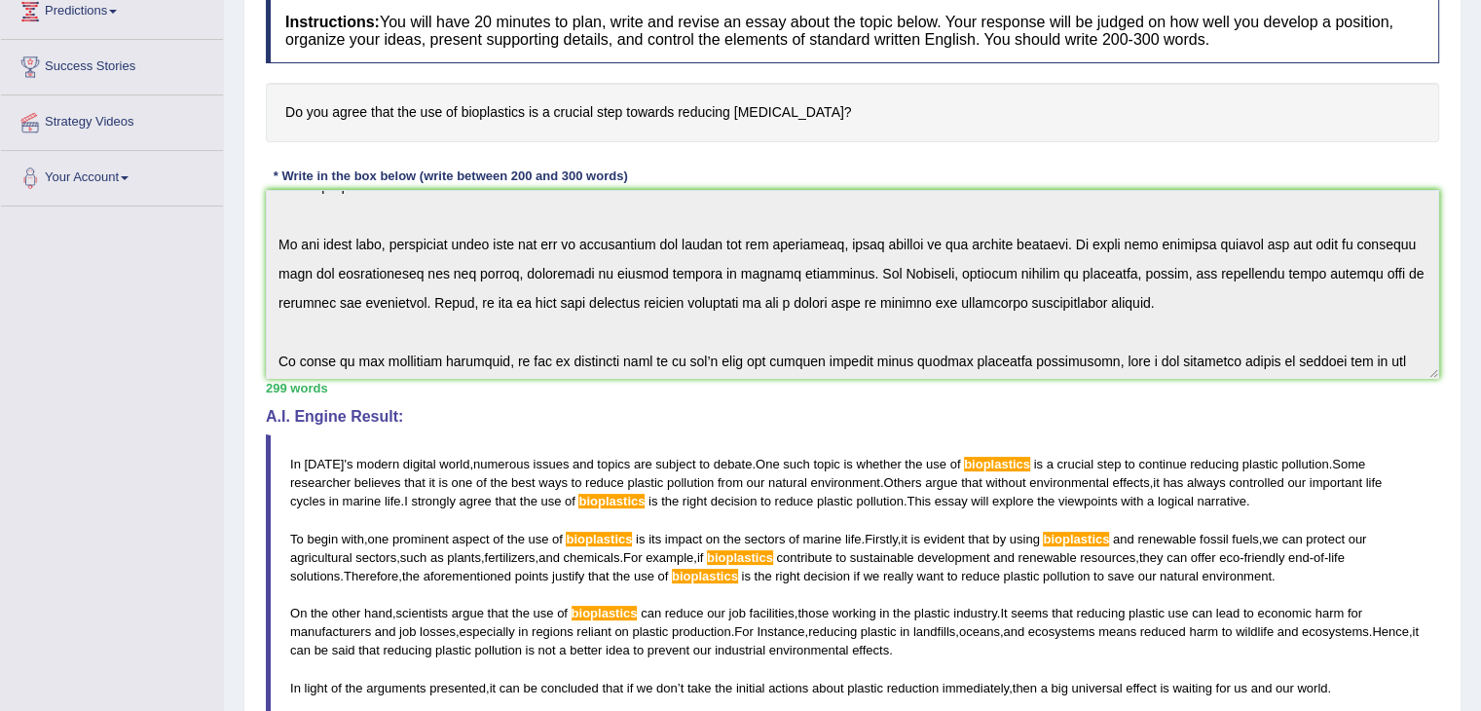
scroll to position [270, 0]
